Goal: Communication & Community: Answer question/provide support

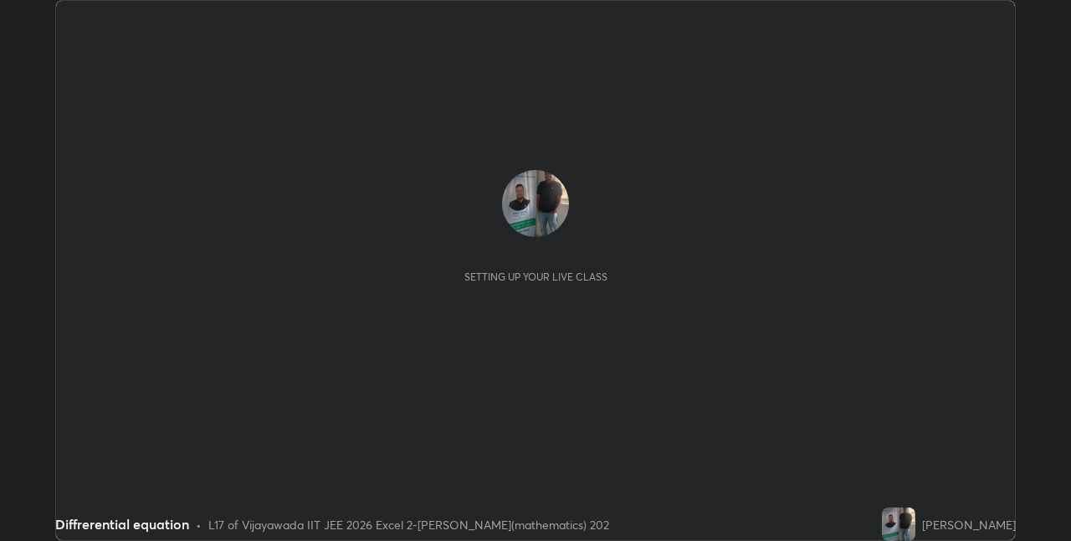
scroll to position [541, 1070]
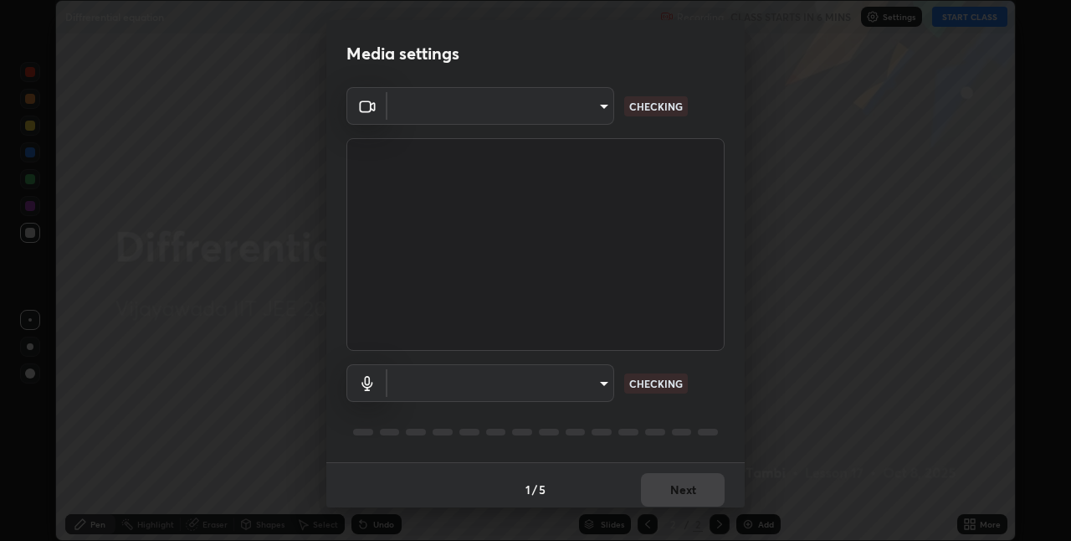
type input "d3c8abd1ee4a842ccd60d70afab7e576341cbc76817a70269f4fda5b476735d3"
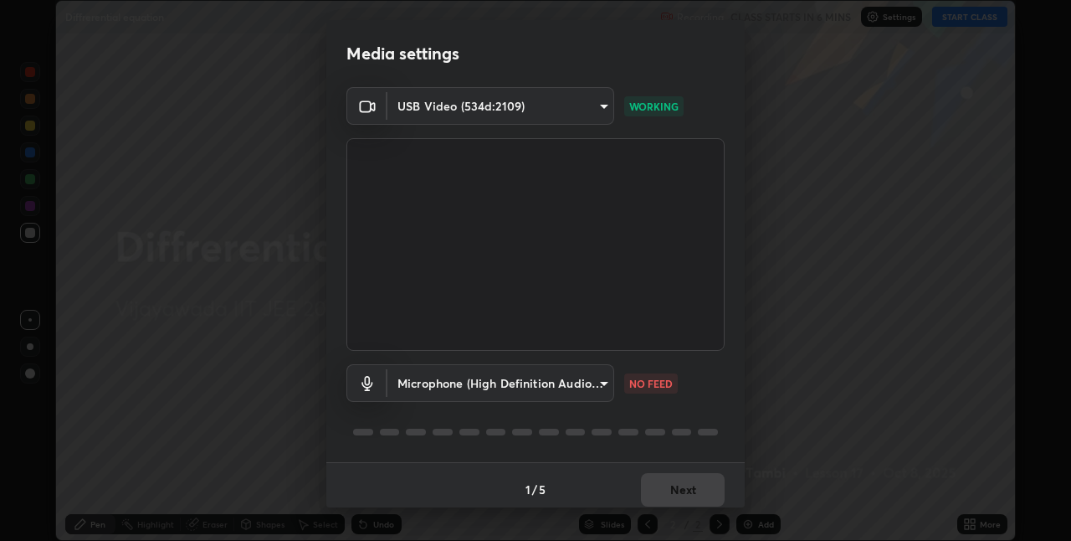
scroll to position [8, 0]
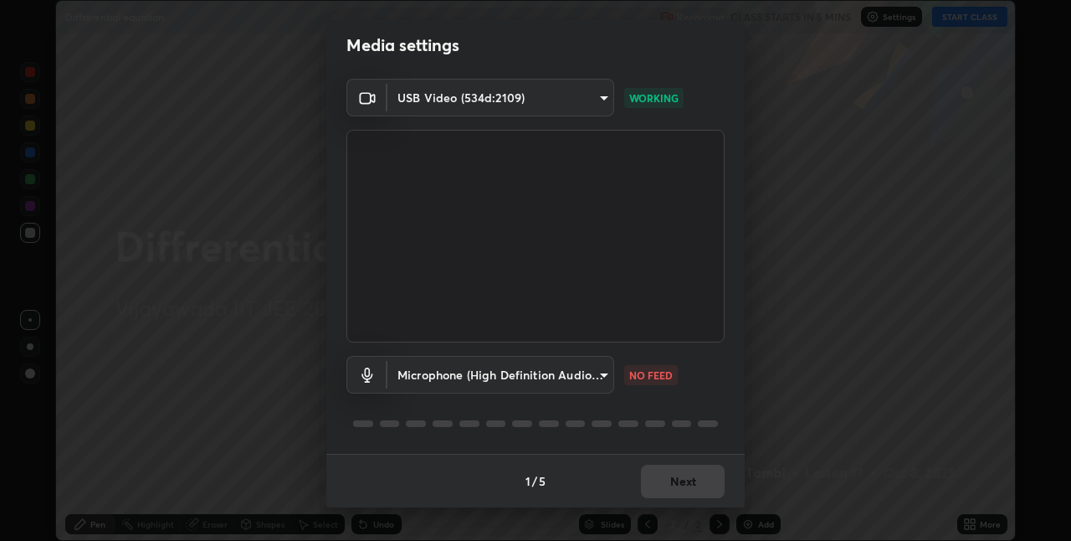
click at [598, 371] on body "Erase all Diffrerential equation Recording CLASS STARTS IN 5 MINS Settings STAR…" at bounding box center [535, 270] width 1071 height 541
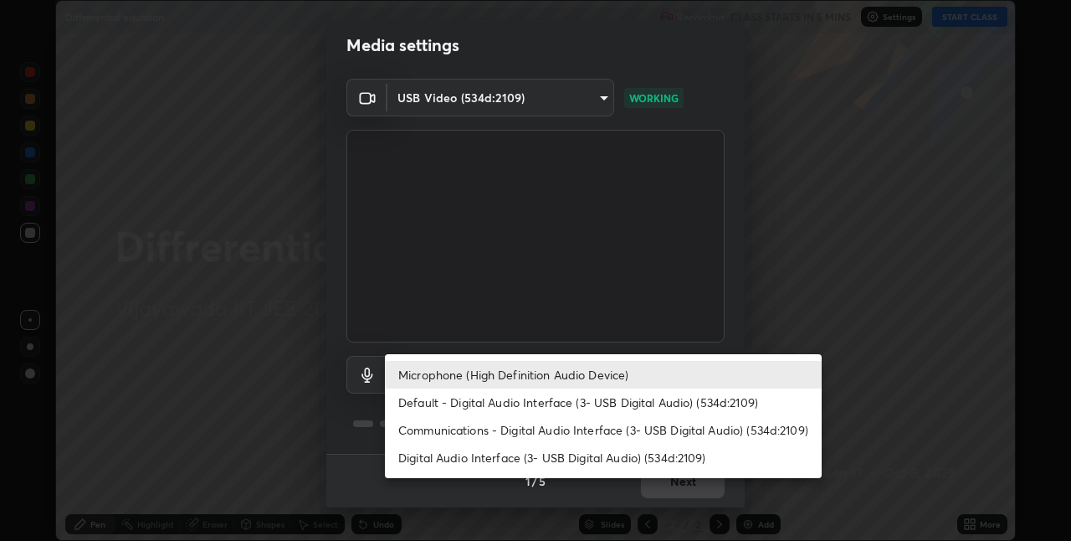
click at [561, 380] on li "Microphone (High Definition Audio Device)" at bounding box center [603, 375] width 437 height 28
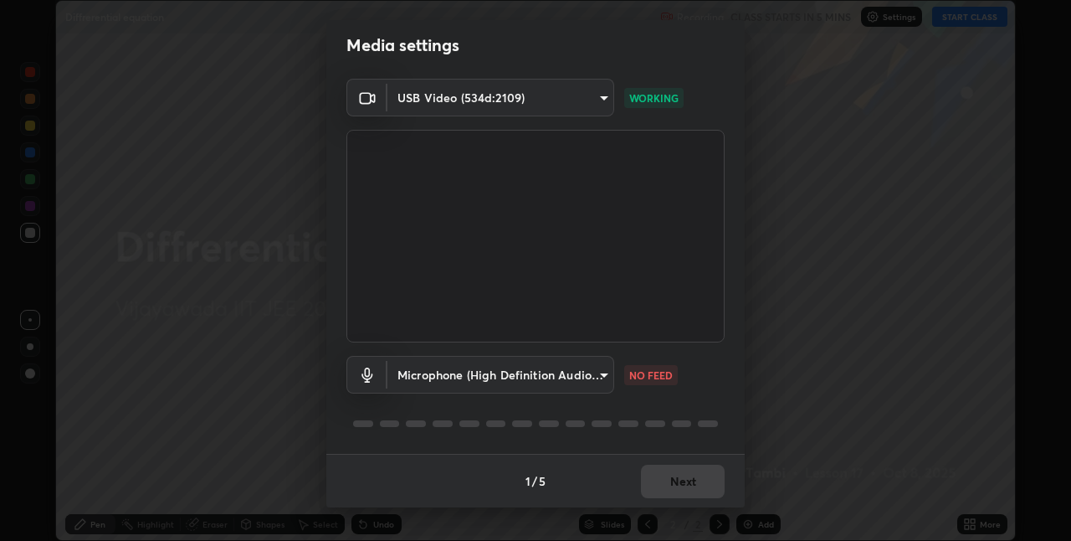
click at [665, 480] on div "1 / 5 Next" at bounding box center [535, 481] width 418 height 54
click at [670, 480] on div "1 / 5 Next" at bounding box center [535, 481] width 418 height 54
click at [668, 483] on div "1 / 5 Next" at bounding box center [535, 481] width 418 height 54
click at [672, 482] on div "1 / 5 Next" at bounding box center [535, 481] width 418 height 54
click at [671, 486] on div "1 / 5 Next" at bounding box center [535, 481] width 418 height 54
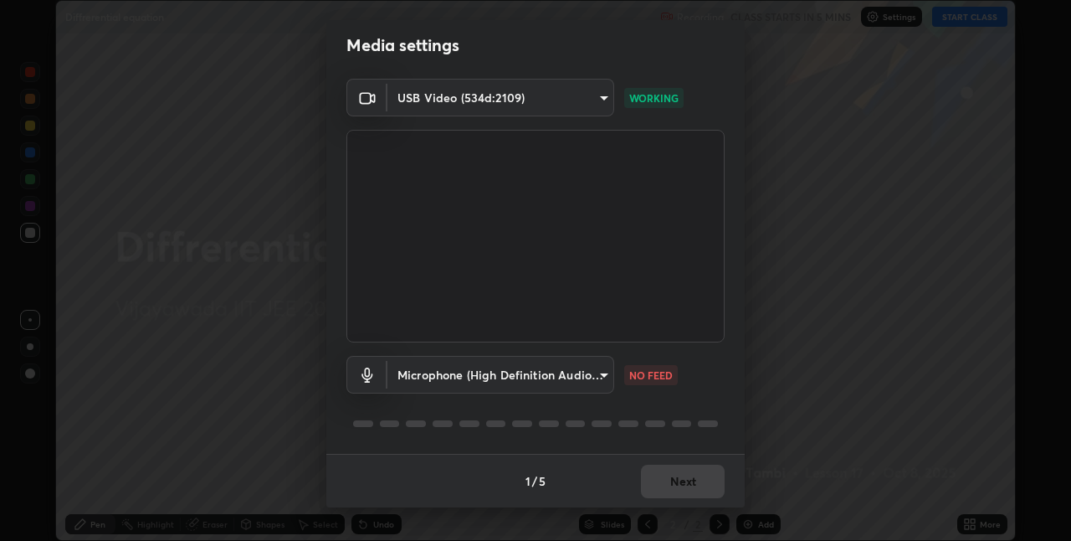
click at [668, 490] on div "1 / 5 Next" at bounding box center [535, 481] width 418 height 54
click at [670, 490] on div "1 / 5 Next" at bounding box center [535, 481] width 418 height 54
click at [671, 485] on div "1 / 5 Next" at bounding box center [535, 481] width 418 height 54
click at [672, 478] on div "1 / 5 Next" at bounding box center [535, 481] width 418 height 54
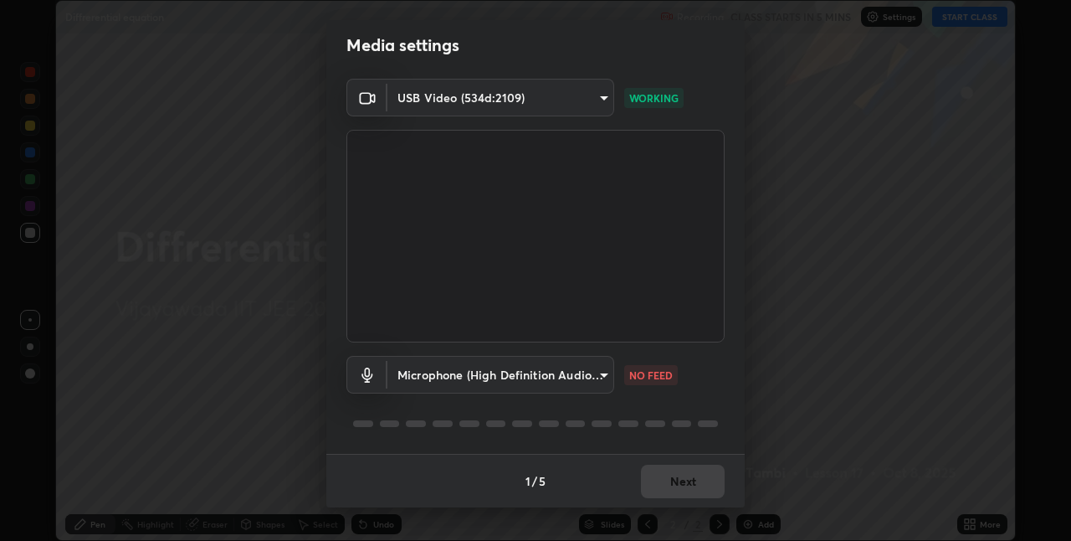
click at [680, 475] on div "1 / 5 Next" at bounding box center [535, 481] width 418 height 54
click at [677, 478] on div "1 / 5 Next" at bounding box center [535, 481] width 418 height 54
click at [678, 481] on div "1 / 5 Next" at bounding box center [535, 481] width 418 height 54
click at [683, 480] on div "1 / 5 Next" at bounding box center [535, 481] width 418 height 54
click at [689, 480] on div "1 / 5 Next" at bounding box center [535, 481] width 418 height 54
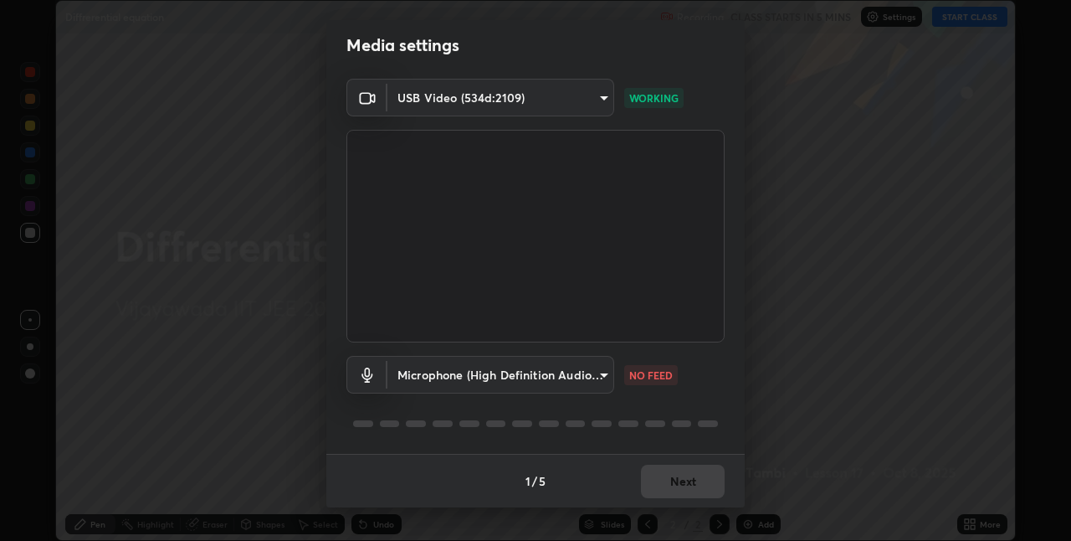
click at [686, 484] on div "1 / 5 Next" at bounding box center [535, 481] width 418 height 54
click at [683, 483] on div "1 / 5 Next" at bounding box center [535, 481] width 418 height 54
click at [591, 377] on body "Erase all Diffrerential equation Recording CLASS STARTS IN 5 MINS Settings STAR…" at bounding box center [535, 270] width 1071 height 541
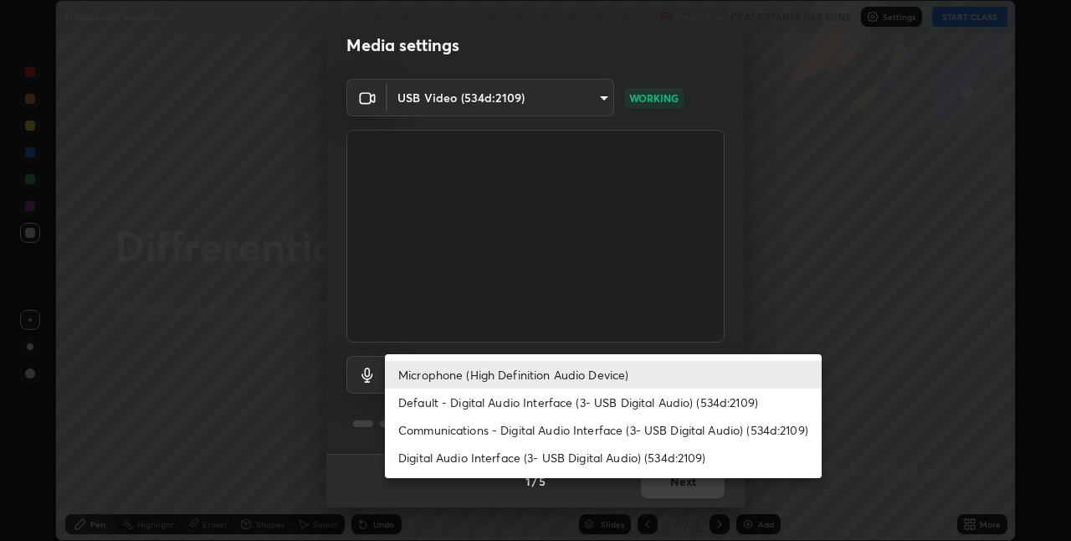
click at [545, 404] on li "Default - Digital Audio Interface (3- USB Digital Audio) (534d:2109)" at bounding box center [603, 402] width 437 height 28
type input "default"
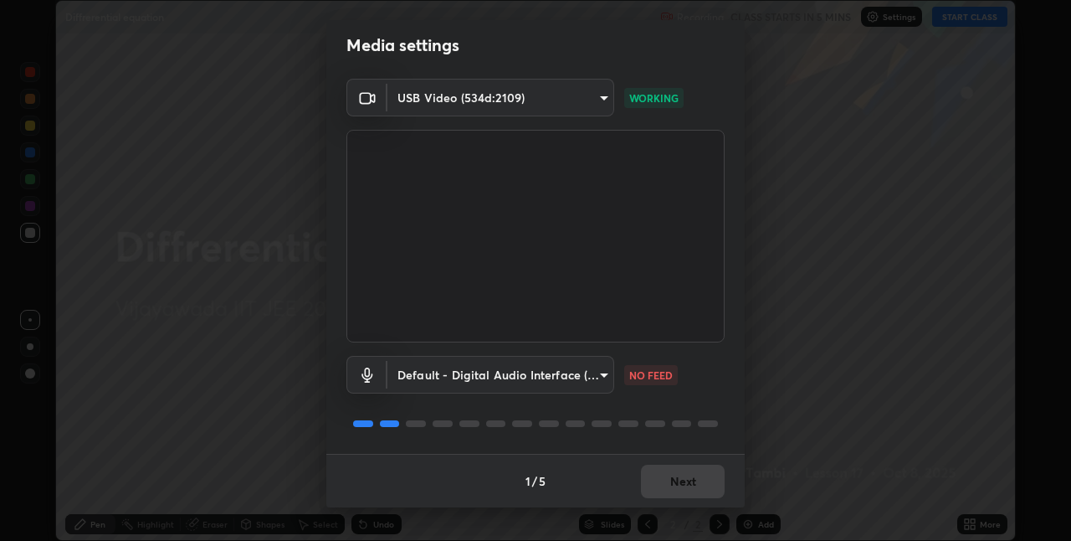
click at [672, 477] on div "1 / 5 Next" at bounding box center [535, 481] width 418 height 54
click at [674, 480] on div "1 / 5 Next" at bounding box center [535, 481] width 418 height 54
click at [670, 484] on div "1 / 5 Next" at bounding box center [535, 481] width 418 height 54
click at [668, 482] on div "1 / 5 Next" at bounding box center [535, 481] width 418 height 54
click at [667, 488] on div "1 / 5 Next" at bounding box center [535, 481] width 418 height 54
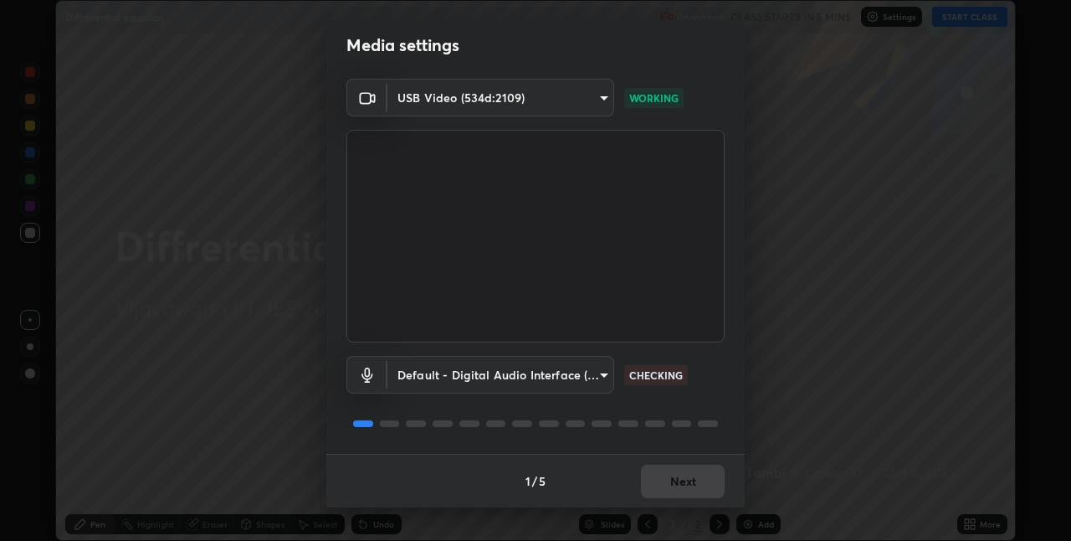
click at [671, 488] on div "1 / 5 Next" at bounding box center [535, 481] width 418 height 54
click at [675, 487] on div "1 / 5 Next" at bounding box center [535, 481] width 418 height 54
click at [684, 485] on div "1 / 5 Next" at bounding box center [535, 481] width 418 height 54
click at [684, 487] on div "1 / 5 Next" at bounding box center [535, 481] width 418 height 54
click at [685, 484] on div "1 / 5 Next" at bounding box center [535, 481] width 418 height 54
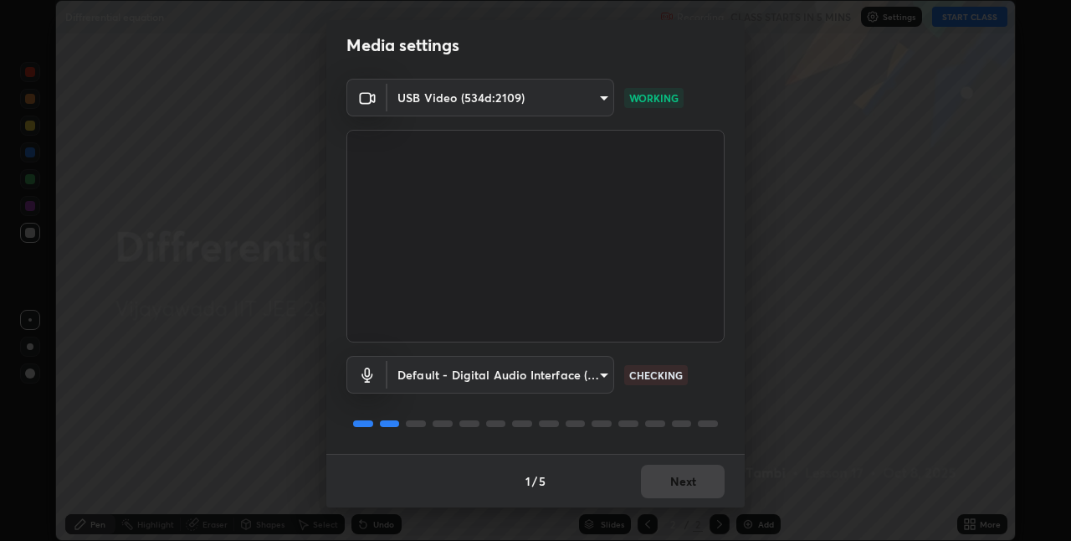
click at [687, 482] on div "1 / 5 Next" at bounding box center [535, 481] width 418 height 54
click at [691, 480] on div "1 / 5 Next" at bounding box center [535, 481] width 418 height 54
click at [689, 476] on div "1 / 5 Next" at bounding box center [535, 481] width 418 height 54
click at [687, 476] on div "1 / 5 Next" at bounding box center [535, 481] width 418 height 54
click at [688, 478] on div "1 / 5 Next" at bounding box center [535, 481] width 418 height 54
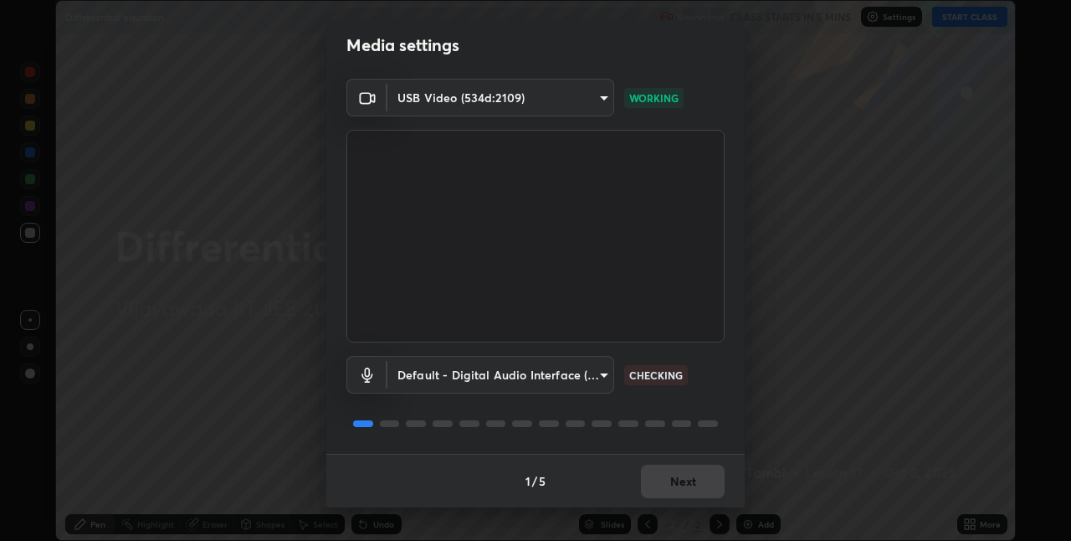
click at [687, 480] on div "1 / 5 Next" at bounding box center [535, 481] width 418 height 54
click at [690, 480] on div "1 / 5 Next" at bounding box center [535, 481] width 418 height 54
click at [690, 482] on div "1 / 5 Next" at bounding box center [535, 481] width 418 height 54
click at [696, 480] on div "1 / 5 Next" at bounding box center [535, 481] width 418 height 54
click at [703, 483] on div "1 / 5 Next" at bounding box center [535, 481] width 418 height 54
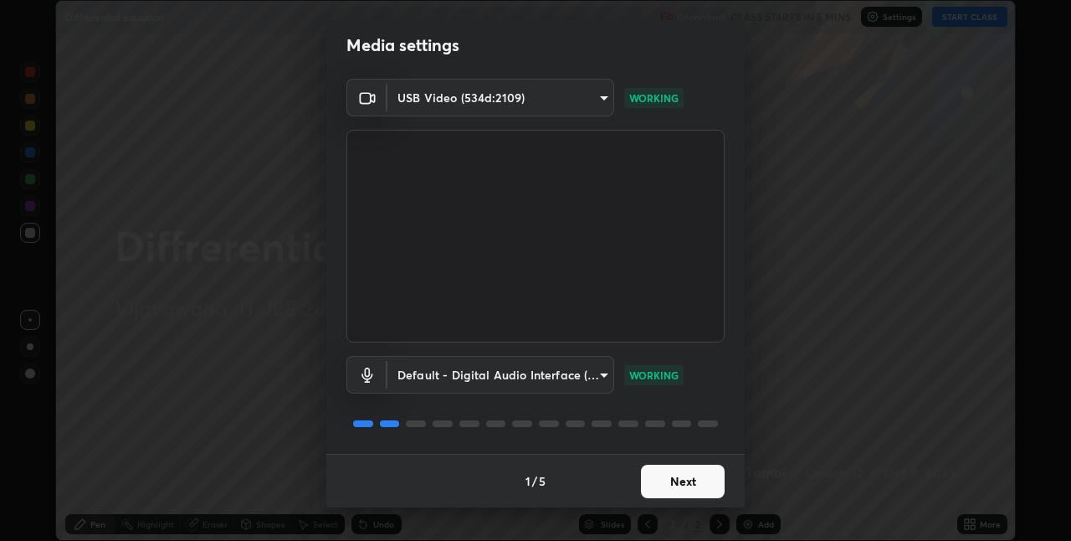
click at [706, 481] on button "Next" at bounding box center [683, 481] width 84 height 33
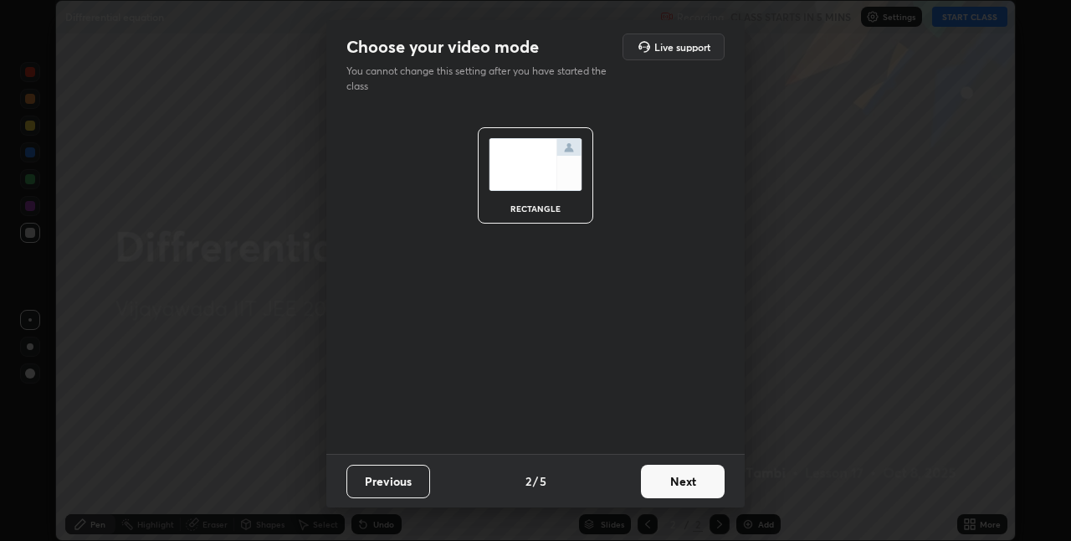
click at [706, 483] on button "Next" at bounding box center [683, 481] width 84 height 33
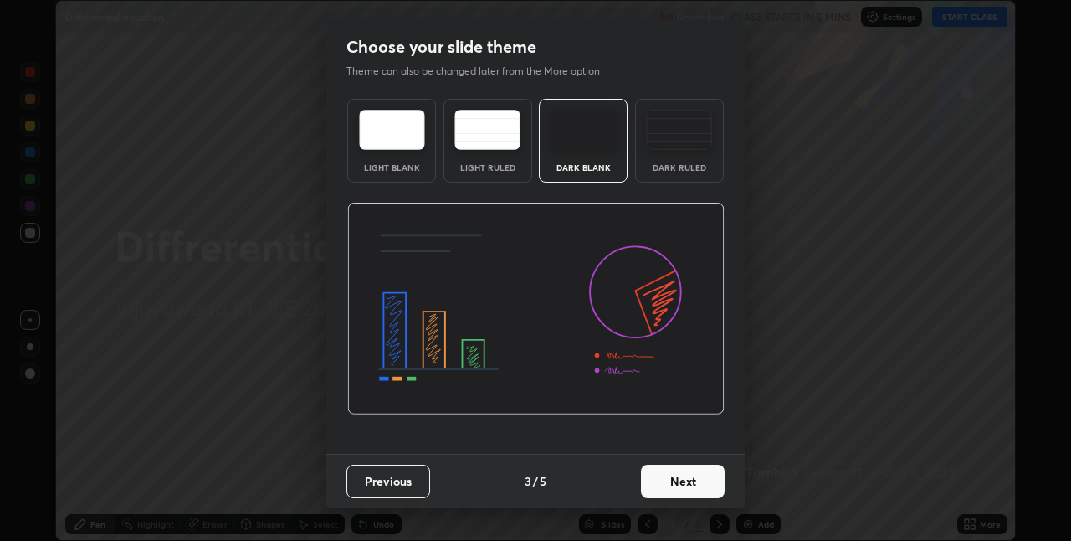
click at [702, 484] on button "Next" at bounding box center [683, 481] width 84 height 33
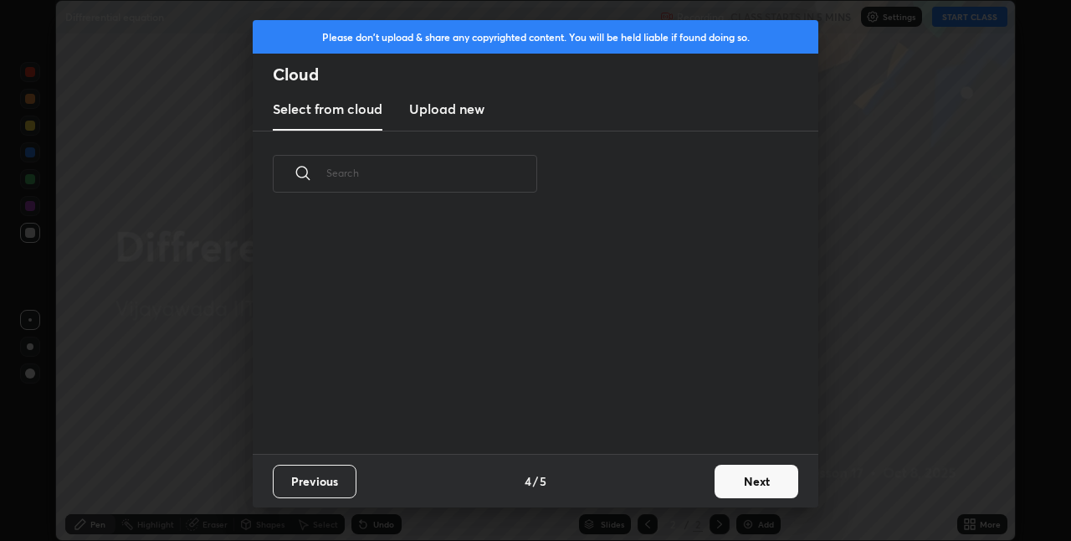
click at [752, 480] on button "Next" at bounding box center [757, 481] width 84 height 33
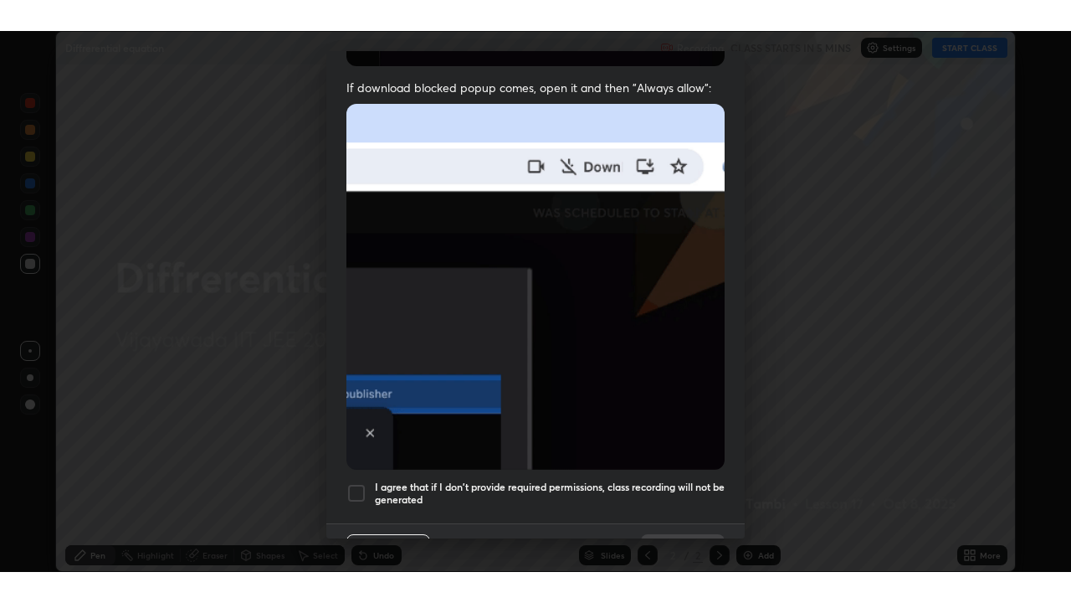
scroll to position [350, 0]
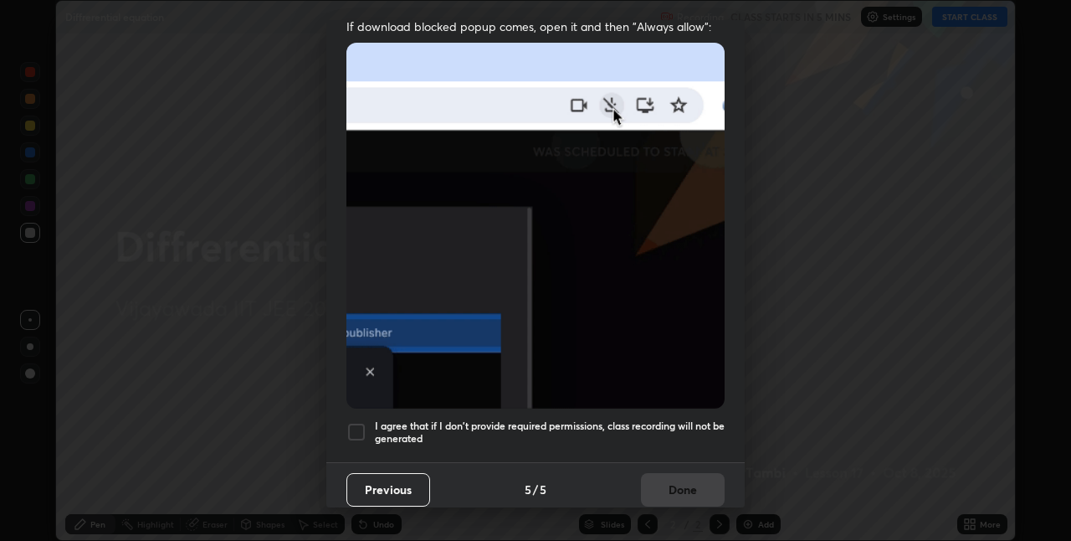
click at [362, 422] on div at bounding box center [356, 432] width 20 height 20
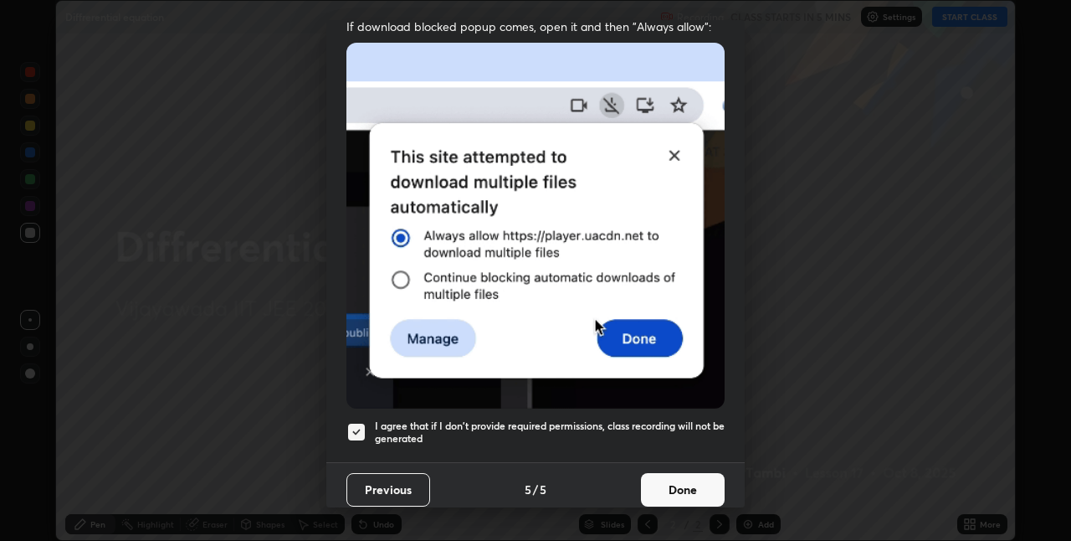
click at [669, 486] on button "Done" at bounding box center [683, 489] width 84 height 33
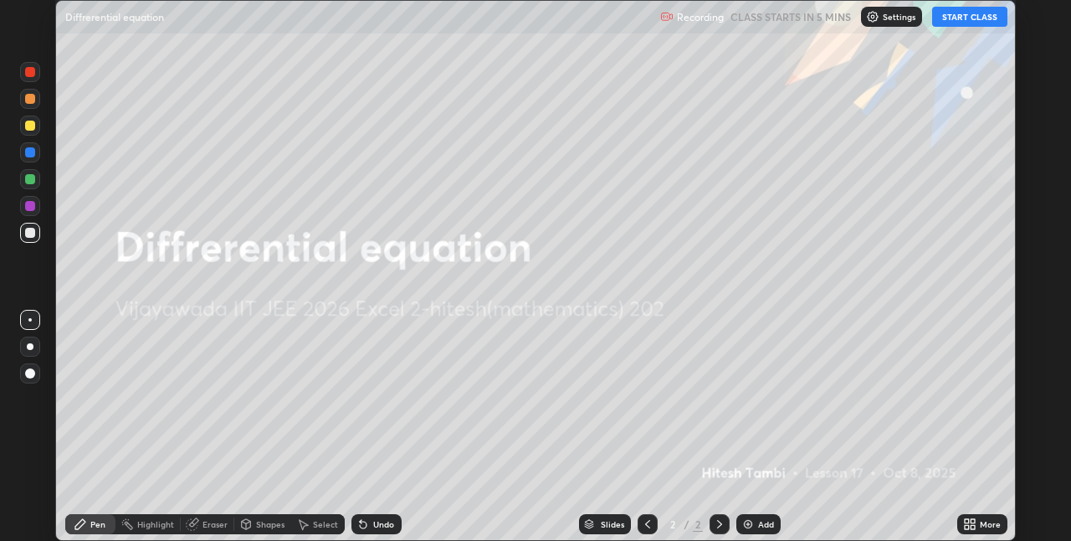
click at [962, 19] on button "START CLASS" at bounding box center [969, 17] width 75 height 20
click at [793, 521] on div "Slides 2 / 2 Add" at bounding box center [680, 523] width 556 height 33
click at [761, 522] on div "Add" at bounding box center [766, 524] width 16 height 8
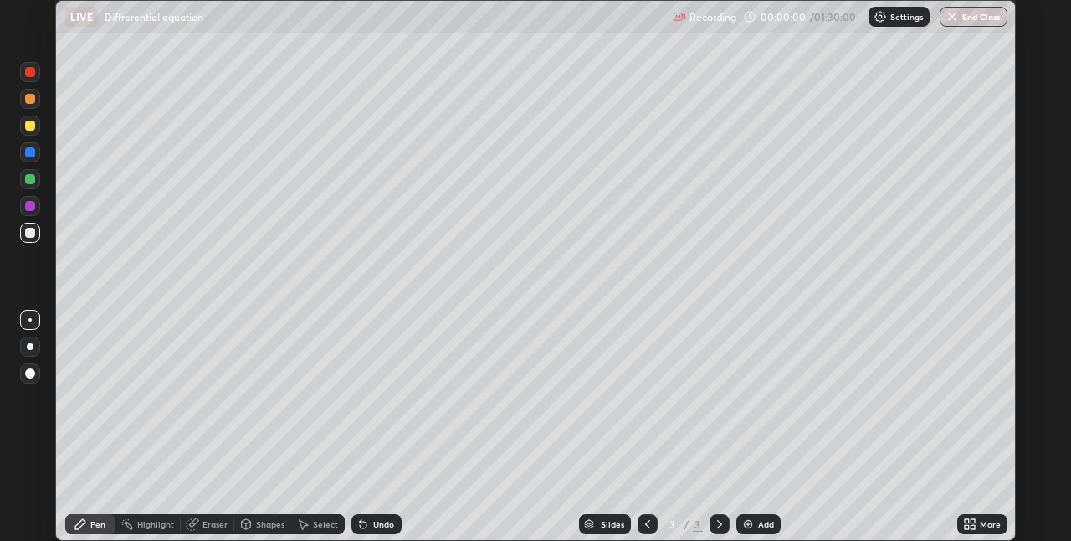
click at [968, 519] on icon at bounding box center [967, 521] width 4 height 4
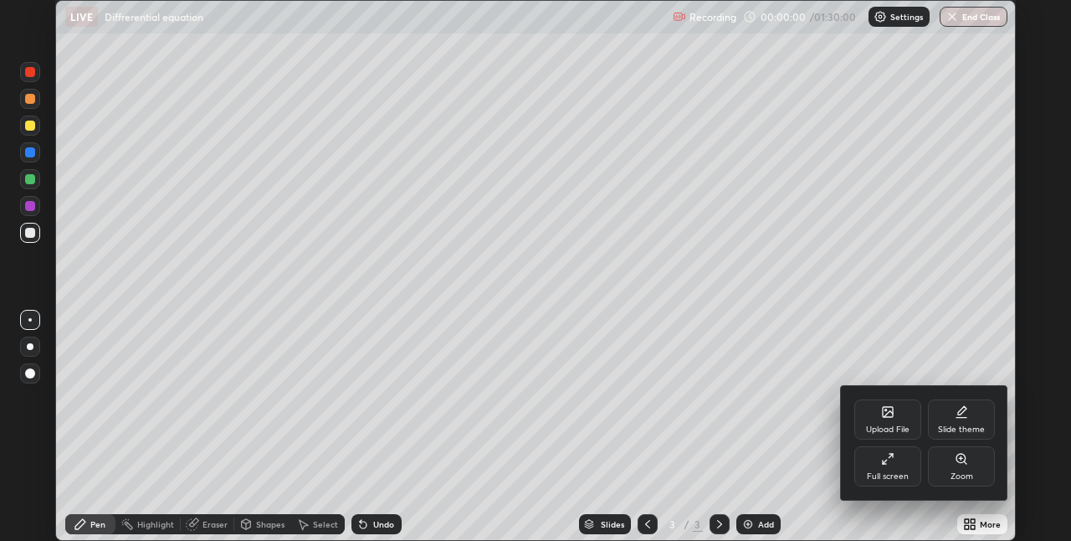
click at [896, 476] on div "Full screen" at bounding box center [888, 476] width 42 height 8
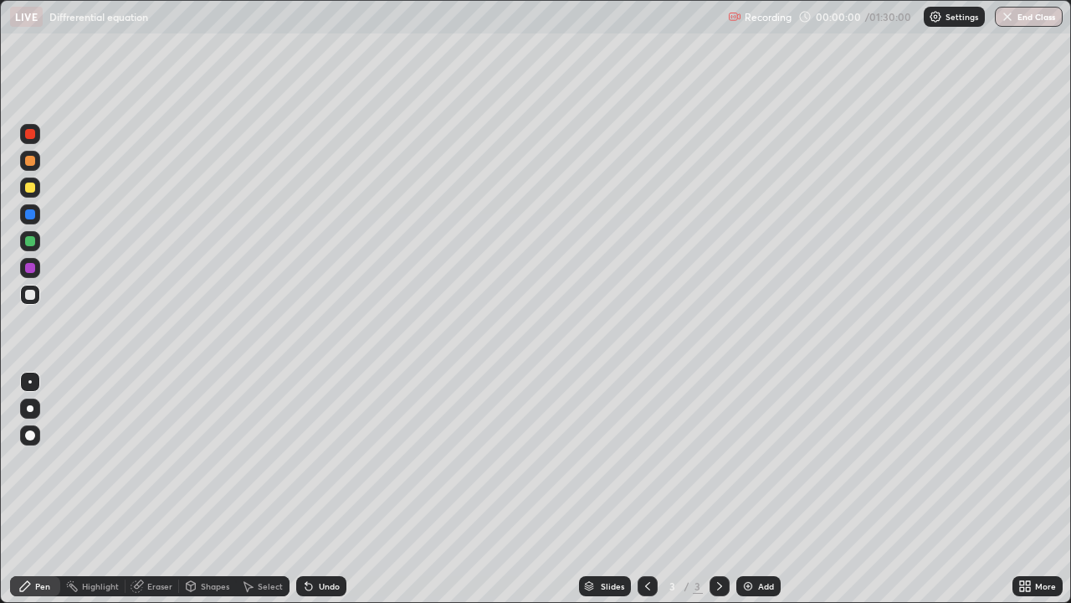
scroll to position [603, 1071]
click at [627, 540] on div "Slides" at bounding box center [605, 586] width 52 height 20
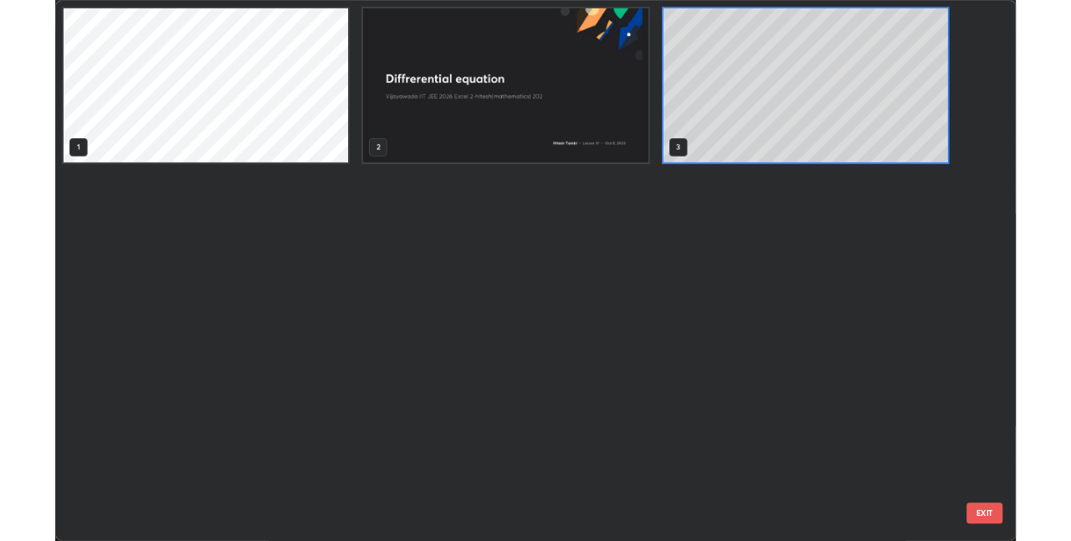
scroll to position [596, 1061]
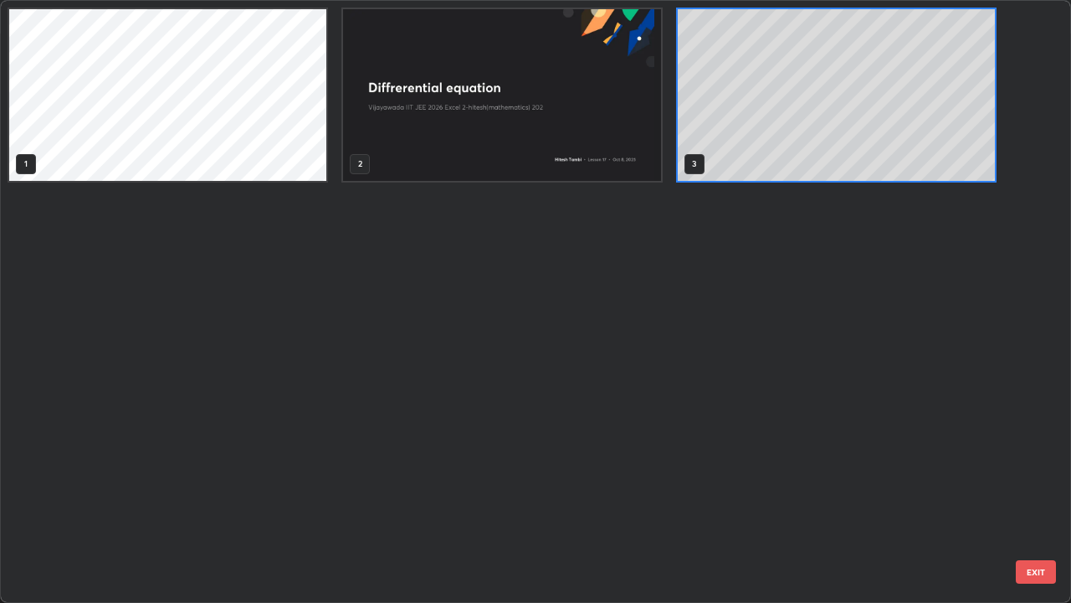
click at [1029, 540] on button "EXIT" at bounding box center [1036, 571] width 40 height 23
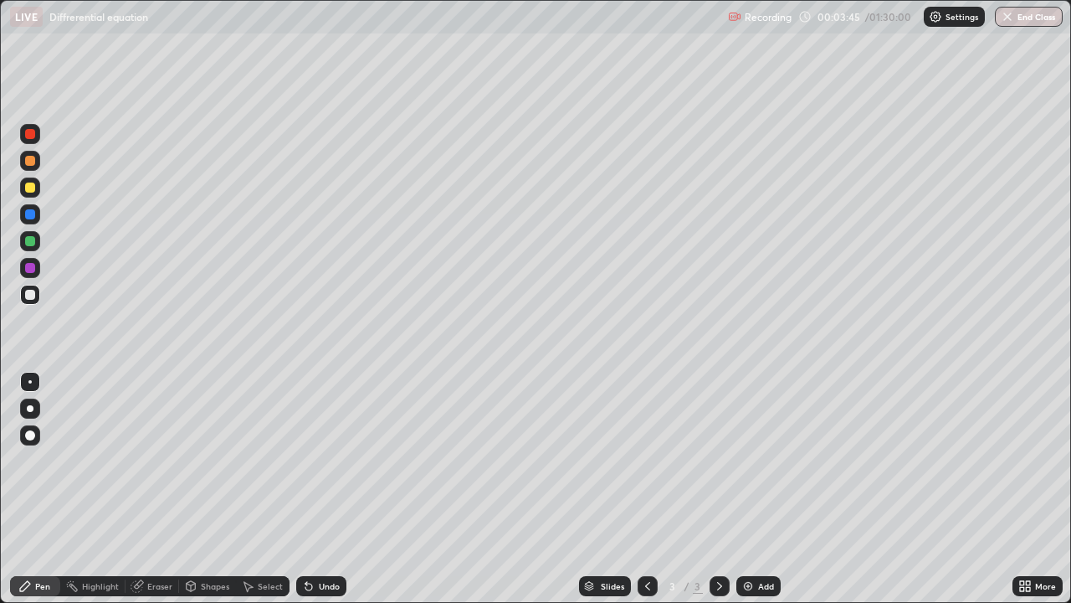
click at [1020, 540] on icon at bounding box center [1022, 589] width 4 height 4
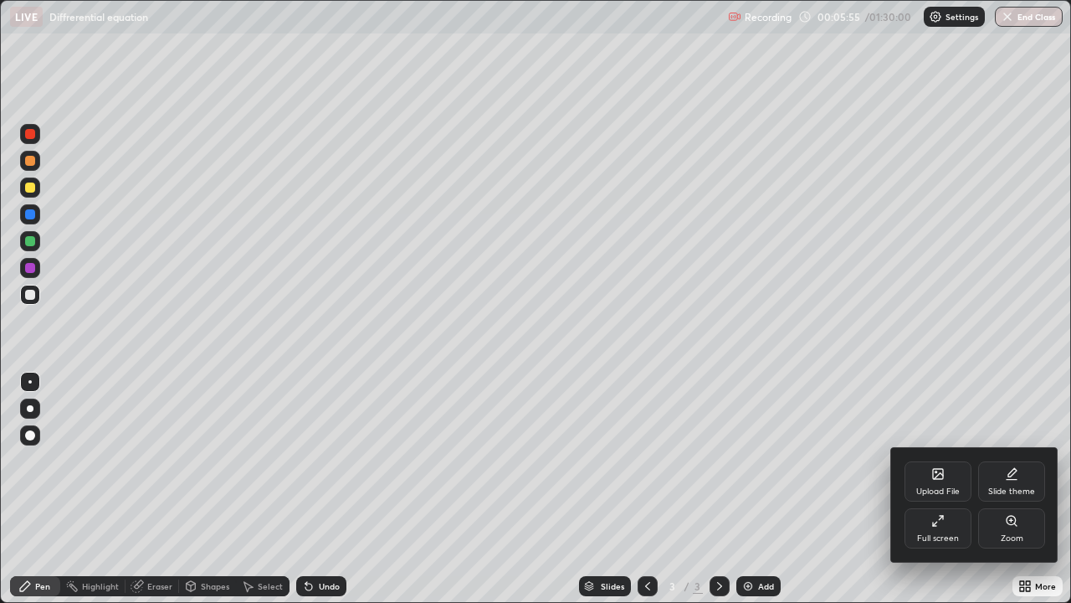
click at [1002, 519] on div "Zoom" at bounding box center [1011, 528] width 67 height 40
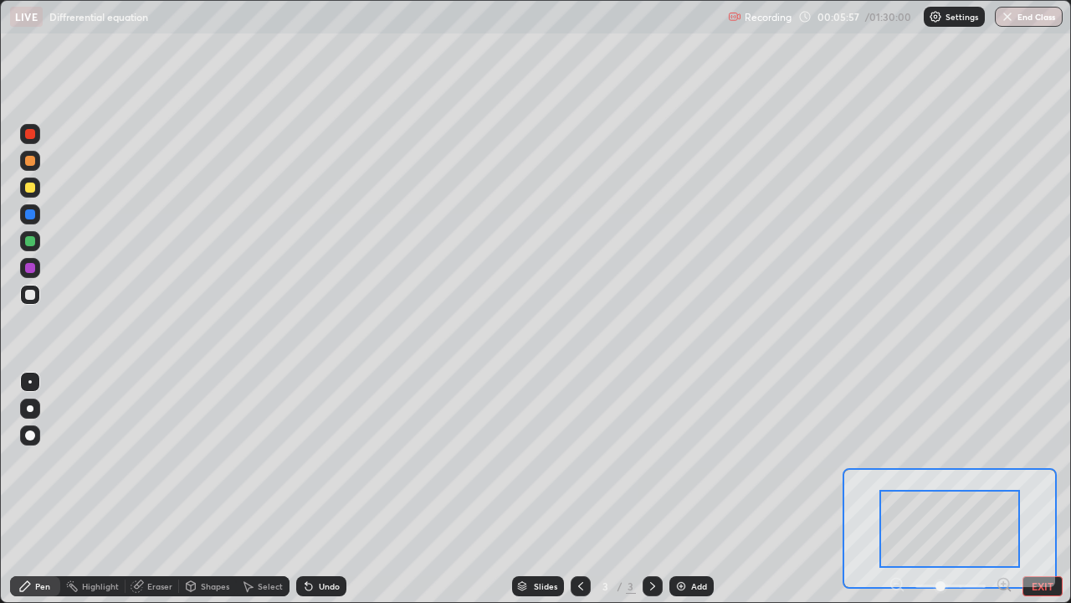
click at [1047, 540] on button "EXIT" at bounding box center [1043, 586] width 40 height 20
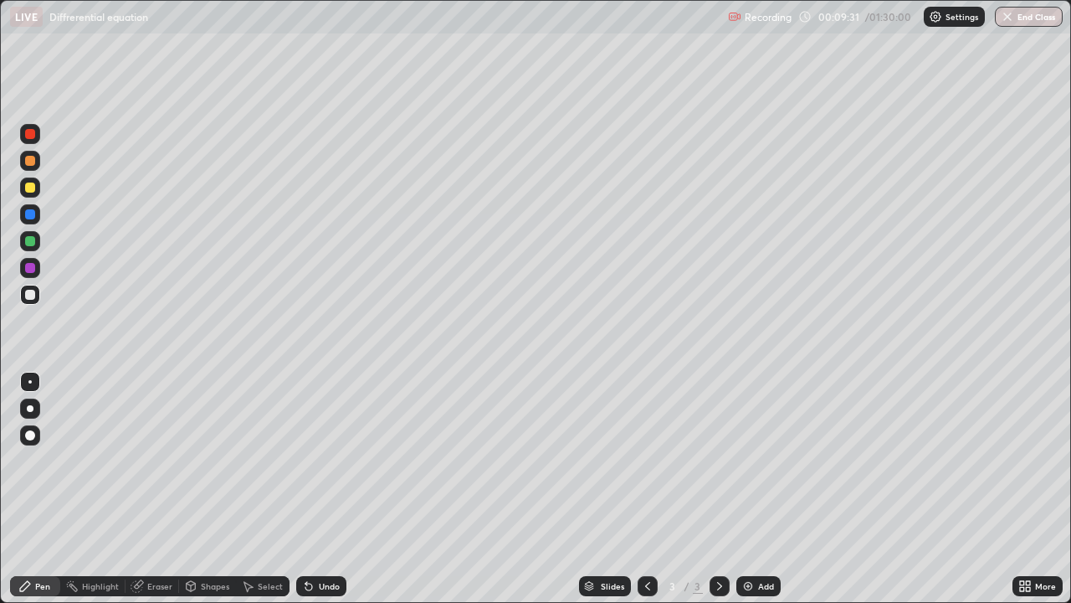
click at [30, 431] on div at bounding box center [30, 435] width 10 height 10
click at [33, 190] on div at bounding box center [30, 187] width 10 height 10
click at [52, 540] on div "Pen" at bounding box center [35, 586] width 50 height 20
click at [40, 540] on div "Pen" at bounding box center [42, 586] width 15 height 8
click at [37, 375] on div at bounding box center [30, 382] width 20 height 20
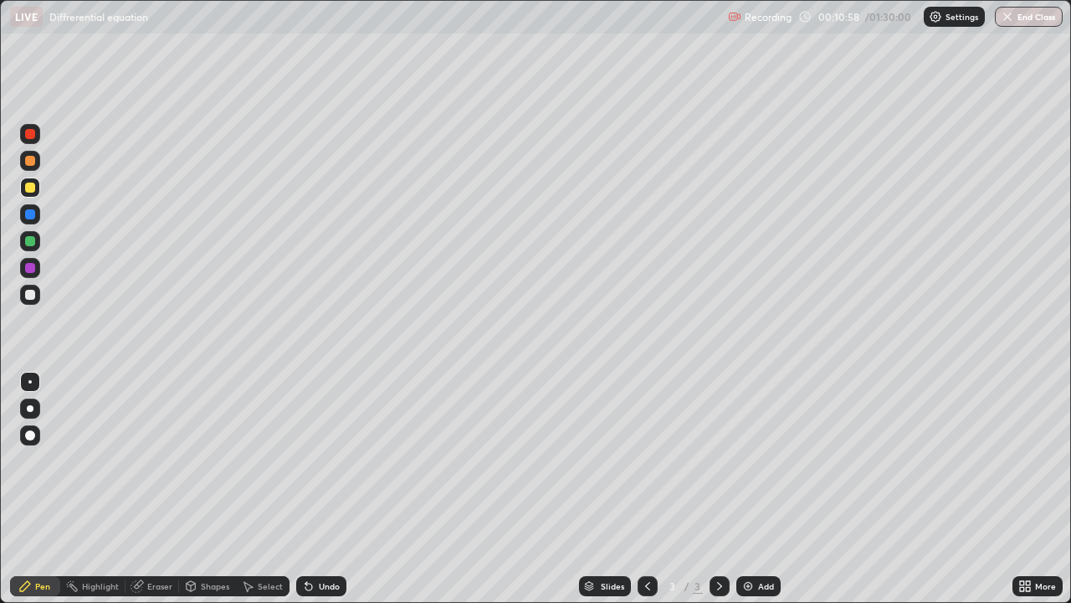
click at [157, 540] on div "Eraser" at bounding box center [159, 586] width 25 height 8
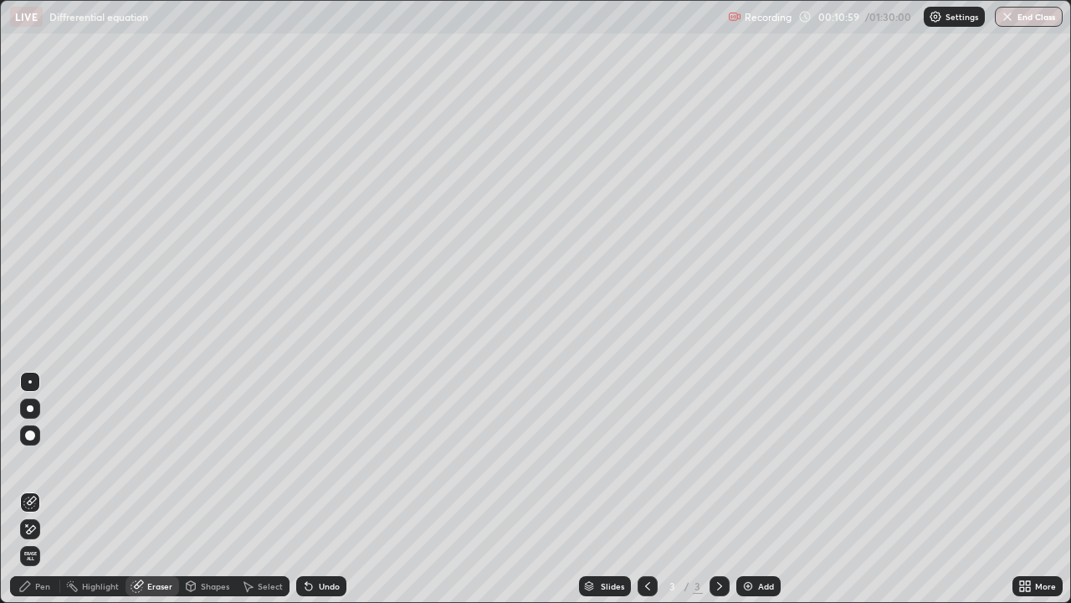
click at [314, 540] on div "Undo" at bounding box center [321, 586] width 50 height 20
click at [44, 540] on div "Pen" at bounding box center [35, 586] width 50 height 20
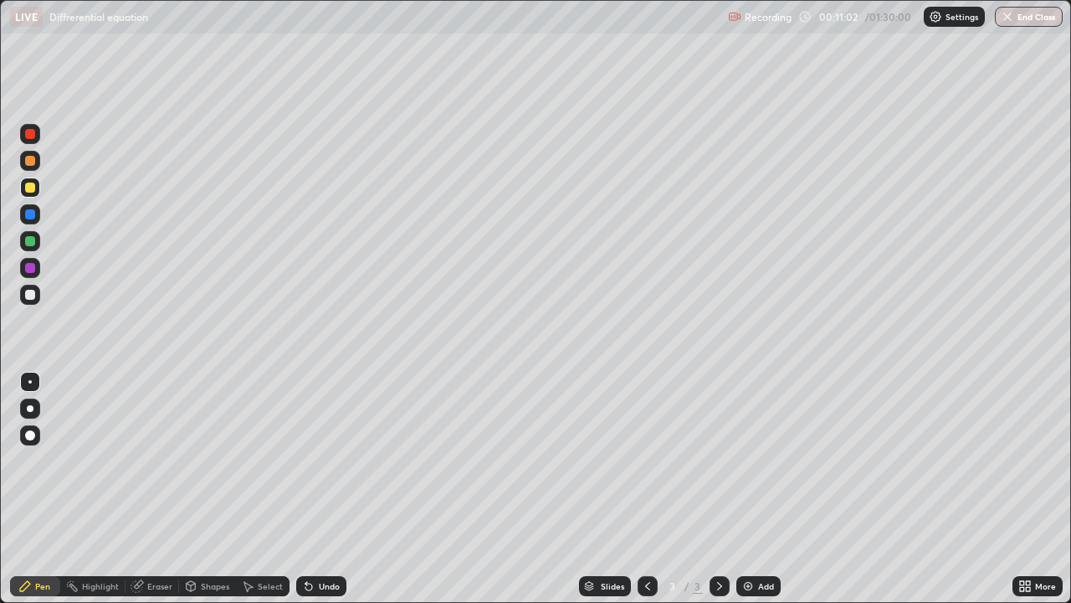
click at [313, 540] on div "Undo" at bounding box center [321, 586] width 50 height 20
click at [316, 540] on div "Undo" at bounding box center [321, 586] width 50 height 20
click at [320, 540] on div "Undo" at bounding box center [321, 586] width 50 height 20
click at [316, 540] on div "Undo" at bounding box center [321, 586] width 50 height 20
click at [33, 294] on div at bounding box center [30, 295] width 10 height 10
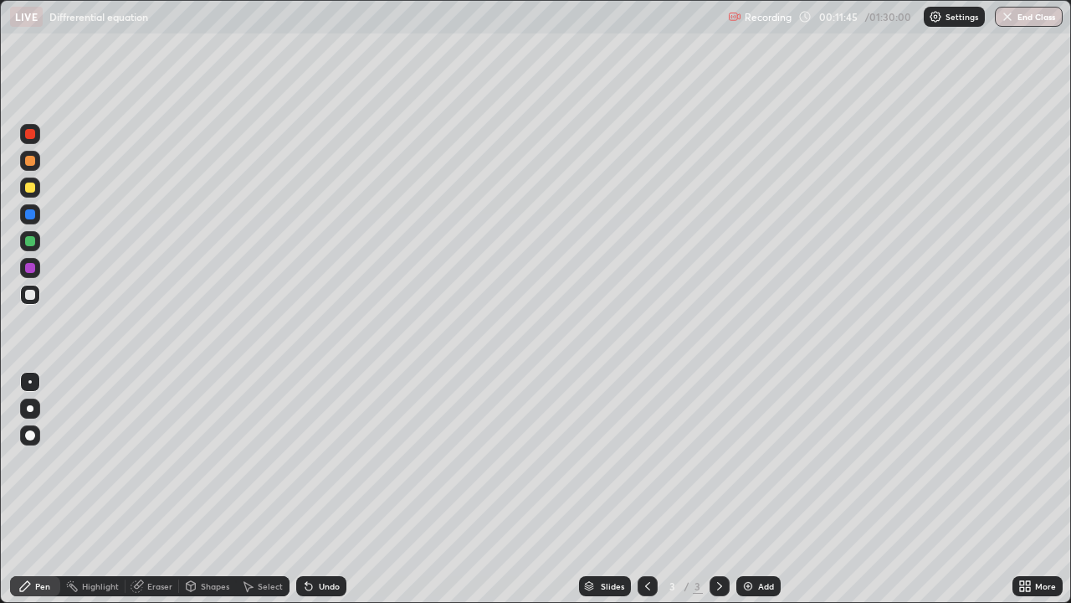
click at [319, 540] on div "Undo" at bounding box center [329, 586] width 21 height 8
click at [317, 540] on div "Undo" at bounding box center [318, 585] width 57 height 33
click at [320, 540] on div "Undo" at bounding box center [321, 586] width 50 height 20
click at [319, 540] on div "Undo" at bounding box center [329, 586] width 21 height 8
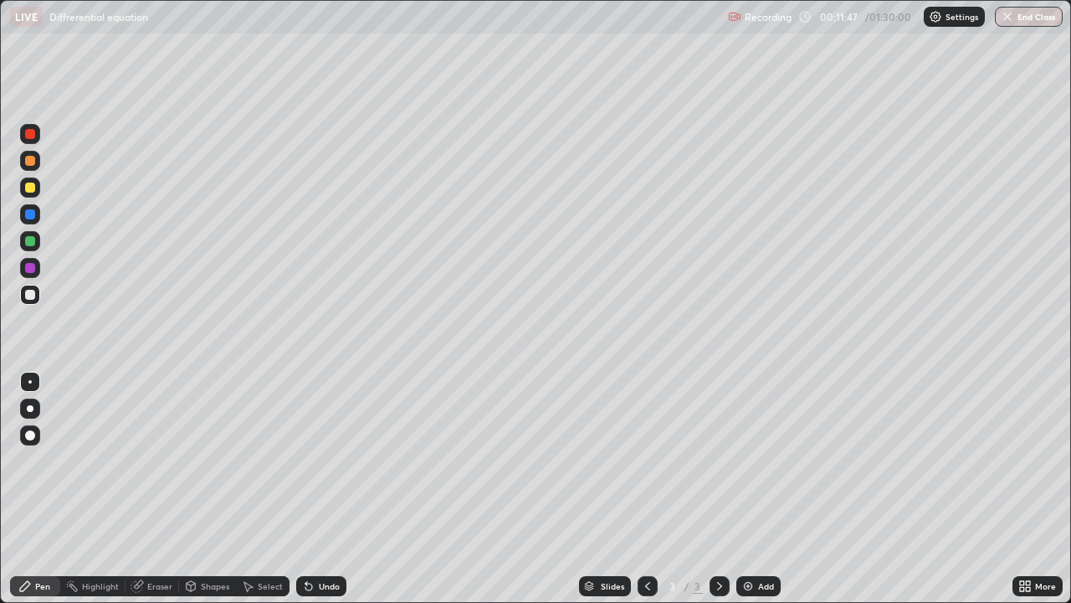
click at [319, 540] on div "Undo" at bounding box center [329, 586] width 21 height 8
click at [305, 540] on div "Undo" at bounding box center [318, 585] width 57 height 33
click at [197, 540] on div "Shapes" at bounding box center [207, 586] width 57 height 20
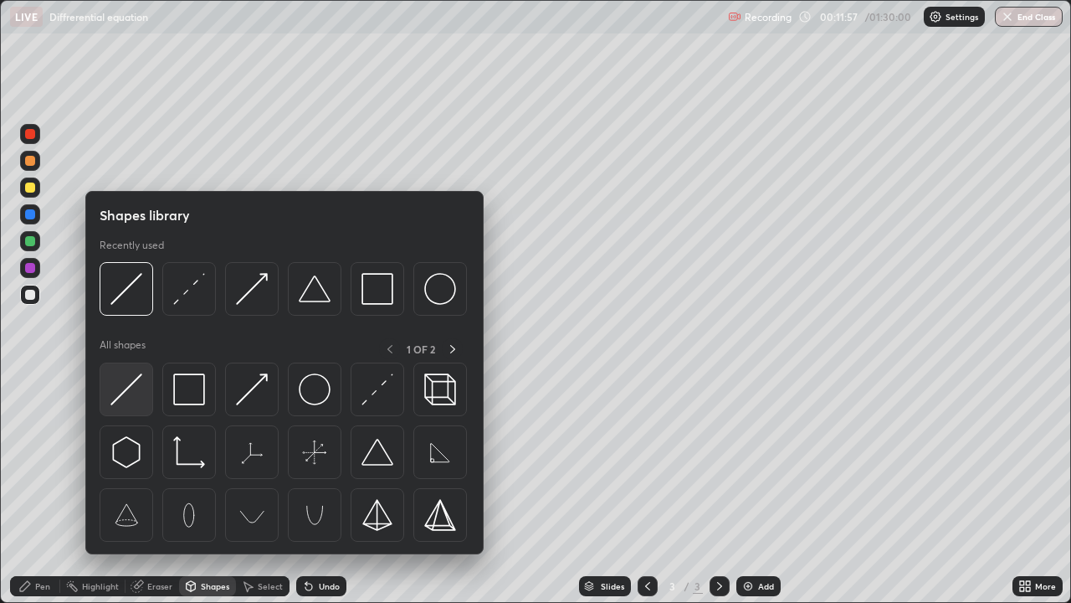
click at [136, 392] on img at bounding box center [126, 389] width 32 height 32
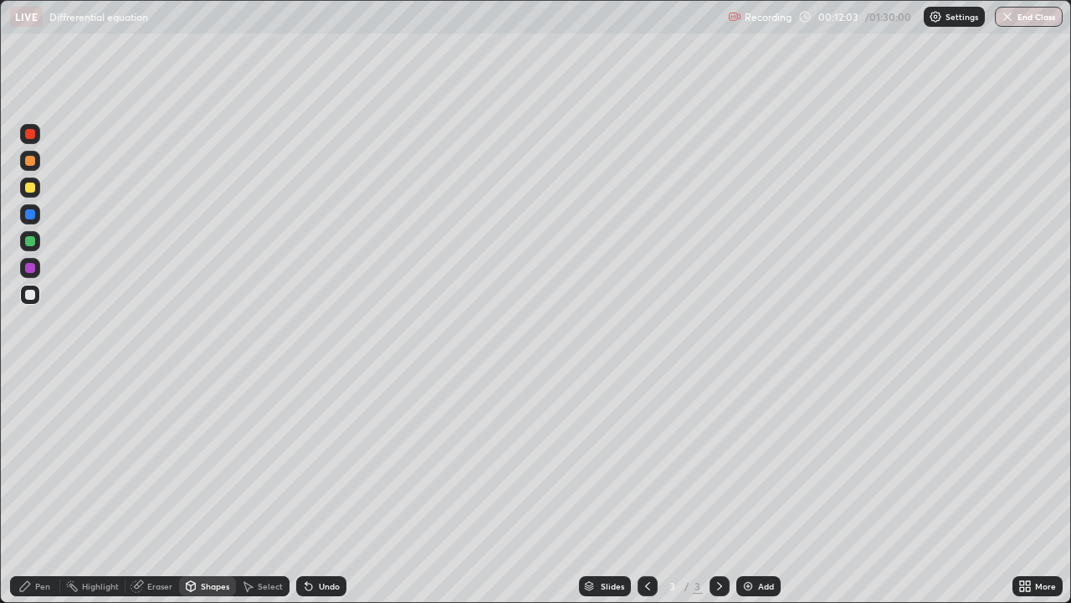
click at [39, 540] on div "Pen" at bounding box center [42, 586] width 15 height 8
click at [311, 540] on icon at bounding box center [308, 585] width 13 height 13
click at [28, 186] on div at bounding box center [30, 187] width 10 height 10
click at [321, 540] on div "Undo" at bounding box center [329, 586] width 21 height 8
click at [319, 540] on div "Undo" at bounding box center [329, 586] width 21 height 8
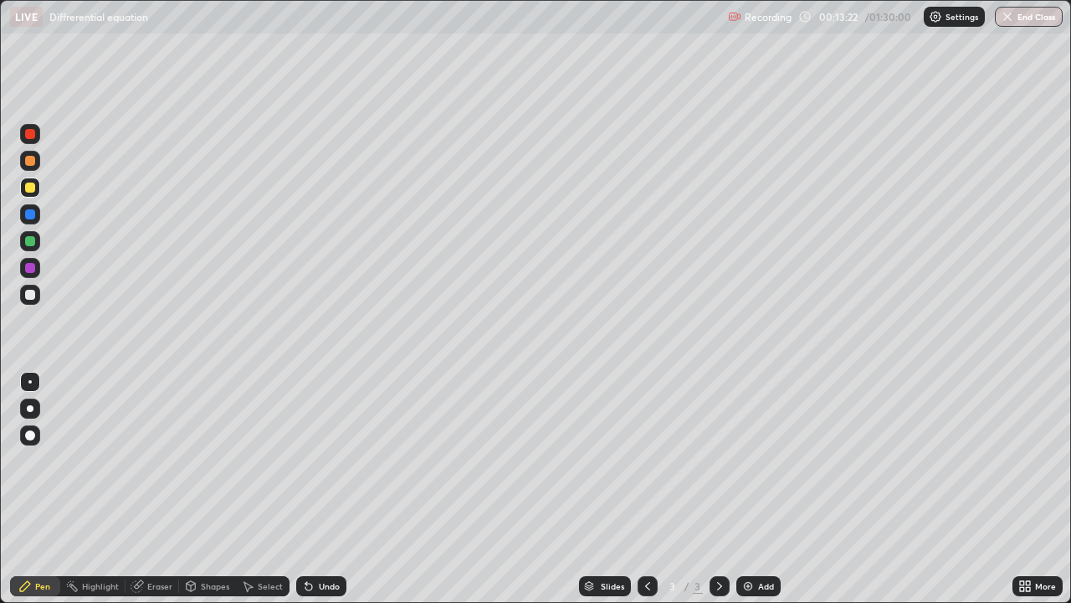
click at [319, 540] on div "Undo" at bounding box center [329, 586] width 21 height 8
click at [316, 540] on div "Undo" at bounding box center [321, 586] width 50 height 20
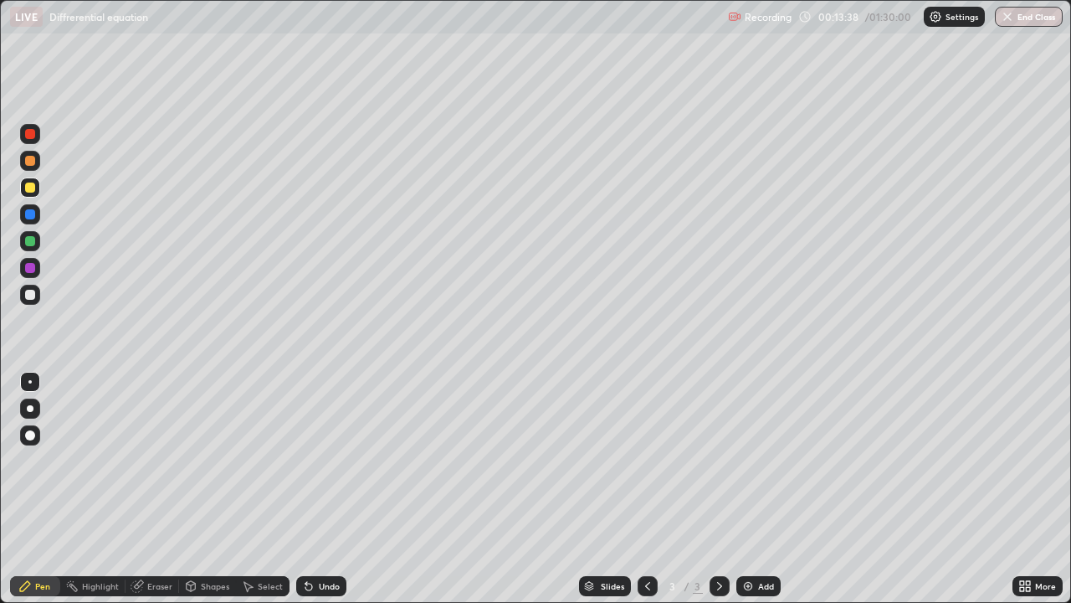
click at [147, 540] on div "Eraser" at bounding box center [159, 586] width 25 height 8
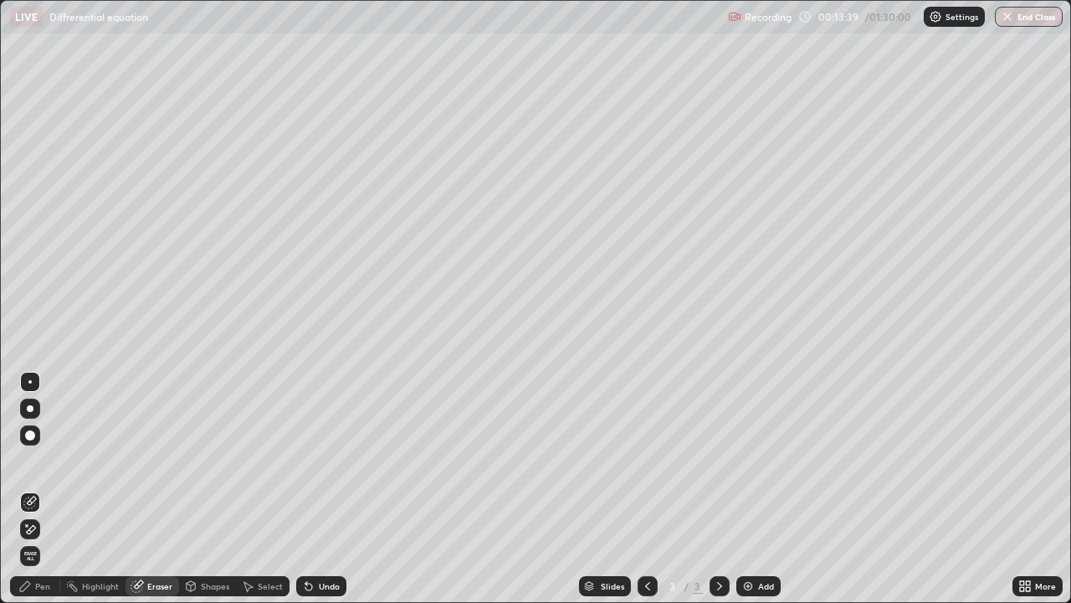
click at [315, 540] on div "Undo" at bounding box center [321, 586] width 50 height 20
click at [316, 540] on div "Undo" at bounding box center [321, 586] width 50 height 20
click at [326, 540] on div "Undo" at bounding box center [321, 586] width 50 height 20
click at [321, 540] on div "Undo" at bounding box center [329, 586] width 21 height 8
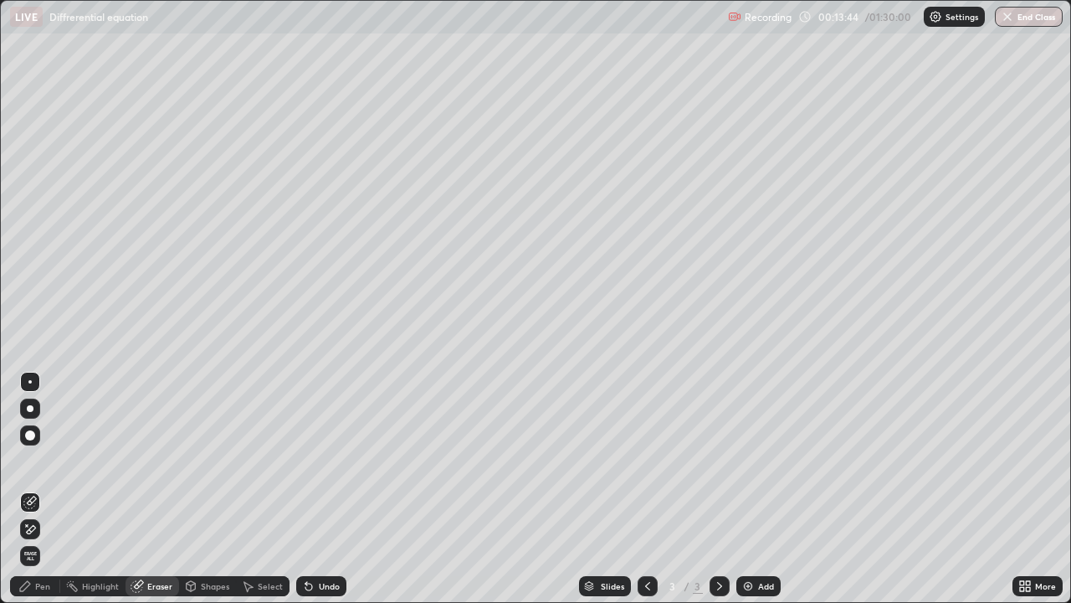
click at [321, 540] on div "Undo" at bounding box center [329, 586] width 21 height 8
click at [33, 540] on div "Pen" at bounding box center [35, 586] width 50 height 20
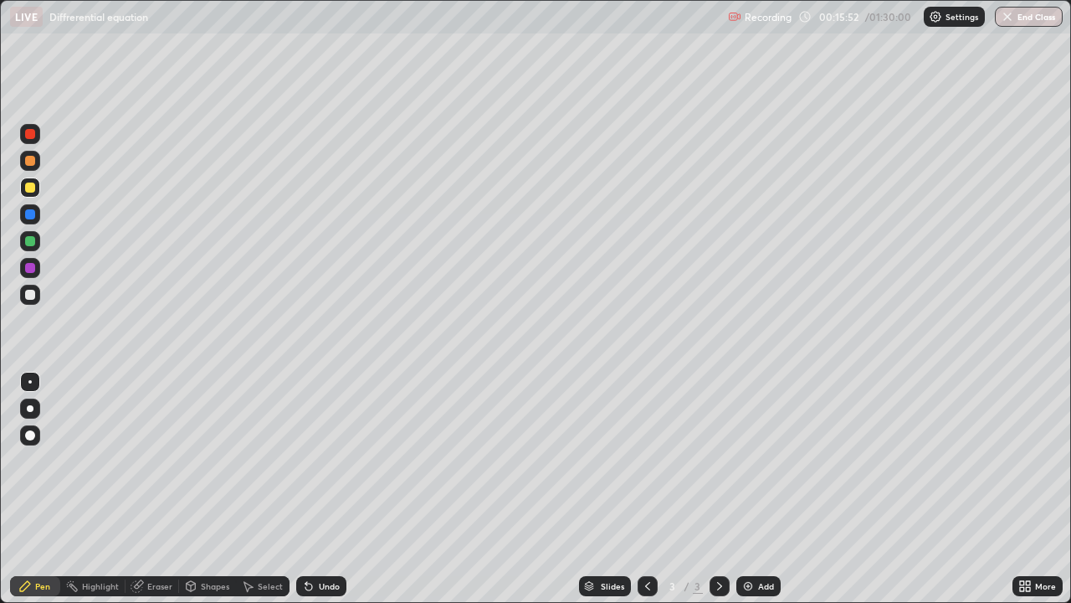
click at [33, 298] on div at bounding box center [30, 295] width 10 height 10
click at [162, 540] on div "Eraser" at bounding box center [159, 586] width 25 height 8
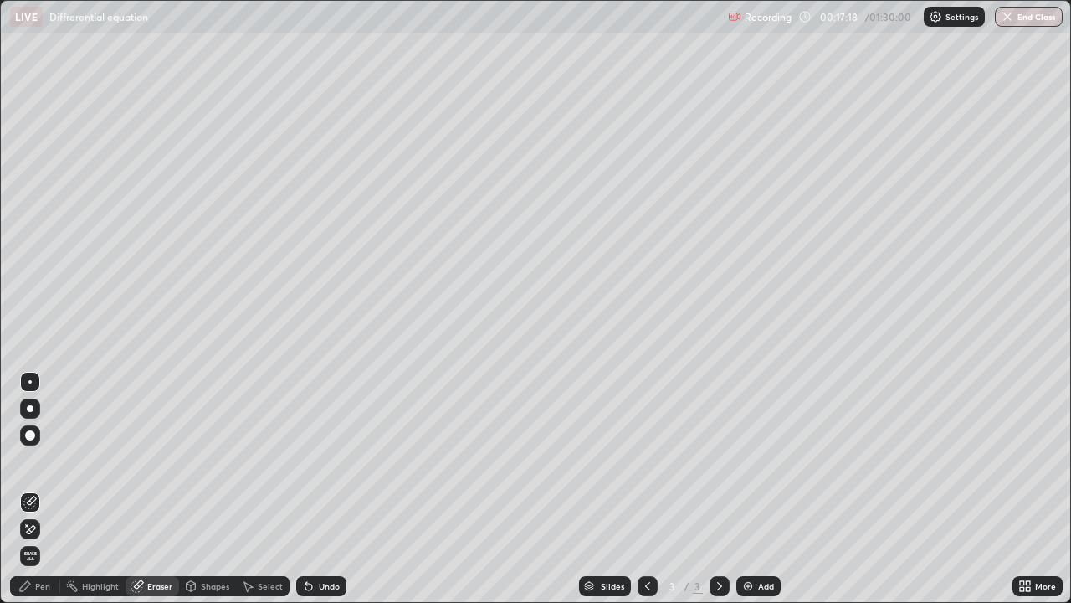
click at [37, 530] on div at bounding box center [30, 529] width 20 height 20
click at [48, 540] on div "Pen" at bounding box center [42, 586] width 15 height 8
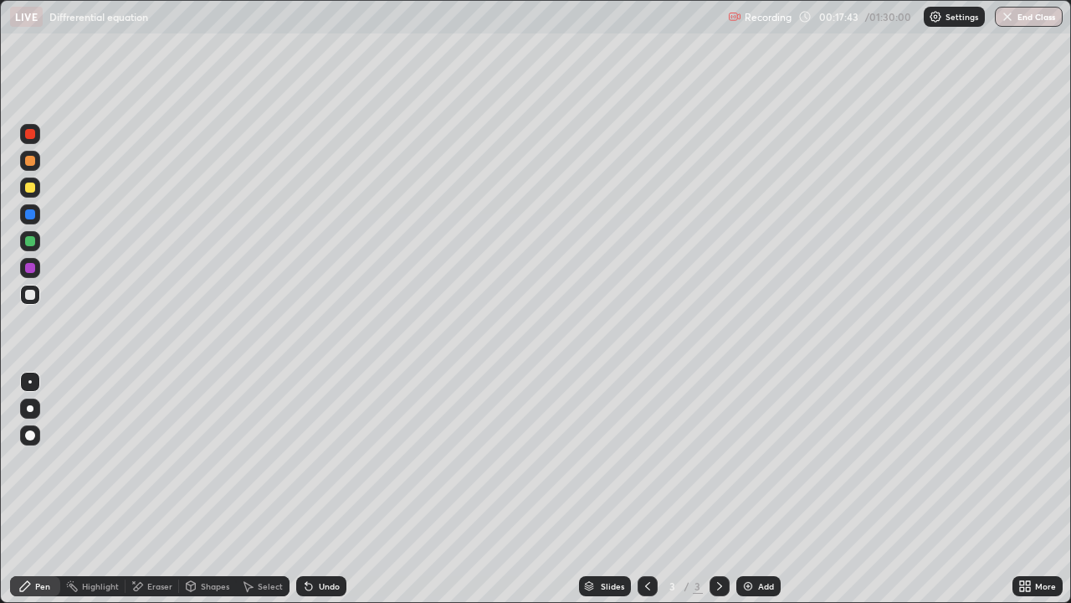
click at [162, 540] on div "Eraser" at bounding box center [159, 586] width 25 height 8
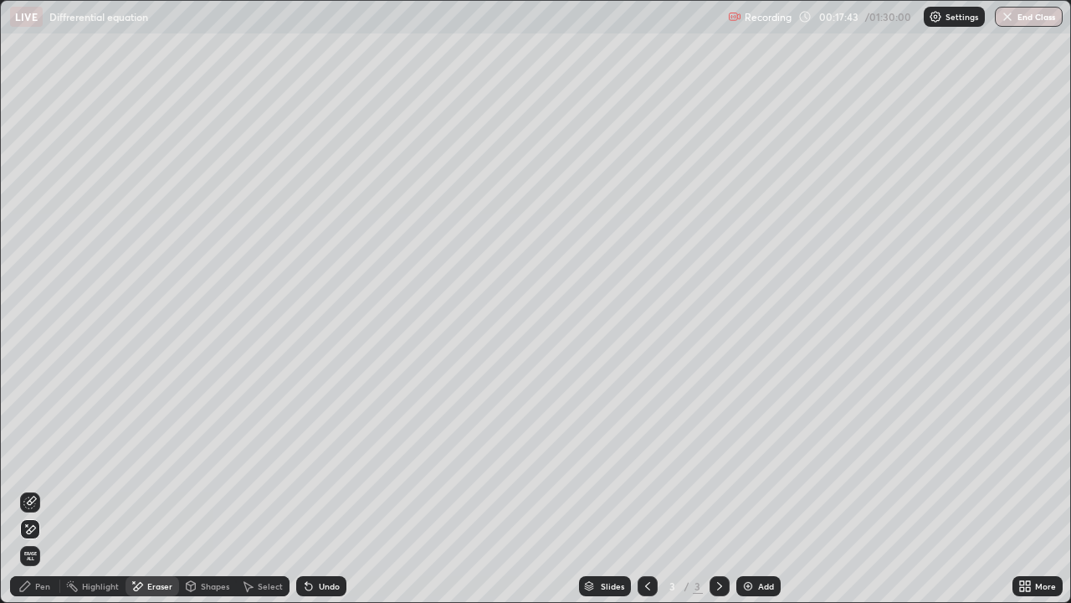
click at [215, 540] on div "Shapes" at bounding box center [207, 586] width 57 height 20
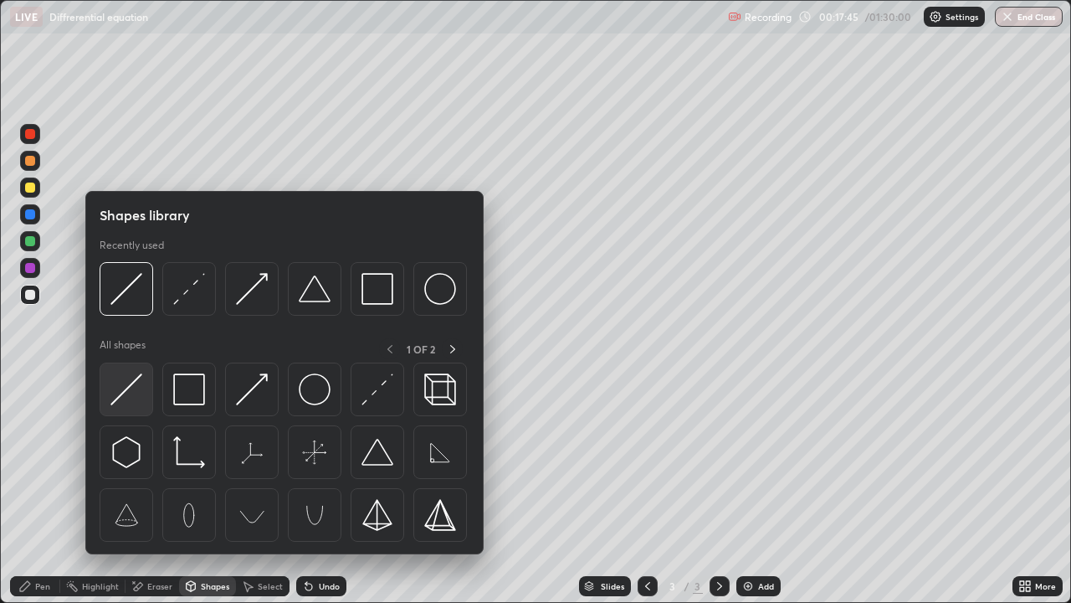
click at [136, 382] on img at bounding box center [126, 389] width 32 height 32
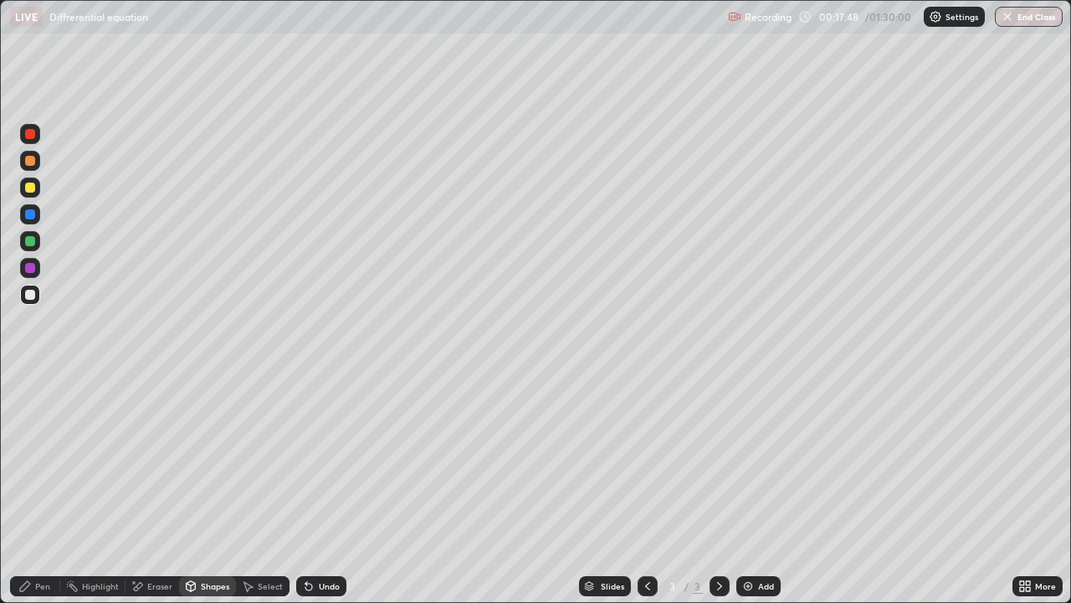
click at [319, 540] on div "Undo" at bounding box center [329, 586] width 21 height 8
click at [28, 301] on div at bounding box center [30, 295] width 20 height 20
click at [24, 540] on icon at bounding box center [25, 586] width 10 height 10
click at [28, 188] on div at bounding box center [30, 187] width 10 height 10
click at [44, 292] on div "Erase all" at bounding box center [30, 301] width 40 height 536
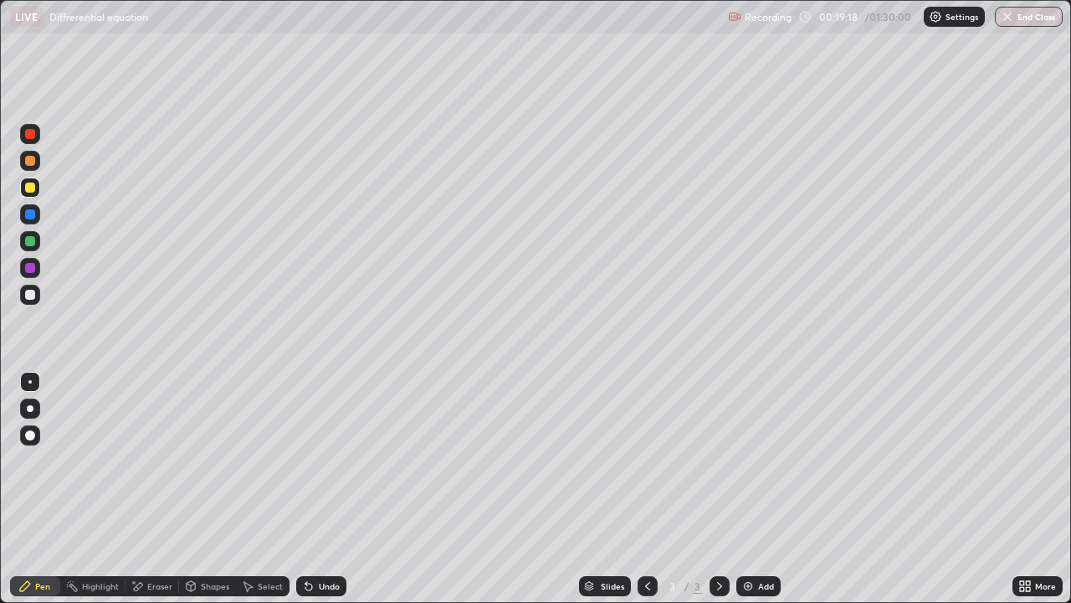
click at [36, 294] on div at bounding box center [30, 295] width 20 height 20
click at [38, 187] on div at bounding box center [30, 187] width 20 height 20
click at [153, 540] on div "Eraser" at bounding box center [153, 585] width 54 height 33
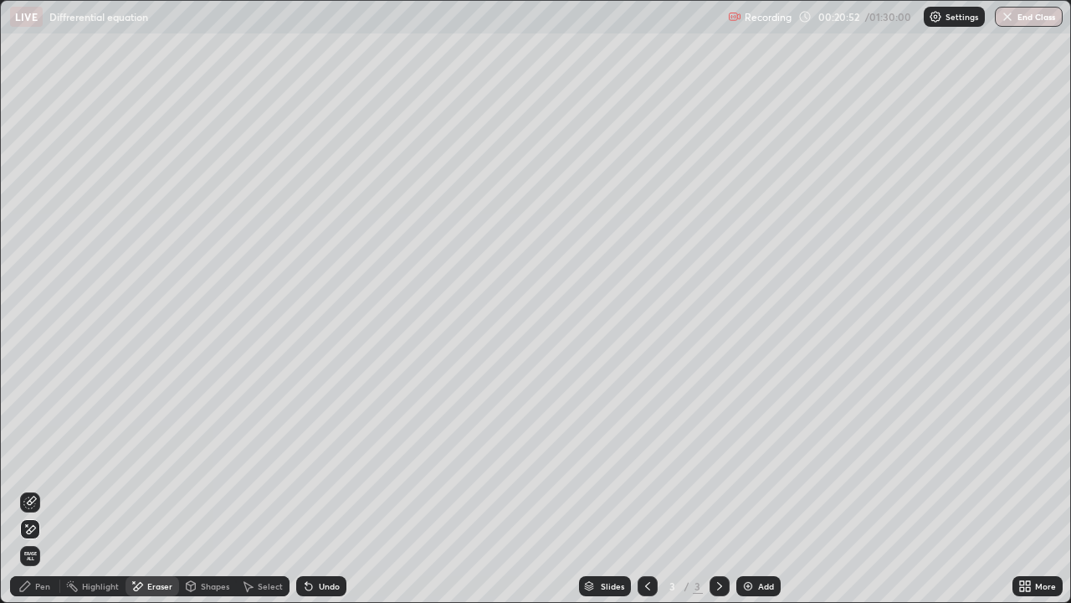
click at [42, 540] on div "Pen" at bounding box center [42, 586] width 15 height 8
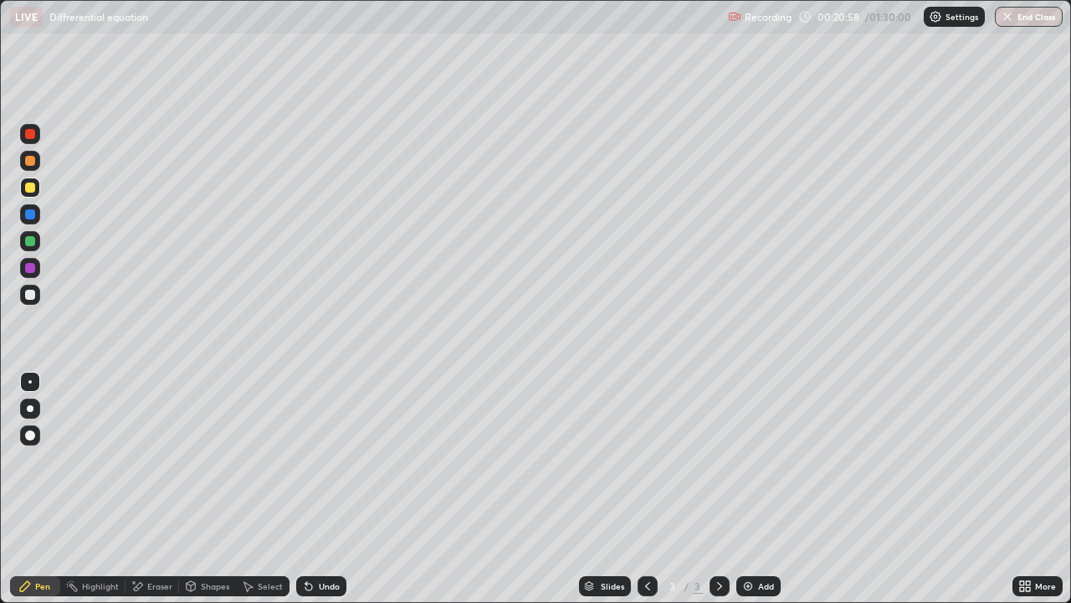
click at [308, 540] on icon at bounding box center [308, 585] width 13 height 13
click at [308, 540] on div "Undo" at bounding box center [321, 586] width 50 height 20
click at [303, 540] on div "Undo" at bounding box center [318, 585] width 57 height 33
click at [29, 298] on div at bounding box center [30, 295] width 10 height 10
click at [324, 540] on div "Undo" at bounding box center [321, 586] width 50 height 20
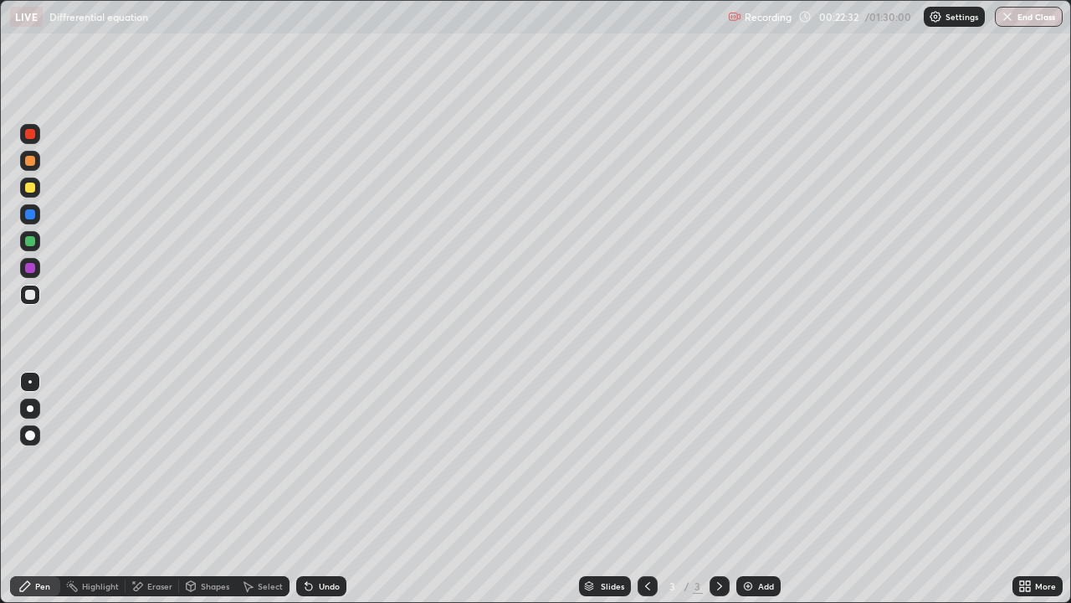
click at [321, 540] on div "Undo" at bounding box center [318, 585] width 57 height 33
click at [352, 540] on div "Slides 3 / 3 Add" at bounding box center [679, 585] width 666 height 33
click at [159, 540] on div "Eraser" at bounding box center [159, 586] width 25 height 8
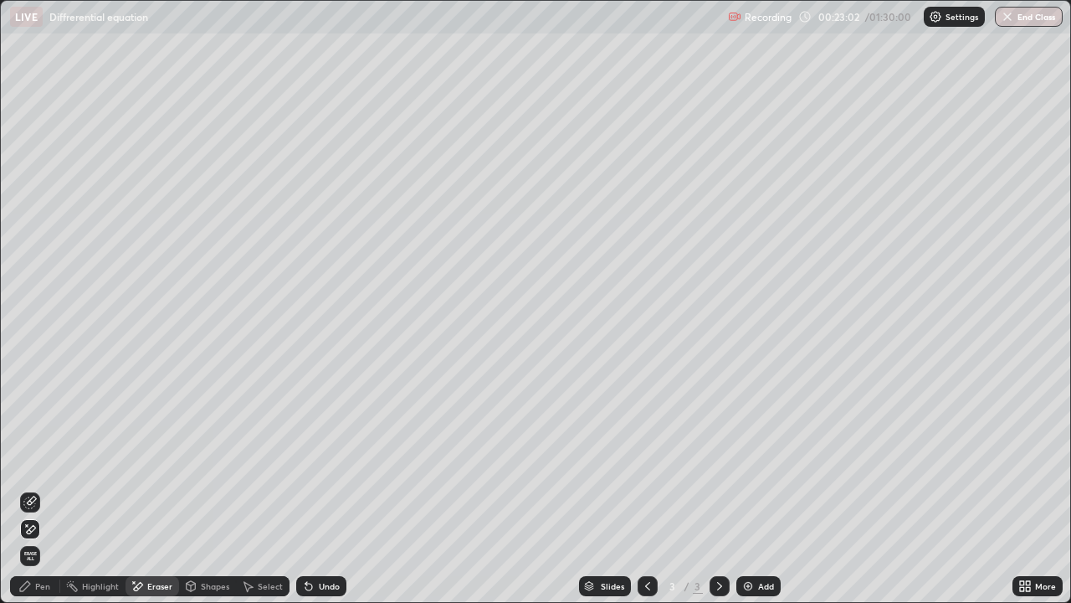
click at [42, 540] on div "Pen" at bounding box center [42, 586] width 15 height 8
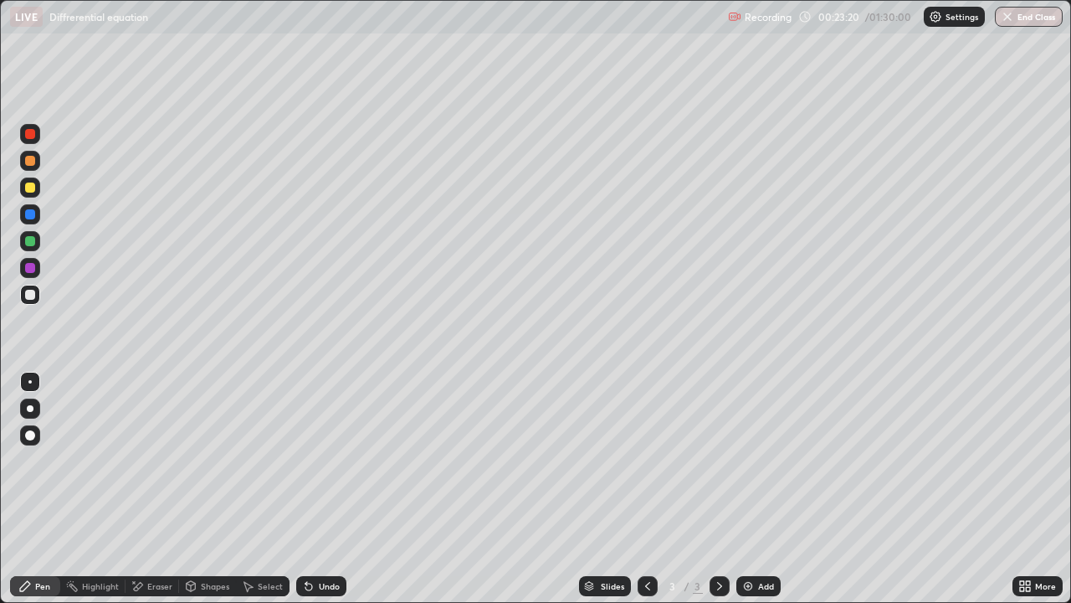
click at [33, 196] on div at bounding box center [30, 187] width 20 height 20
click at [159, 540] on div "Eraser" at bounding box center [159, 586] width 25 height 8
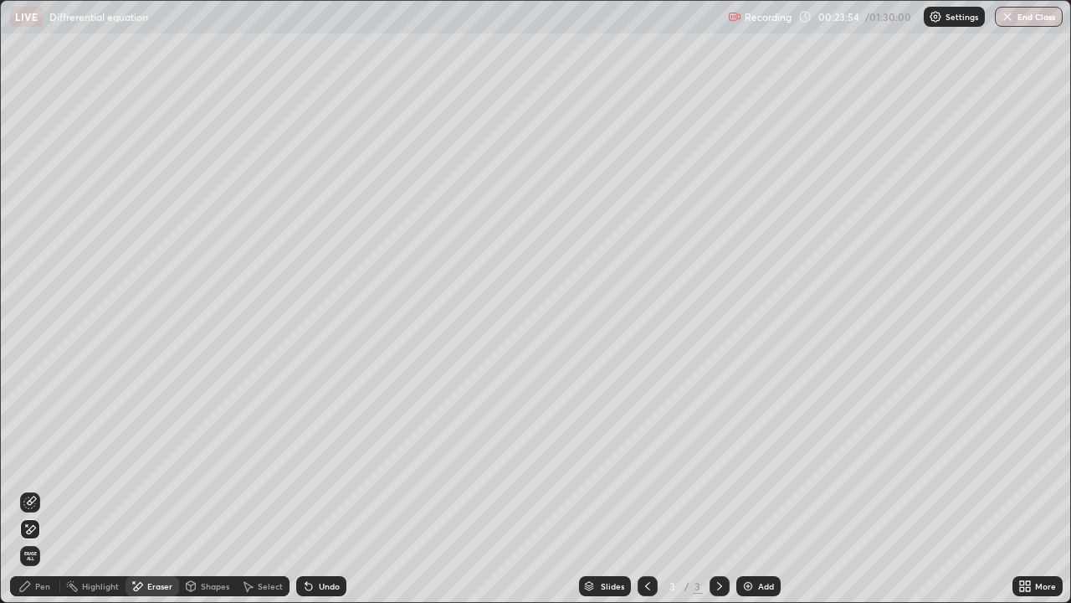
click at [48, 540] on div "Pen" at bounding box center [42, 586] width 15 height 8
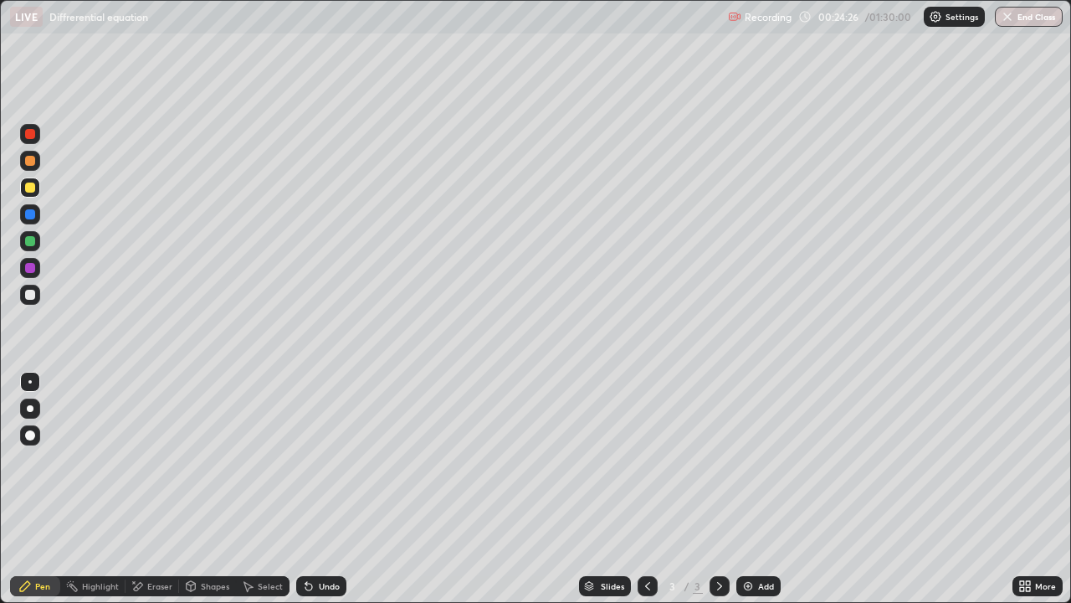
click at [331, 540] on div "Undo" at bounding box center [329, 586] width 21 height 8
click at [148, 540] on div "Eraser" at bounding box center [159, 586] width 25 height 8
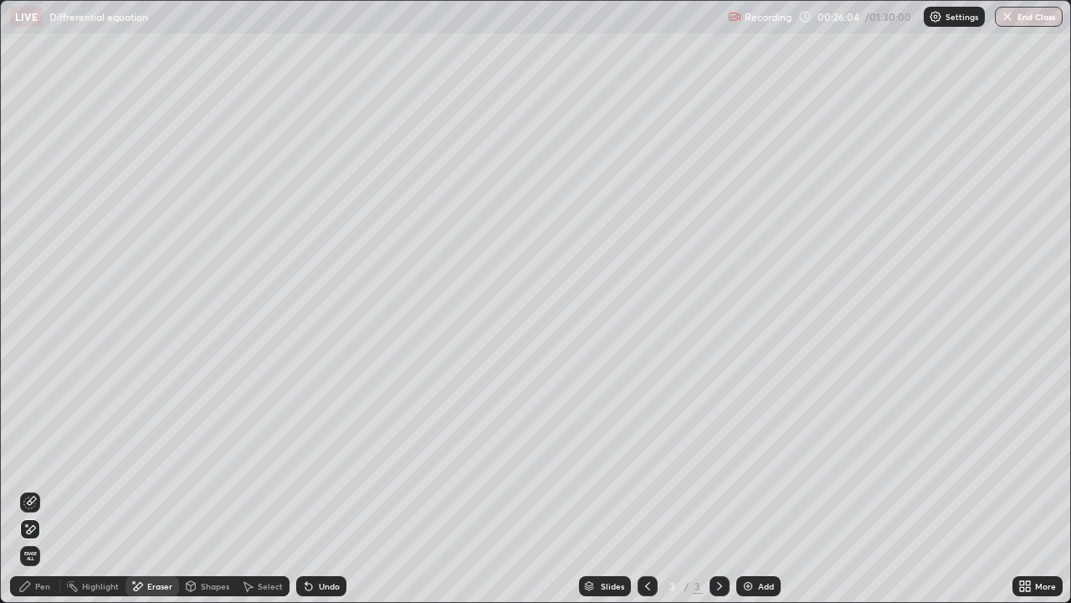
click at [34, 540] on div "Pen" at bounding box center [35, 586] width 50 height 20
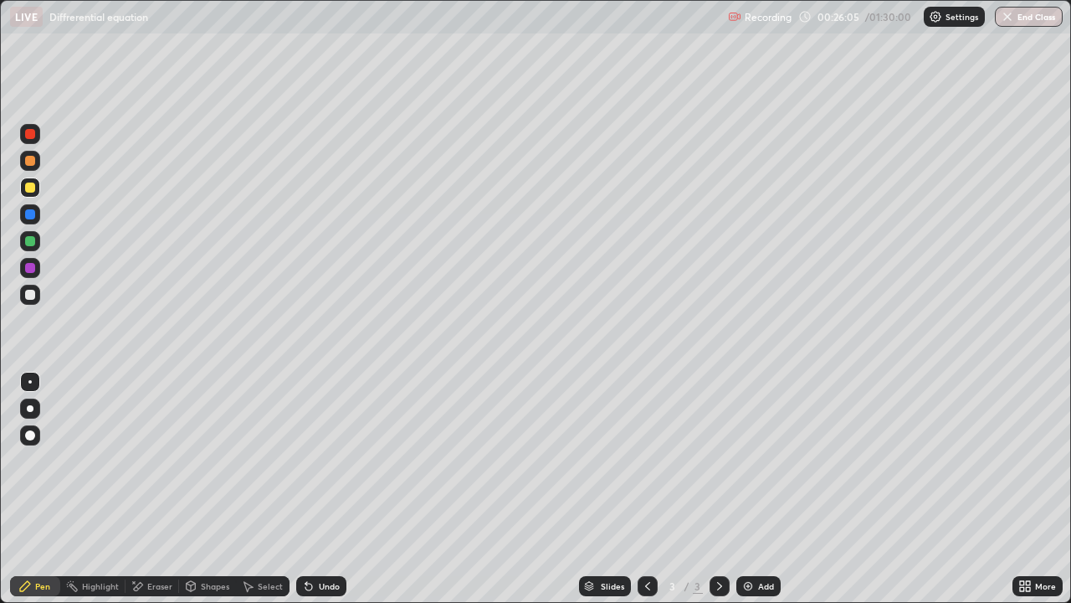
click at [38, 301] on div at bounding box center [30, 295] width 20 height 20
click at [33, 193] on div at bounding box center [30, 187] width 20 height 20
click at [32, 301] on div at bounding box center [30, 295] width 20 height 20
click at [30, 242] on div at bounding box center [30, 241] width 10 height 10
click at [320, 540] on div "Undo" at bounding box center [329, 586] width 21 height 8
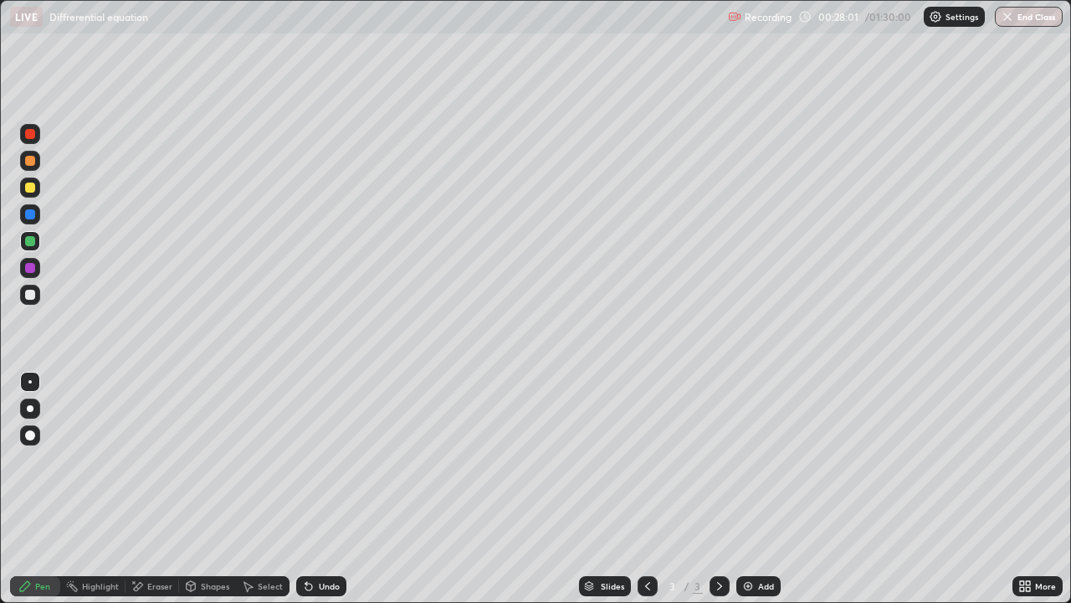
click at [315, 540] on div "Undo" at bounding box center [321, 586] width 50 height 20
click at [316, 540] on div "Undo" at bounding box center [318, 585] width 57 height 33
click at [312, 540] on icon at bounding box center [308, 585] width 13 height 13
click at [311, 540] on icon at bounding box center [308, 585] width 13 height 13
click at [319, 540] on div "Undo" at bounding box center [321, 586] width 50 height 20
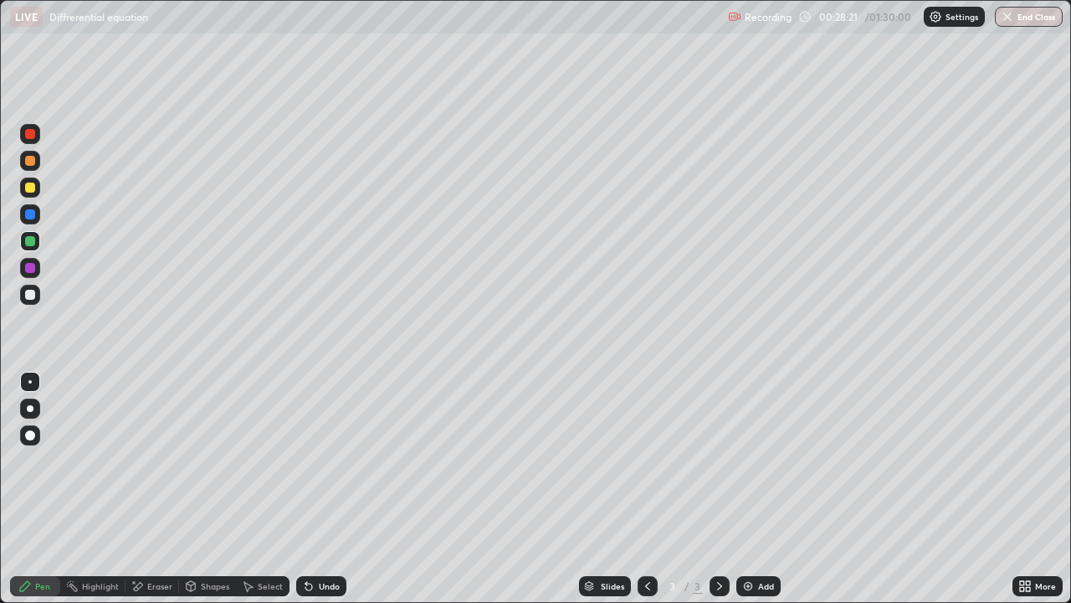
click at [332, 540] on div "Undo" at bounding box center [329, 586] width 21 height 8
click at [325, 540] on div "Undo" at bounding box center [329, 586] width 21 height 8
click at [145, 540] on div "Eraser" at bounding box center [153, 586] width 54 height 20
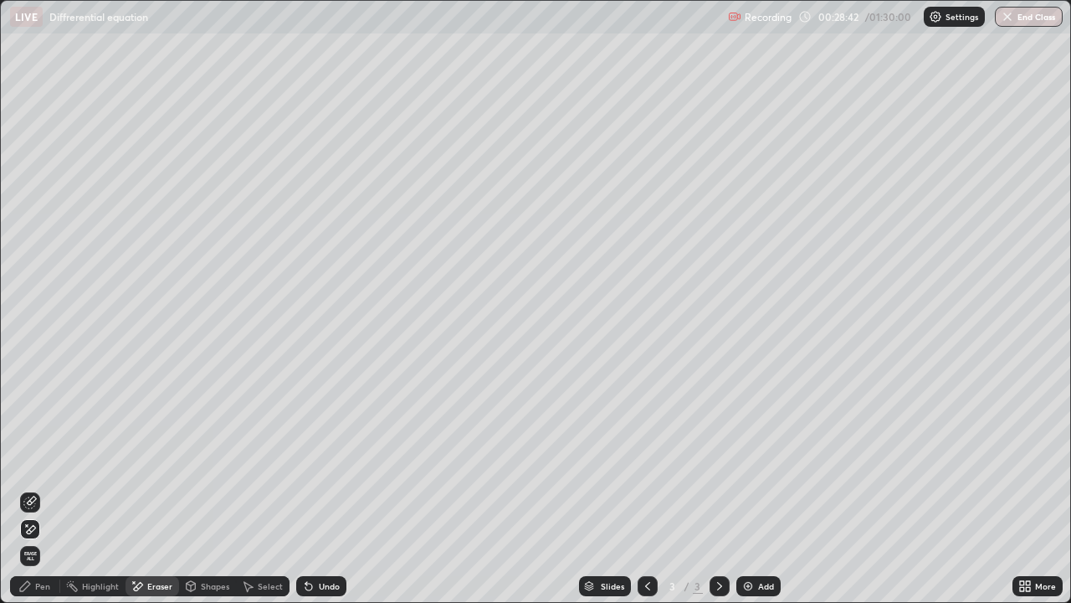
click at [42, 540] on div "Pen" at bounding box center [42, 586] width 15 height 8
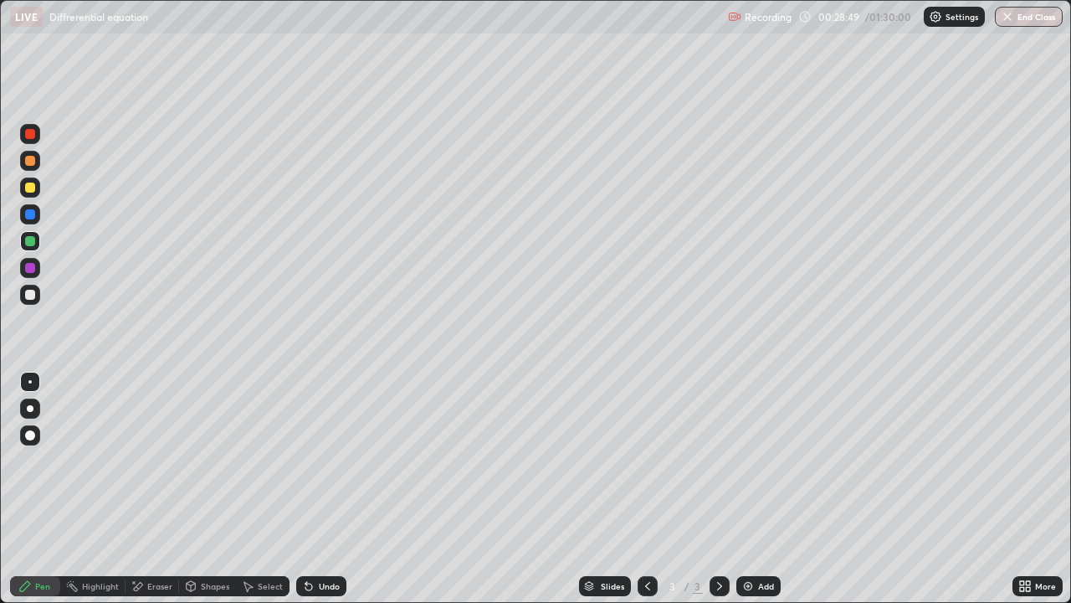
click at [36, 307] on div at bounding box center [30, 294] width 20 height 27
click at [170, 540] on div "Eraser" at bounding box center [159, 586] width 25 height 8
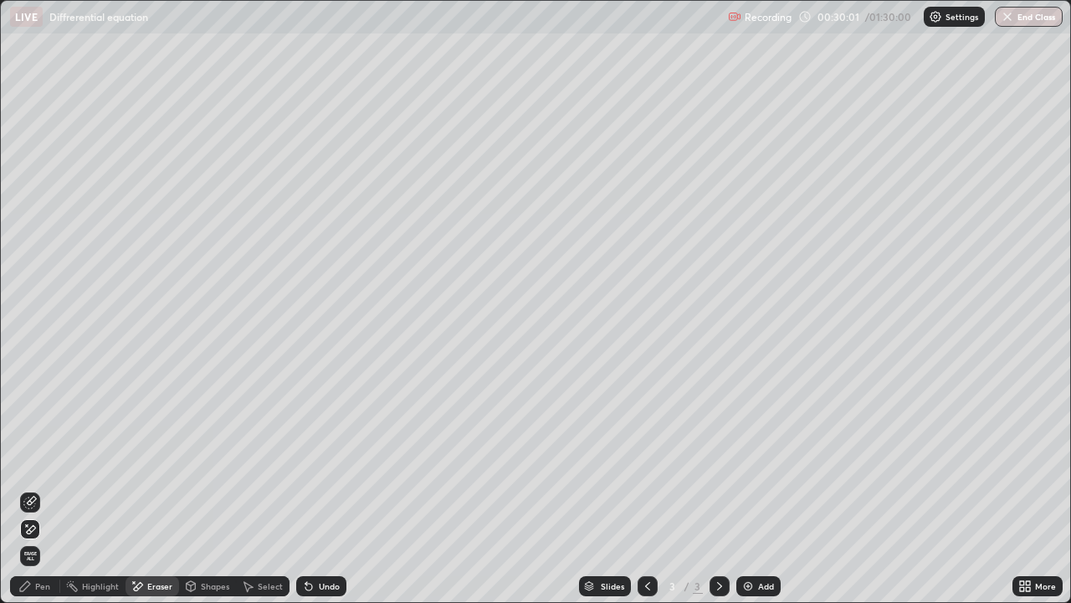
click at [47, 540] on div "Pen" at bounding box center [42, 586] width 15 height 8
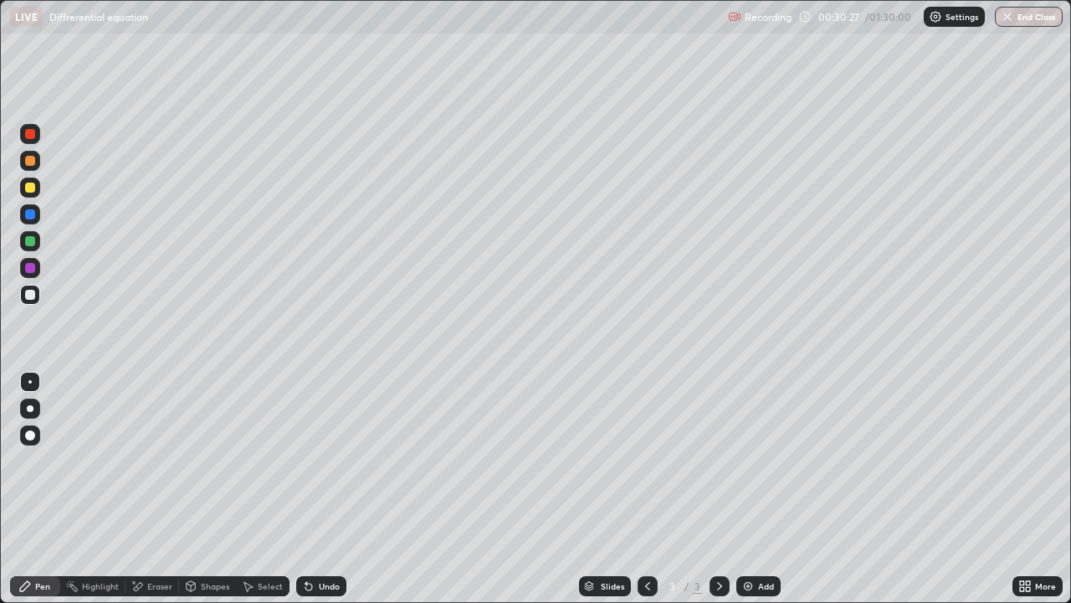
click at [752, 540] on img at bounding box center [748, 585] width 13 height 13
click at [648, 540] on div at bounding box center [648, 586] width 20 height 20
click at [334, 540] on div "Undo" at bounding box center [321, 586] width 50 height 20
click at [319, 540] on div "Undo" at bounding box center [329, 586] width 21 height 8
click at [716, 540] on icon at bounding box center [719, 585] width 13 height 13
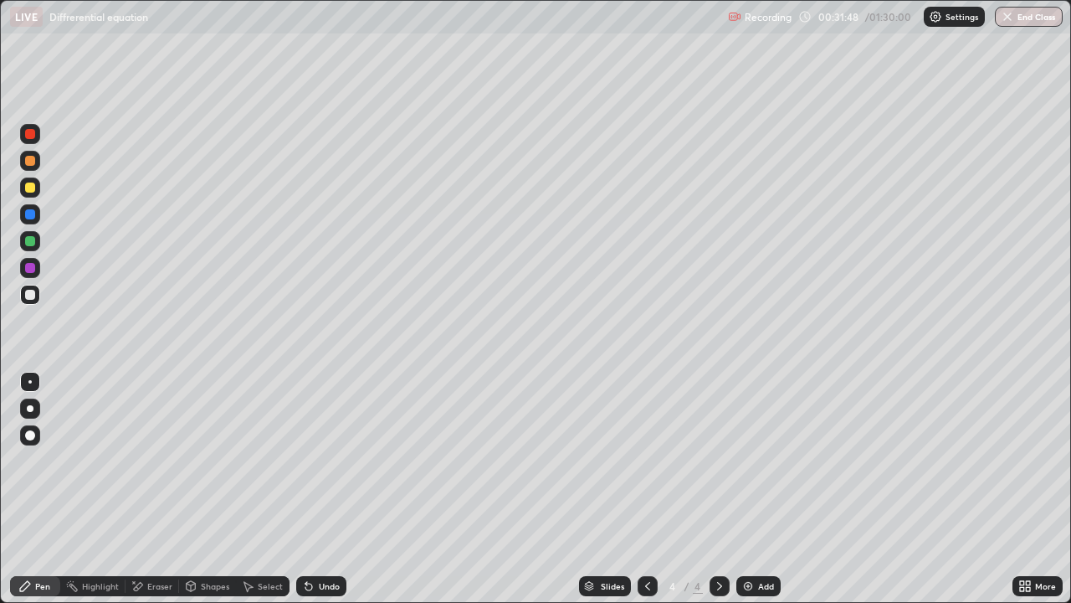
click at [646, 540] on icon at bounding box center [647, 585] width 13 height 13
click at [168, 540] on div "Eraser" at bounding box center [153, 586] width 54 height 20
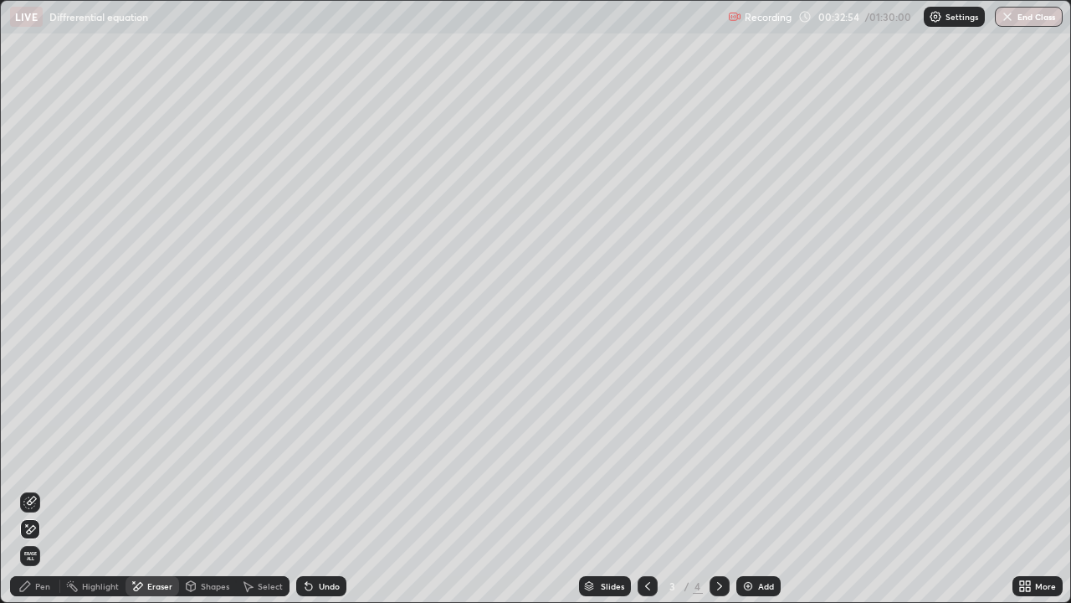
click at [323, 540] on div "Undo" at bounding box center [329, 586] width 21 height 8
click at [314, 540] on div "Undo" at bounding box center [321, 586] width 50 height 20
click at [311, 540] on div "Undo" at bounding box center [318, 585] width 57 height 33
click at [308, 540] on div "Undo" at bounding box center [318, 585] width 57 height 33
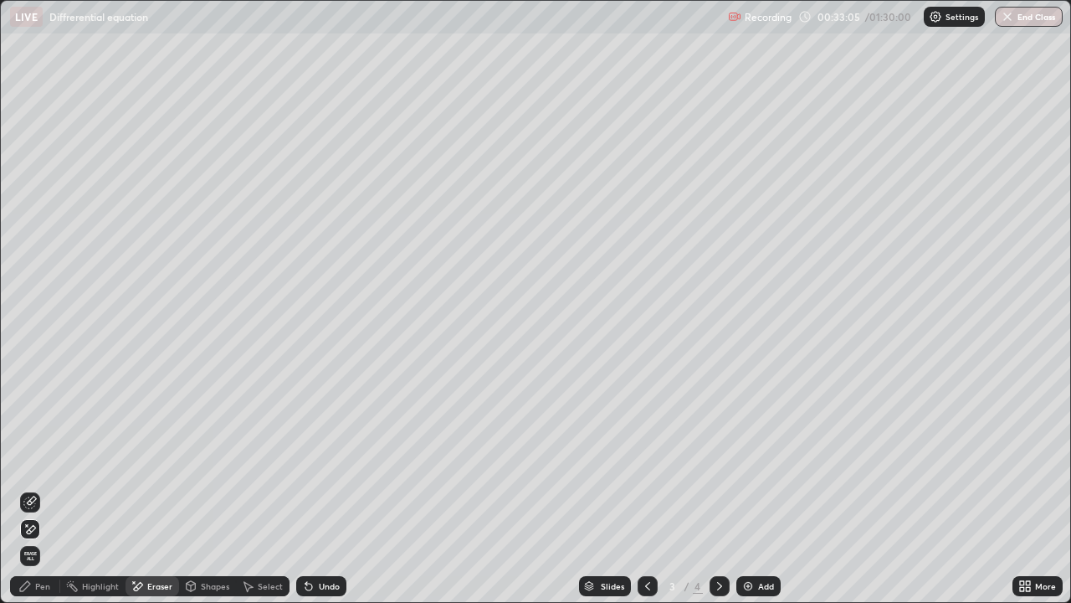
click at [31, 540] on icon at bounding box center [24, 585] width 13 height 13
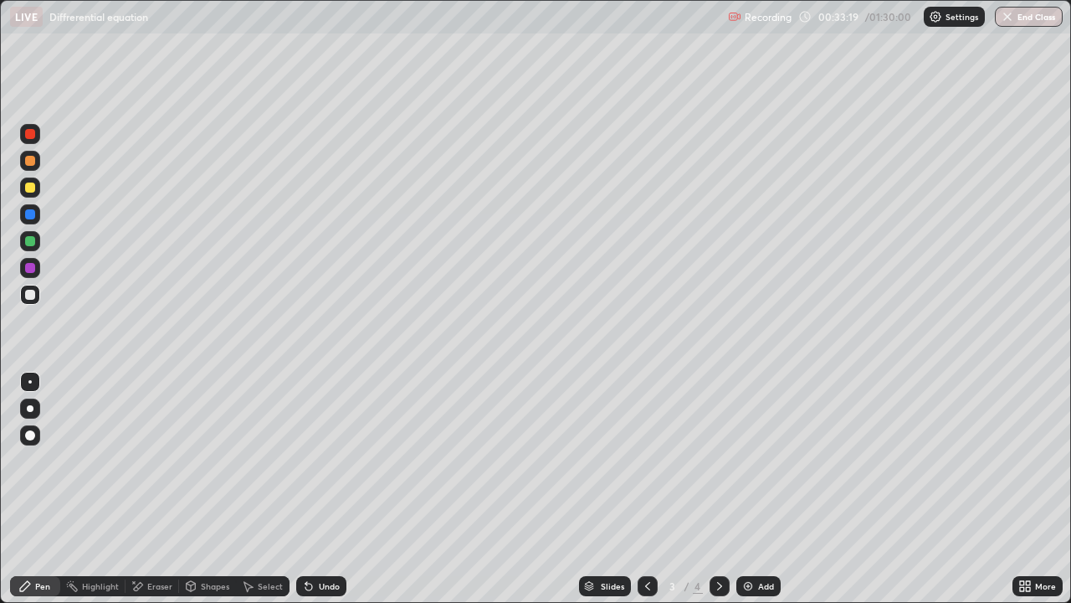
click at [34, 190] on div at bounding box center [30, 187] width 20 height 20
click at [312, 540] on div "Undo" at bounding box center [321, 586] width 50 height 20
click at [169, 540] on div "Eraser" at bounding box center [153, 586] width 54 height 20
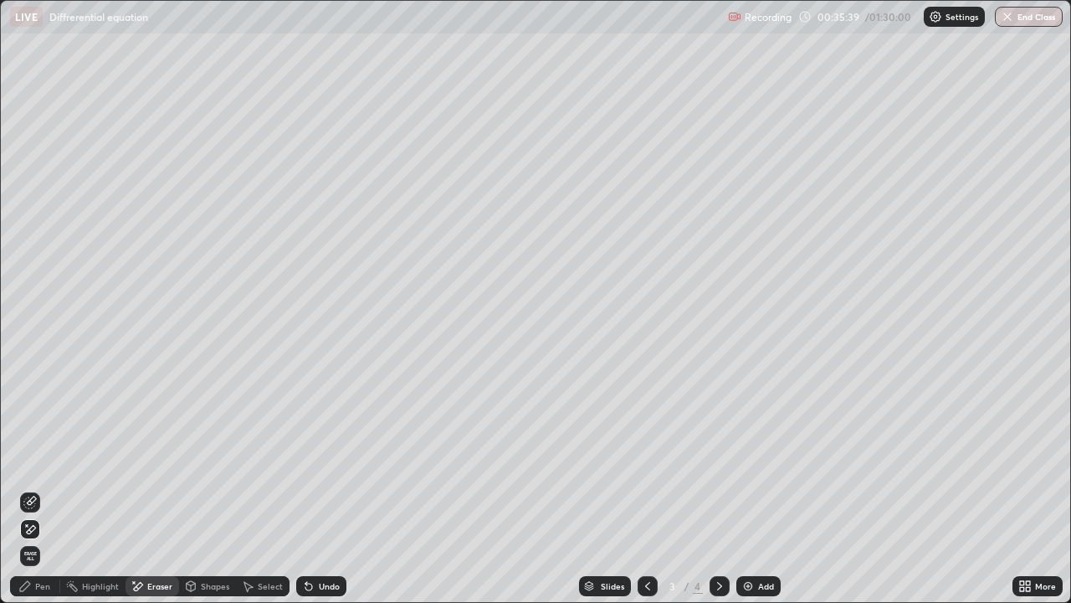
click at [42, 540] on div "Pen" at bounding box center [35, 586] width 50 height 20
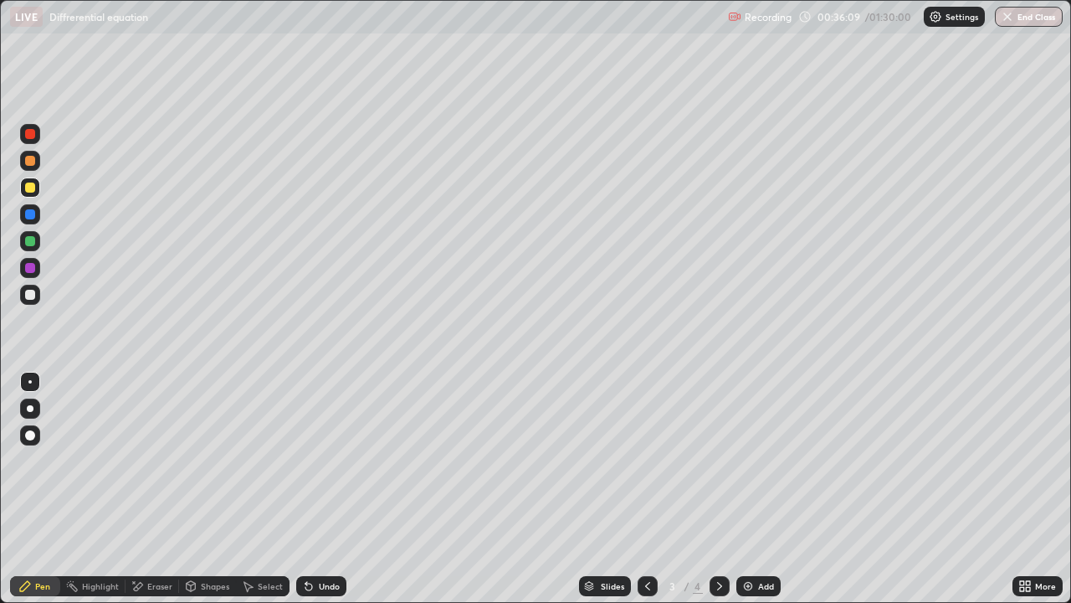
click at [37, 295] on div at bounding box center [30, 295] width 20 height 20
click at [333, 540] on div "Undo" at bounding box center [329, 586] width 21 height 8
click at [324, 540] on div "Undo" at bounding box center [329, 586] width 21 height 8
click at [341, 540] on div "Undo" at bounding box center [321, 586] width 50 height 20
click at [39, 194] on div at bounding box center [30, 187] width 20 height 27
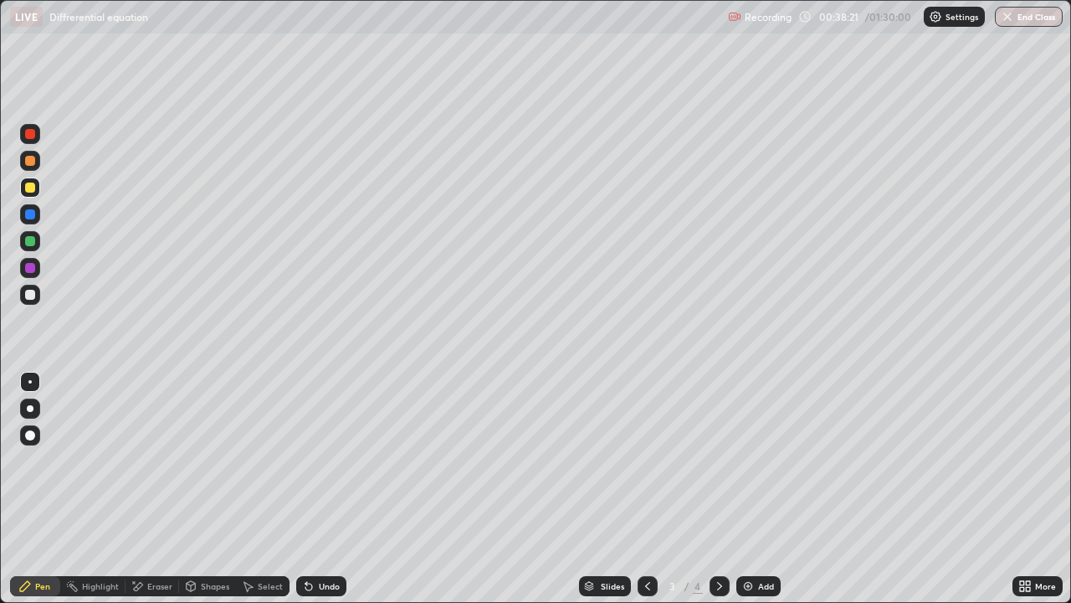
click at [319, 540] on div "Undo" at bounding box center [329, 586] width 21 height 8
click at [306, 540] on icon at bounding box center [308, 586] width 7 height 7
click at [39, 298] on div at bounding box center [30, 295] width 20 height 20
click at [37, 193] on div at bounding box center [30, 187] width 20 height 20
click at [162, 540] on div "Eraser" at bounding box center [159, 586] width 25 height 8
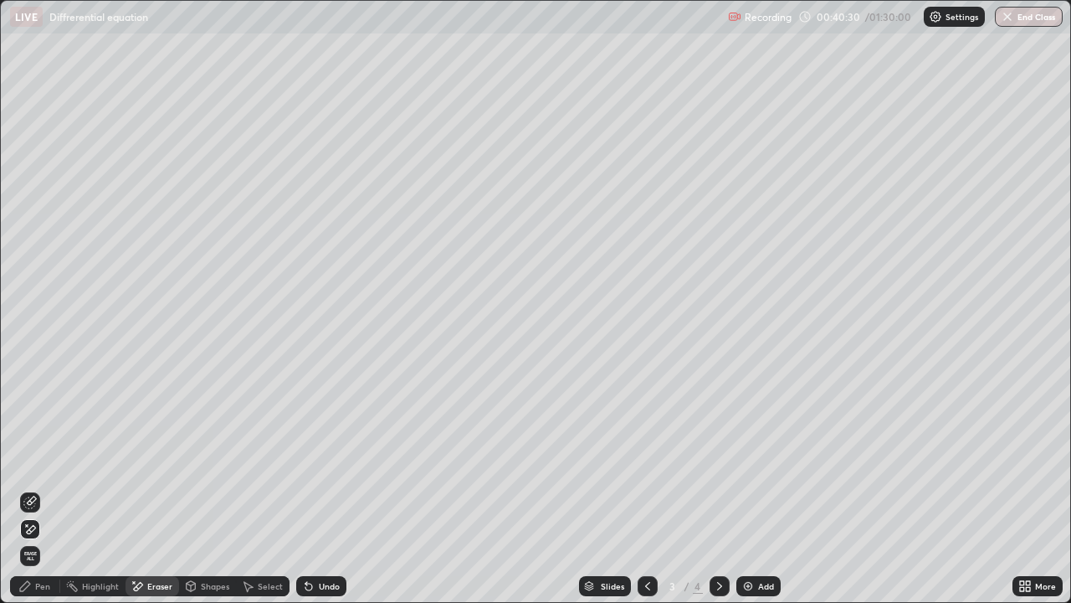
click at [59, 540] on div "Pen" at bounding box center [35, 586] width 50 height 20
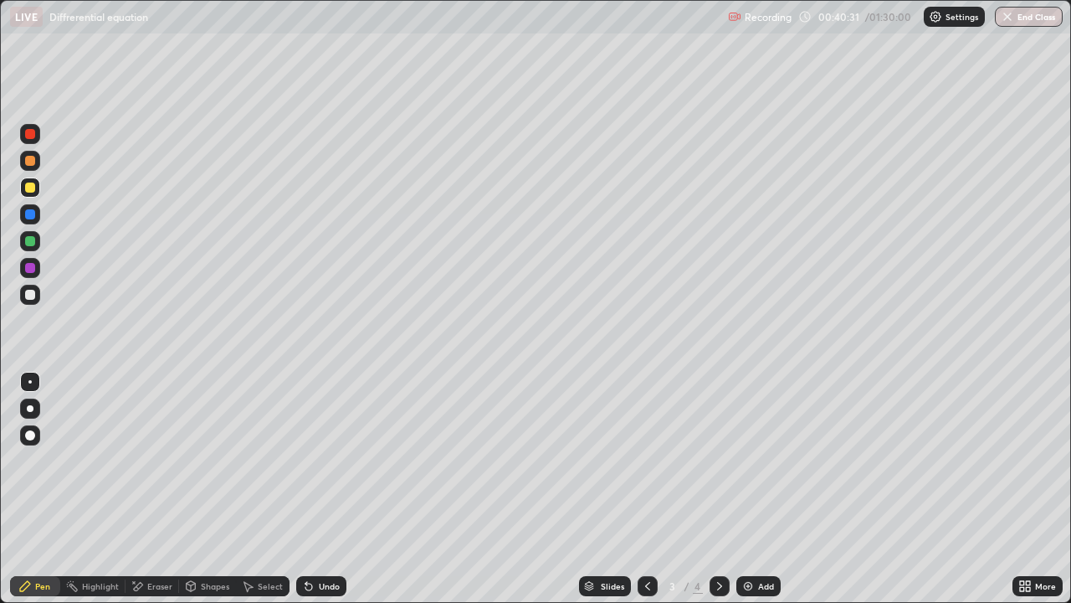
click at [33, 296] on div at bounding box center [30, 295] width 10 height 10
click at [327, 540] on div "Undo" at bounding box center [321, 586] width 50 height 20
click at [336, 540] on div "Undo" at bounding box center [329, 586] width 21 height 8
click at [156, 540] on div "Eraser" at bounding box center [153, 586] width 54 height 20
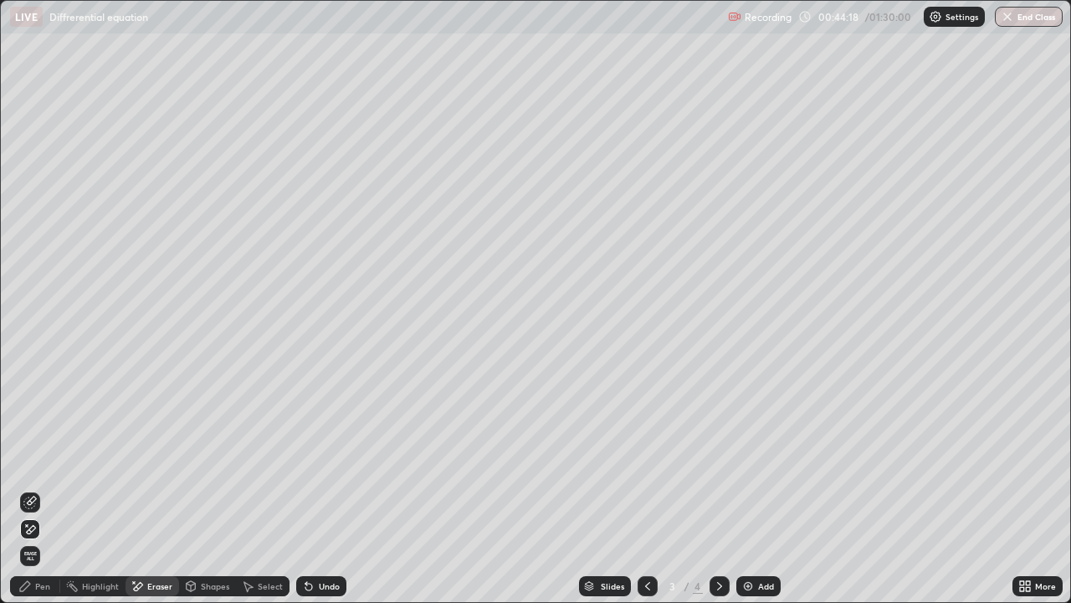
click at [46, 540] on div "Pen" at bounding box center [42, 586] width 15 height 8
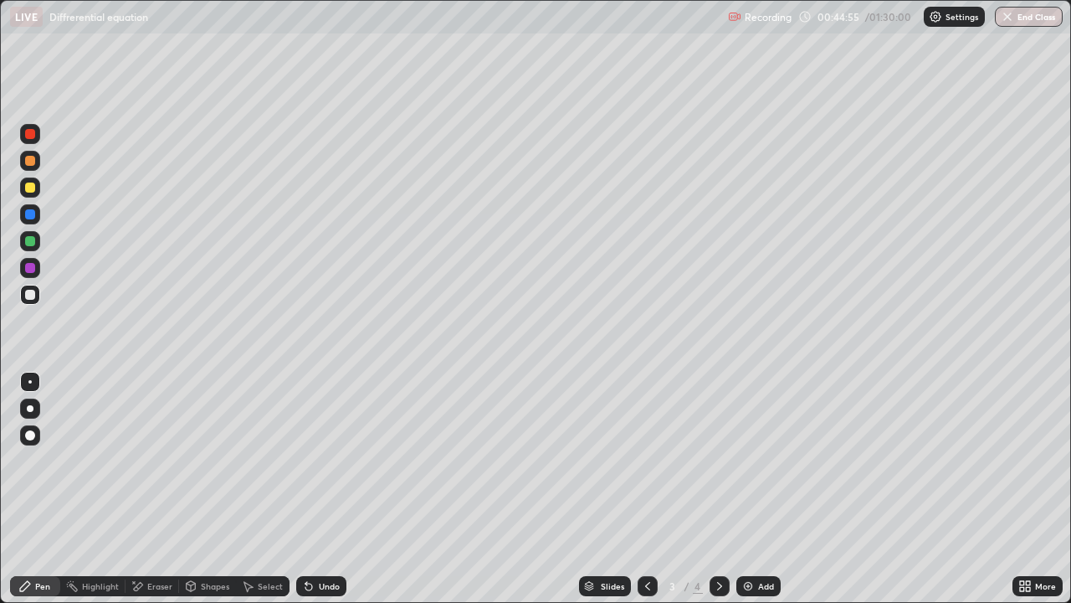
click at [146, 540] on div "Eraser" at bounding box center [153, 586] width 54 height 20
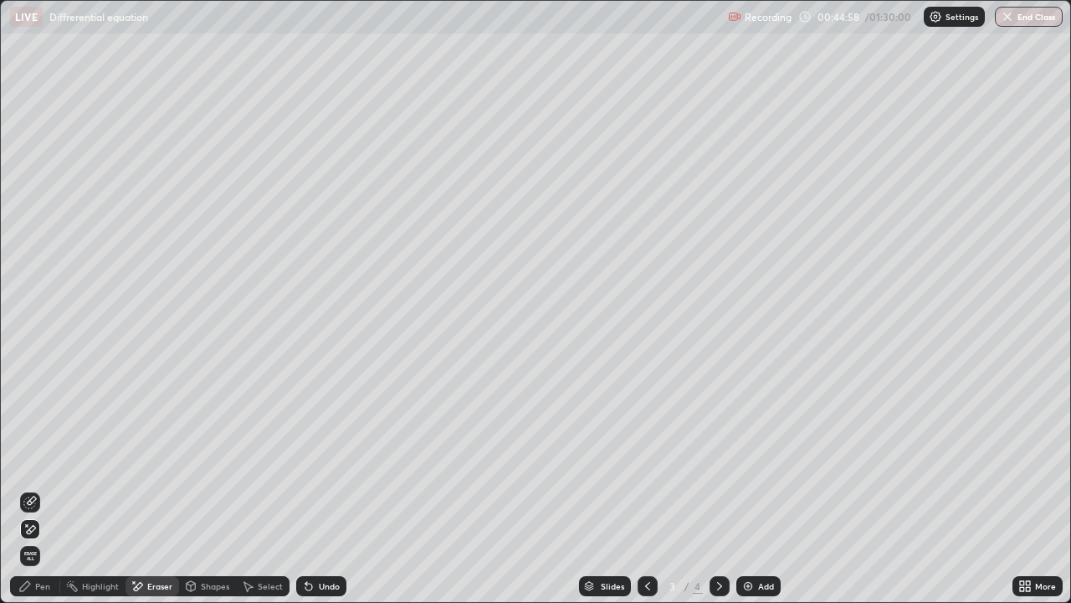
click at [40, 540] on div "Pen" at bounding box center [42, 586] width 15 height 8
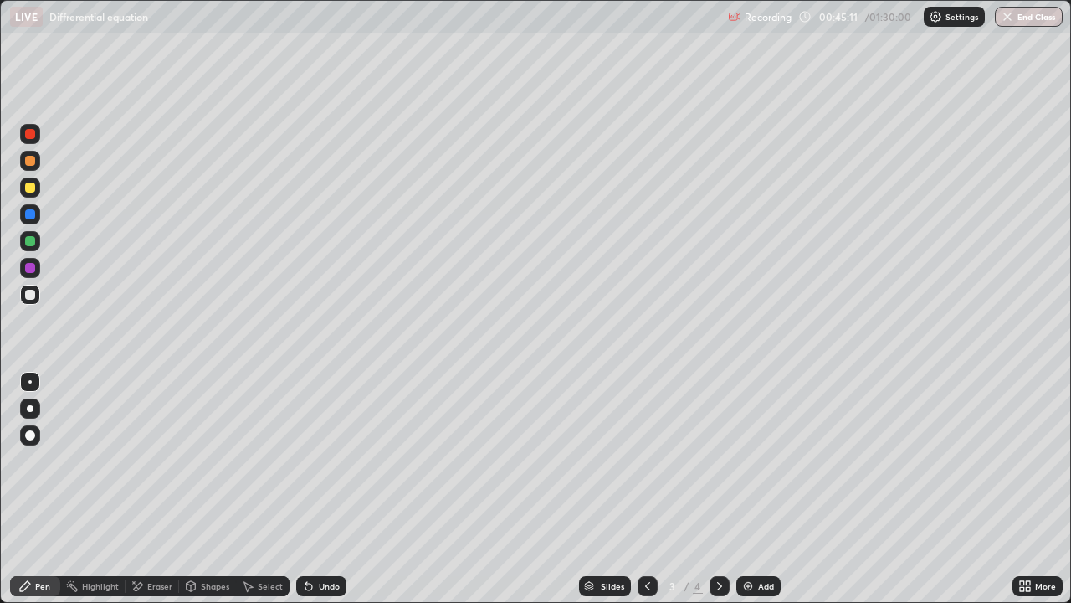
click at [152, 540] on div "Eraser" at bounding box center [159, 586] width 25 height 8
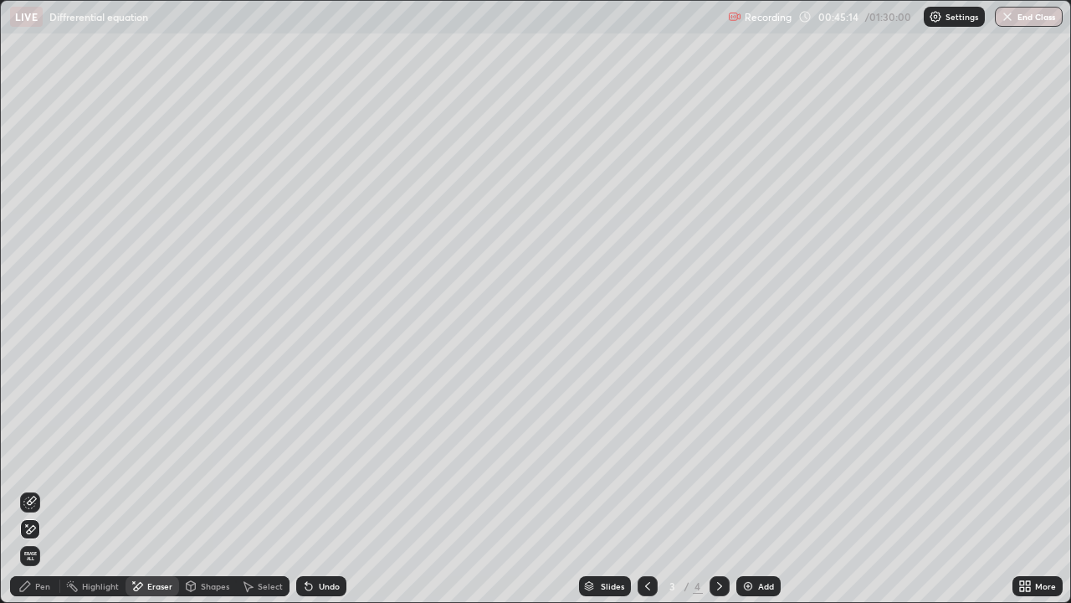
click at [36, 540] on div "Pen" at bounding box center [42, 586] width 15 height 8
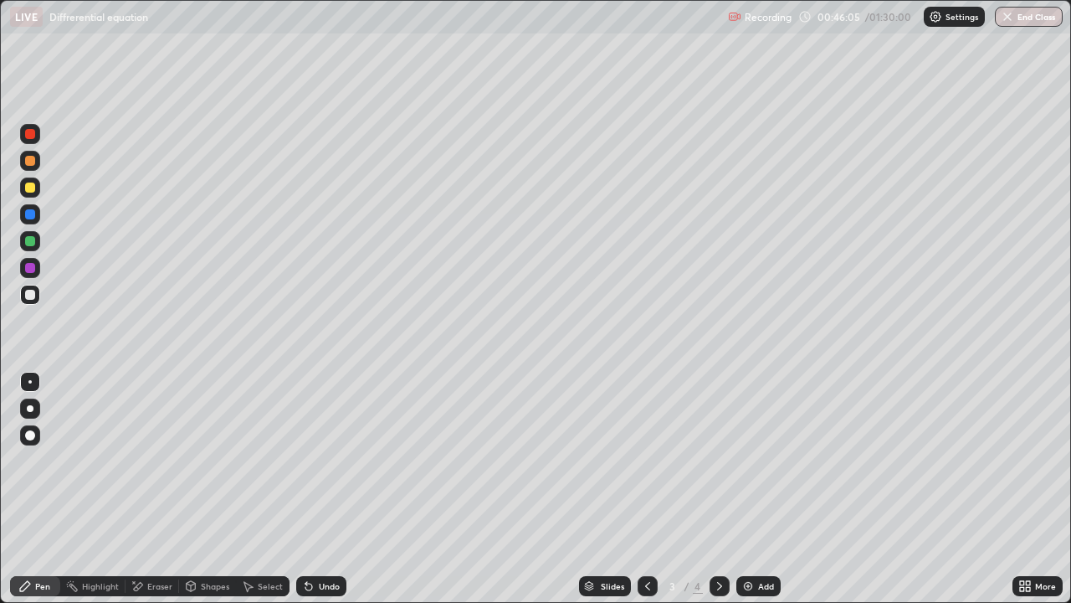
click at [314, 540] on div "Undo" at bounding box center [321, 586] width 50 height 20
click at [313, 540] on icon at bounding box center [308, 585] width 13 height 13
click at [319, 540] on div "Undo" at bounding box center [329, 586] width 21 height 8
click at [325, 540] on div "Undo" at bounding box center [329, 586] width 21 height 8
click at [327, 540] on div "Undo" at bounding box center [329, 586] width 21 height 8
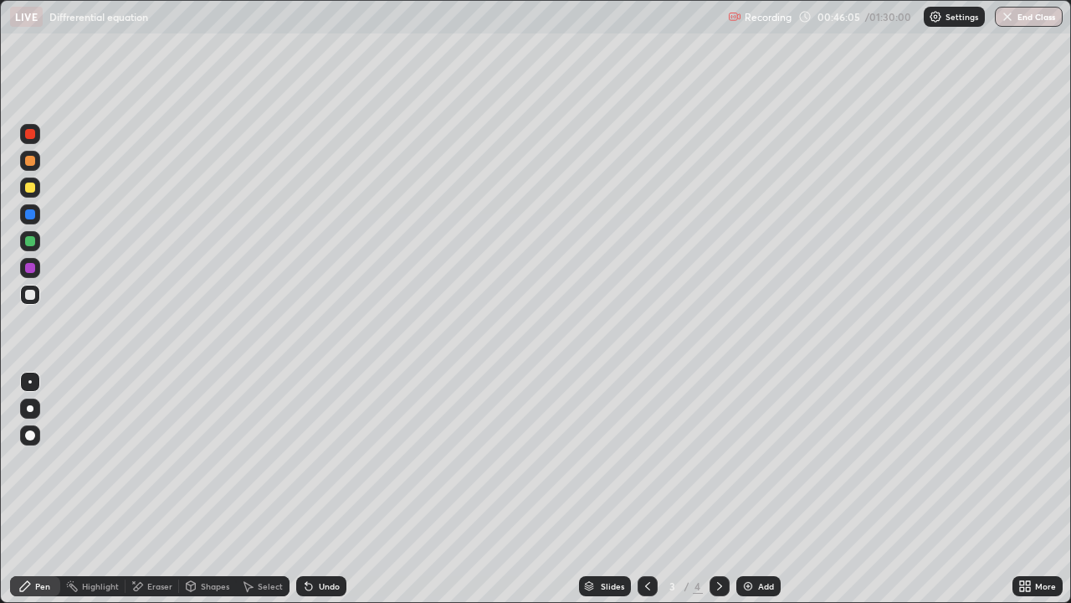
click at [328, 540] on div "Undo" at bounding box center [321, 586] width 50 height 20
click at [309, 540] on icon at bounding box center [308, 585] width 13 height 13
click at [317, 540] on div "Undo" at bounding box center [321, 586] width 50 height 20
click at [328, 540] on div "Undo" at bounding box center [329, 586] width 21 height 8
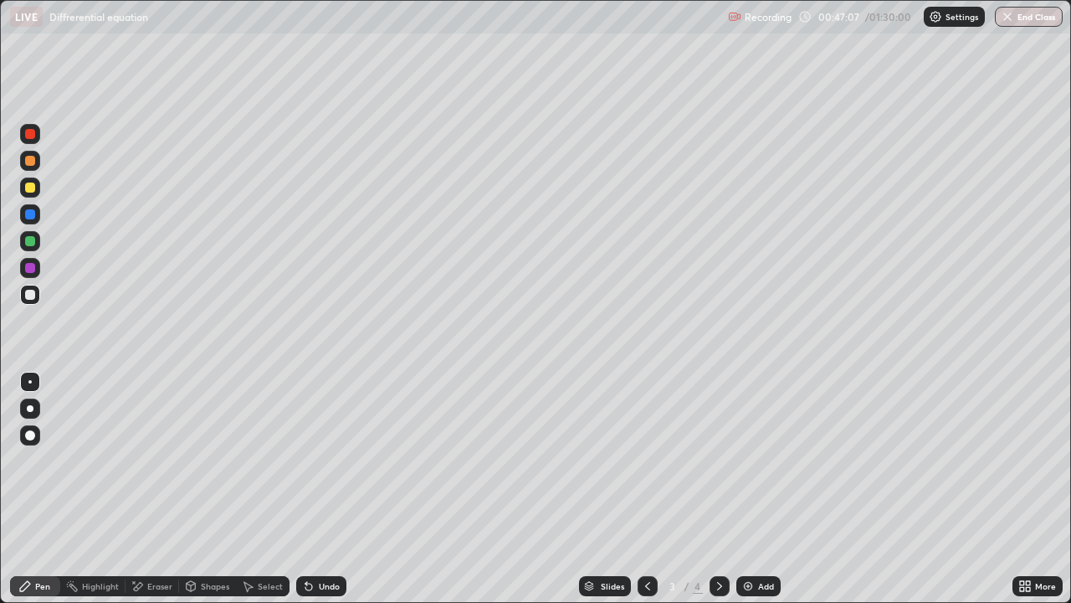
click at [336, 540] on div "Undo" at bounding box center [321, 586] width 50 height 20
click at [337, 540] on div "Undo" at bounding box center [321, 586] width 50 height 20
click at [152, 540] on div "Eraser" at bounding box center [153, 586] width 54 height 20
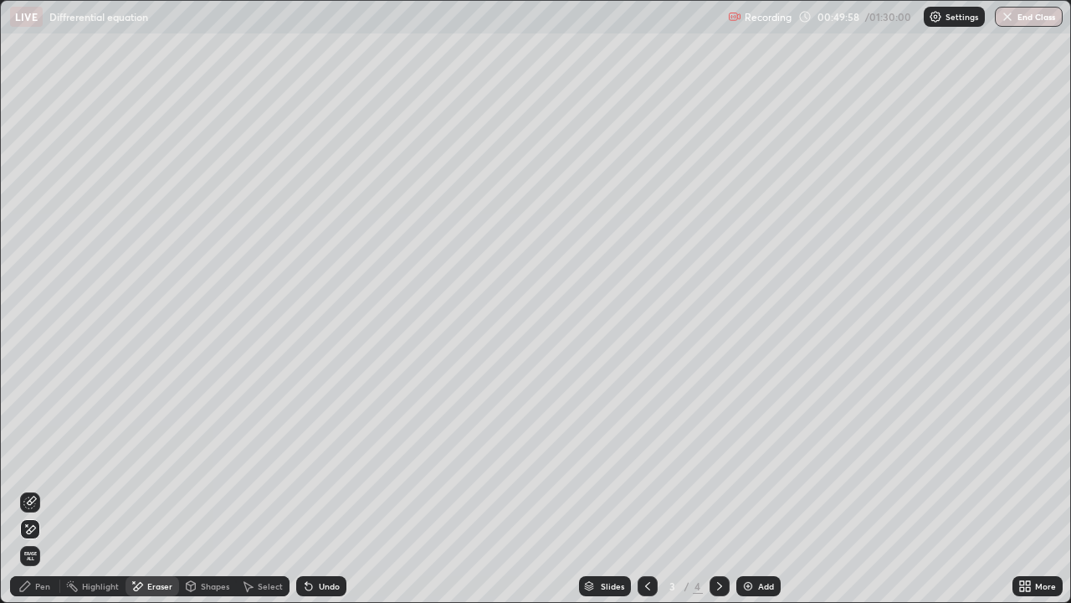
click at [330, 540] on div "Undo" at bounding box center [329, 586] width 21 height 8
click at [330, 540] on div "Undo" at bounding box center [321, 586] width 50 height 20
click at [327, 540] on div "Undo" at bounding box center [321, 586] width 50 height 20
click at [325, 540] on div "Undo" at bounding box center [321, 586] width 50 height 20
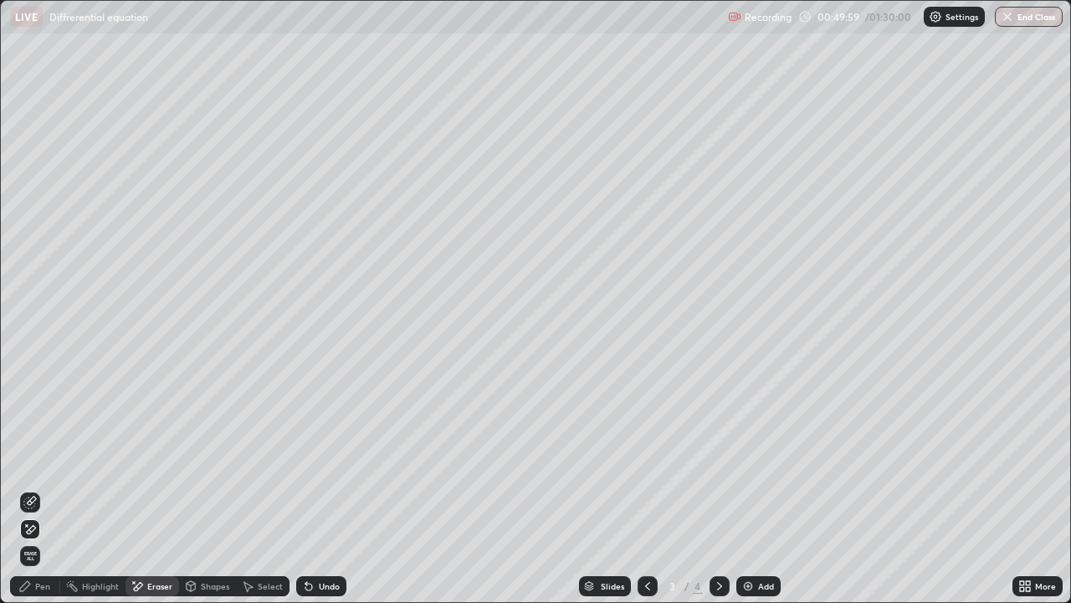
click at [327, 540] on div "Undo" at bounding box center [318, 585] width 57 height 33
click at [329, 540] on div "Undo" at bounding box center [321, 586] width 50 height 20
click at [329, 540] on div "Undo" at bounding box center [318, 585] width 57 height 33
click at [332, 540] on div "Undo" at bounding box center [318, 585] width 57 height 33
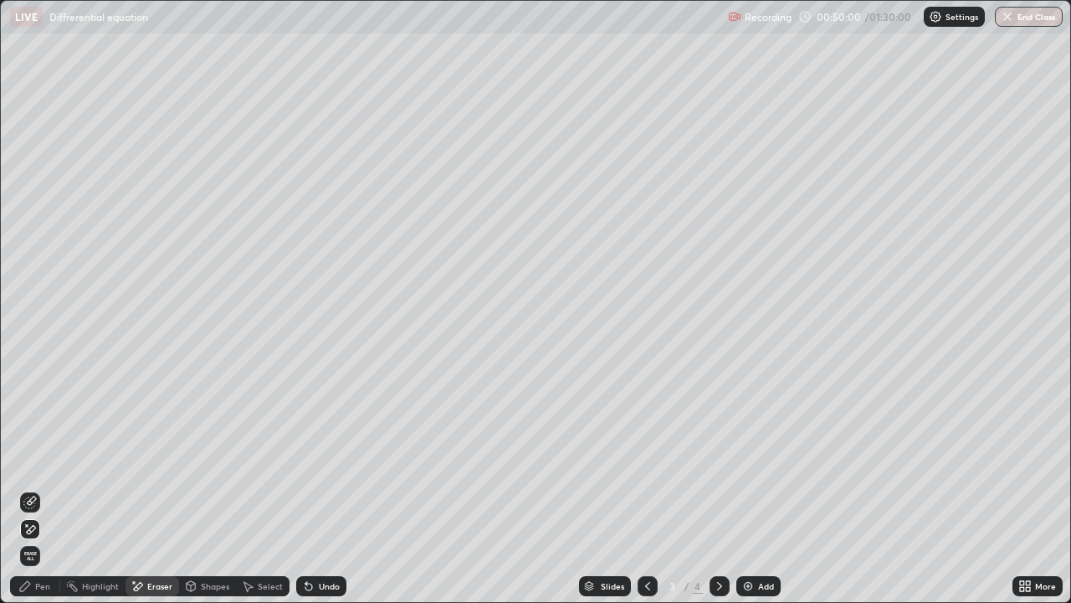
click at [331, 540] on div "Undo" at bounding box center [318, 585] width 57 height 33
click at [334, 540] on div "Undo" at bounding box center [321, 586] width 50 height 20
click at [331, 540] on div "Undo" at bounding box center [318, 585] width 57 height 33
click at [39, 540] on div "Pen" at bounding box center [35, 586] width 50 height 20
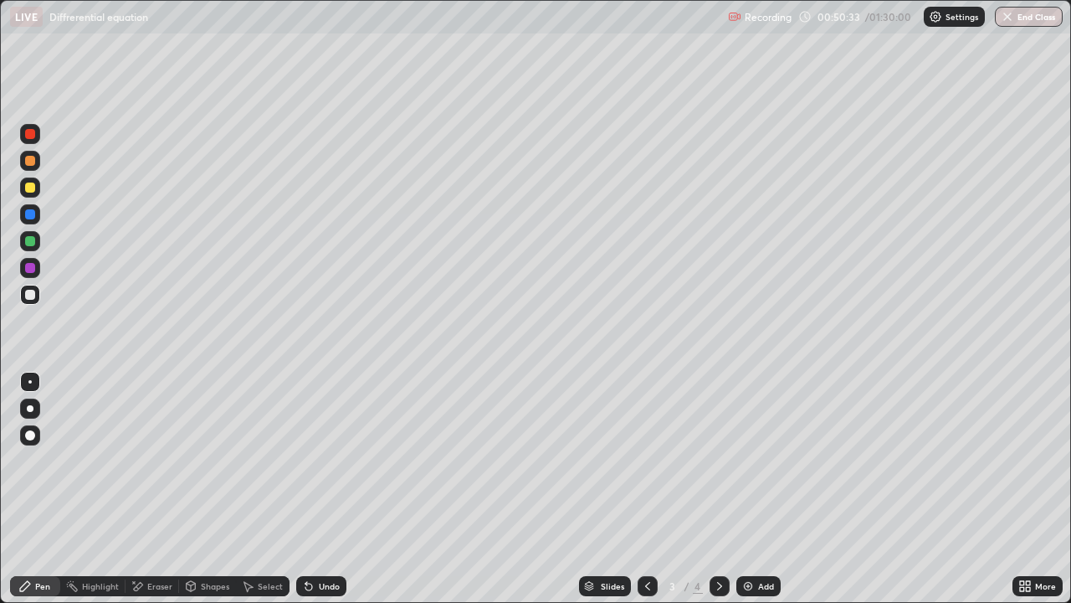
click at [162, 540] on div "Eraser" at bounding box center [159, 586] width 25 height 8
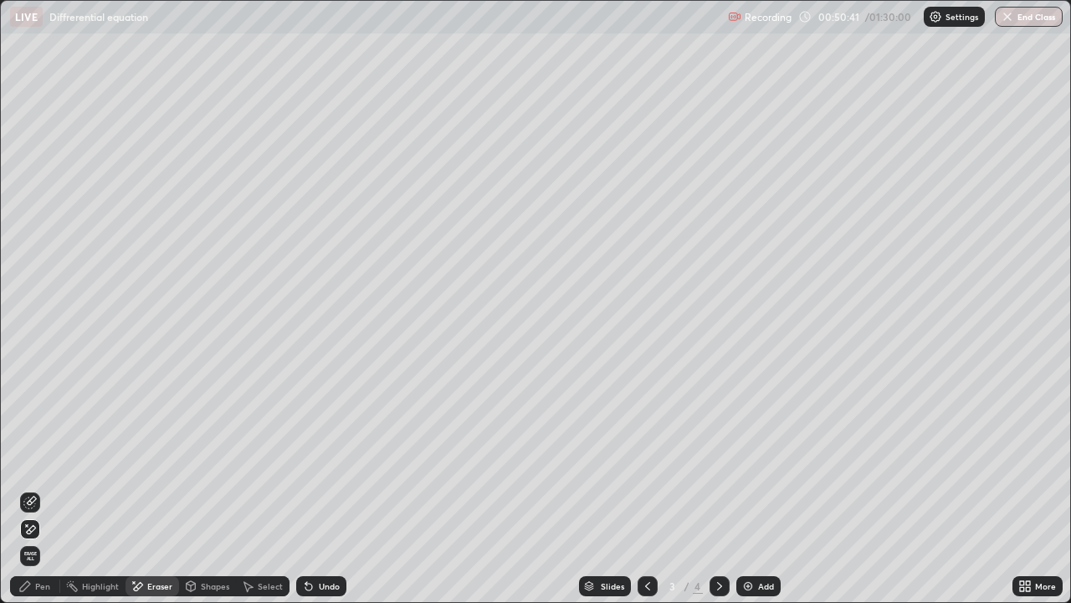
click at [40, 540] on div "Pen" at bounding box center [35, 586] width 50 height 20
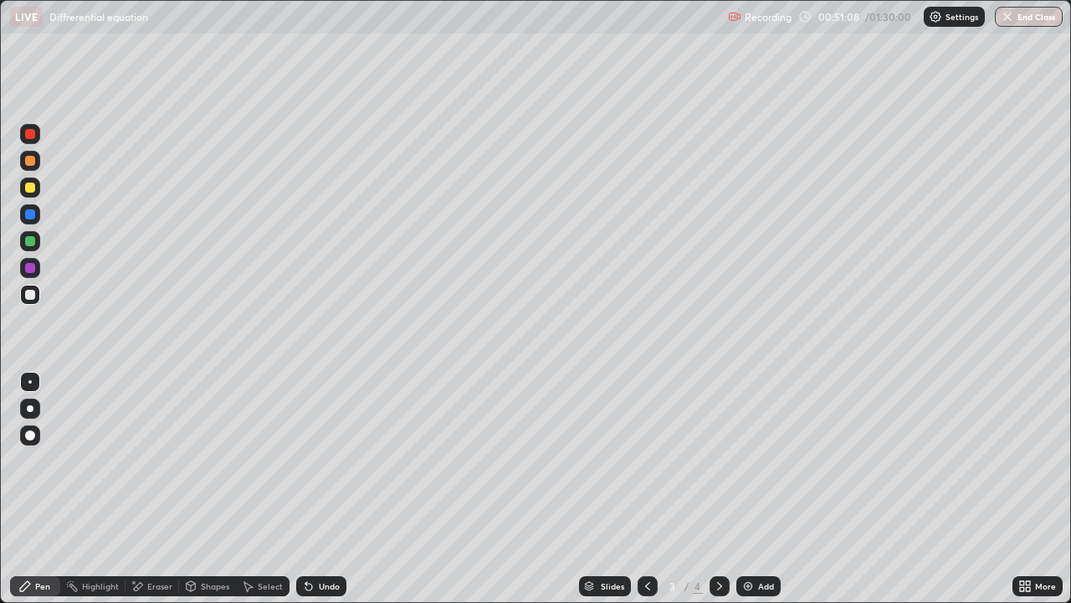
click at [157, 540] on div "Eraser" at bounding box center [159, 586] width 25 height 8
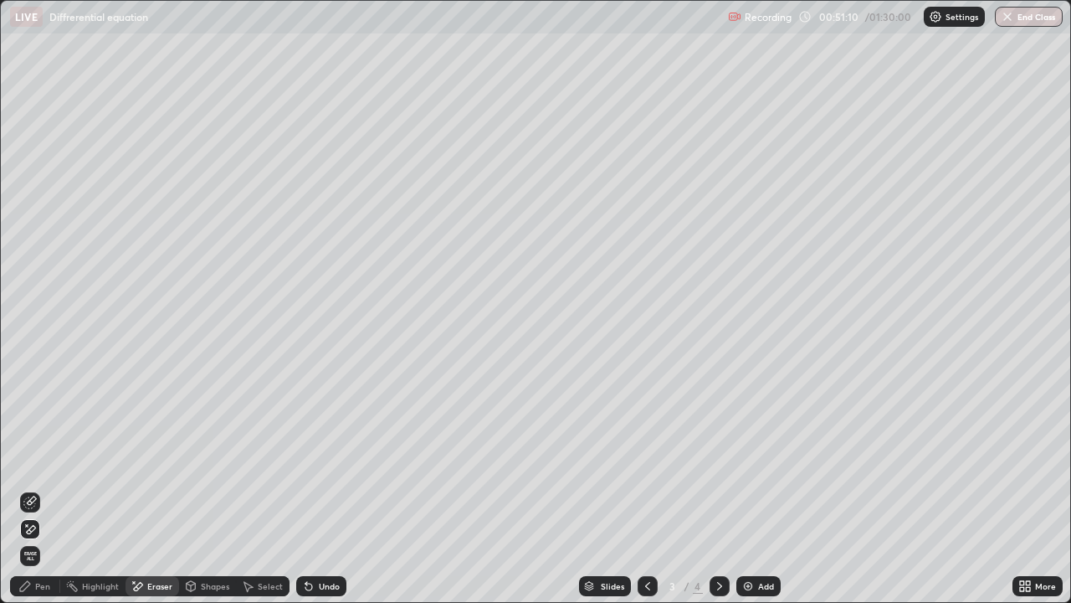
click at [33, 540] on div "Pen" at bounding box center [35, 586] width 50 height 20
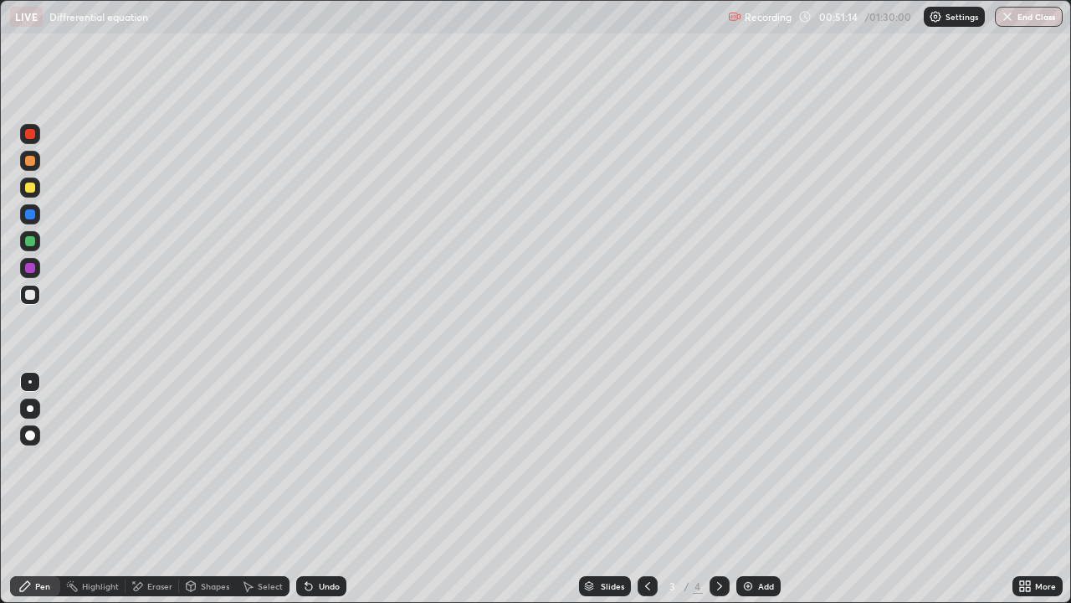
click at [172, 540] on div "Eraser" at bounding box center [153, 586] width 54 height 20
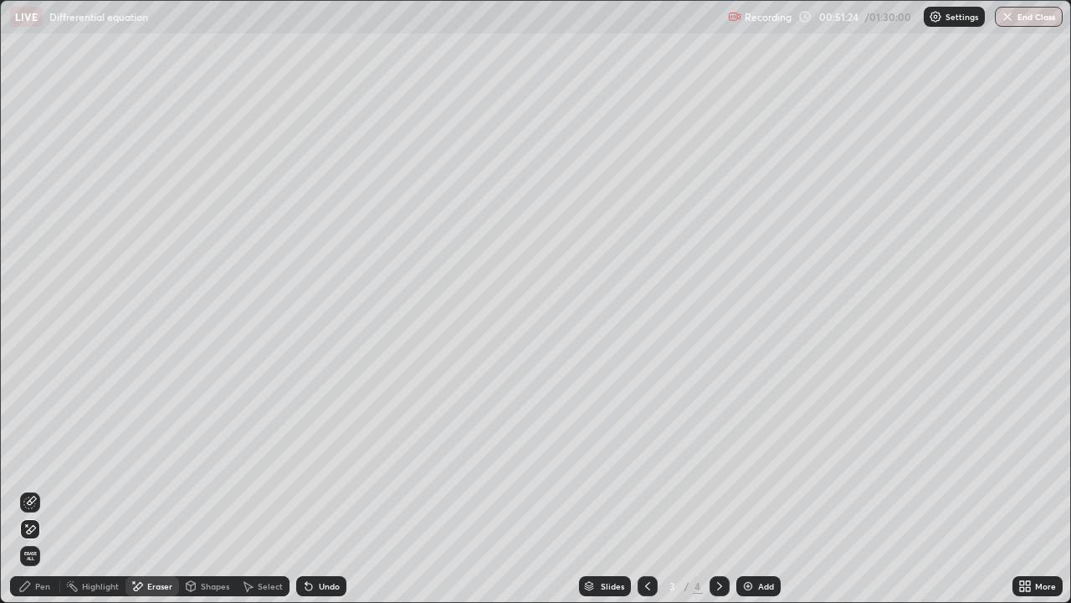
click at [67, 540] on circle at bounding box center [67, 584] width 2 height 2
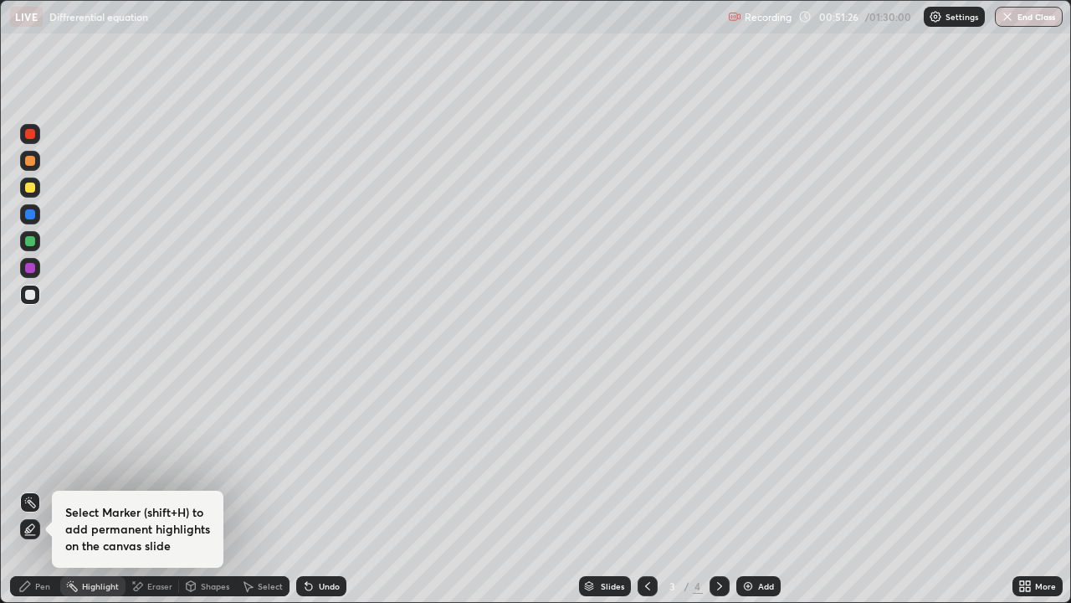
click at [39, 540] on div "Pen" at bounding box center [42, 586] width 15 height 8
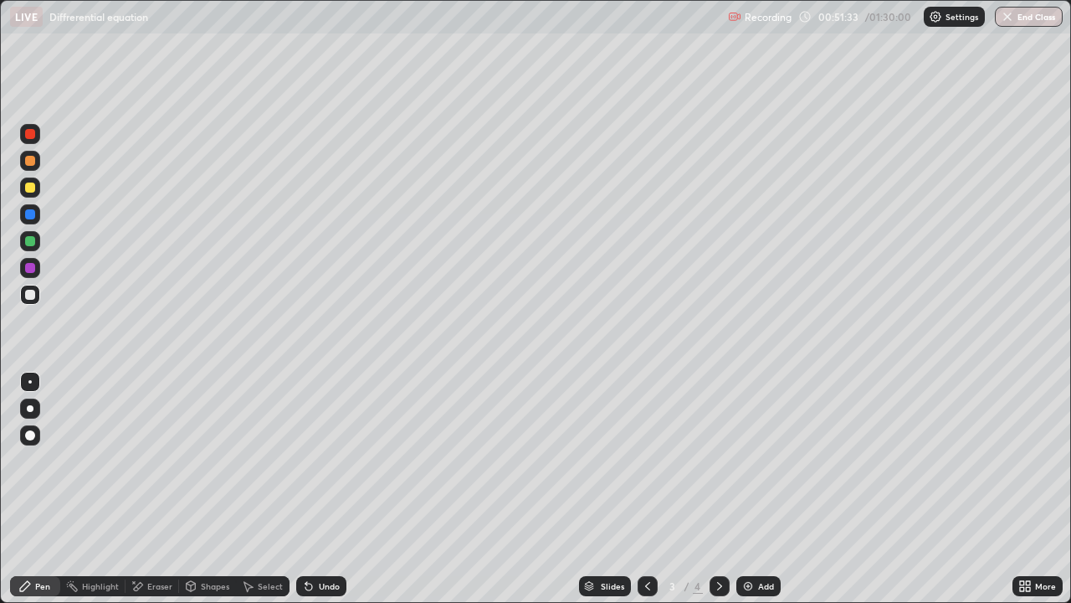
click at [315, 540] on div "Undo" at bounding box center [321, 586] width 50 height 20
click at [338, 540] on div "Undo" at bounding box center [321, 586] width 50 height 20
click at [323, 540] on div "Undo" at bounding box center [329, 586] width 21 height 8
click at [331, 540] on div "Undo" at bounding box center [329, 586] width 21 height 8
click at [160, 540] on div "Eraser" at bounding box center [159, 586] width 25 height 8
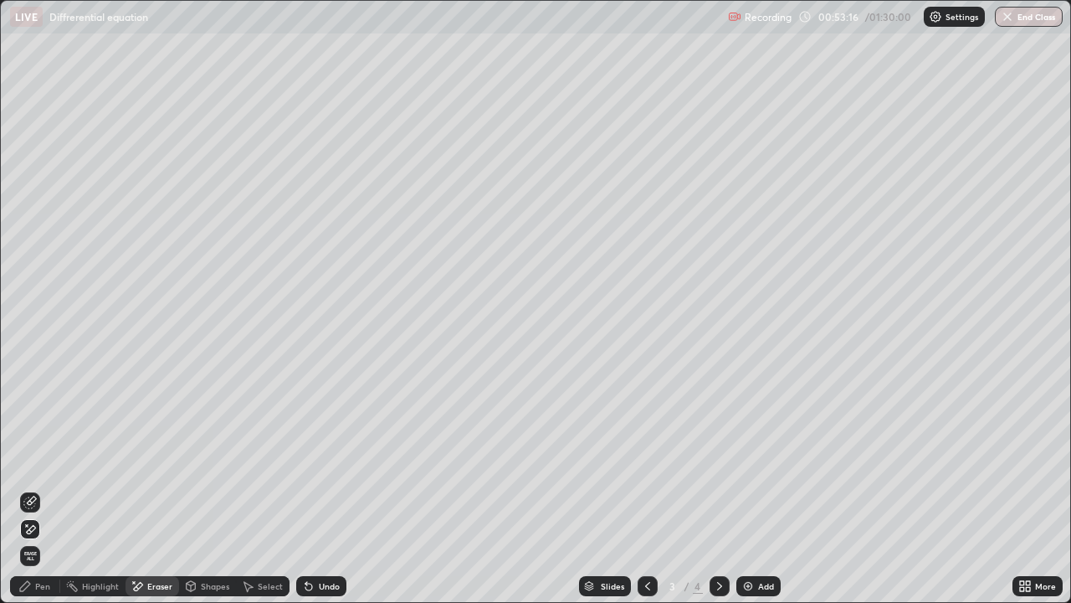
click at [39, 540] on div "Pen" at bounding box center [42, 586] width 15 height 8
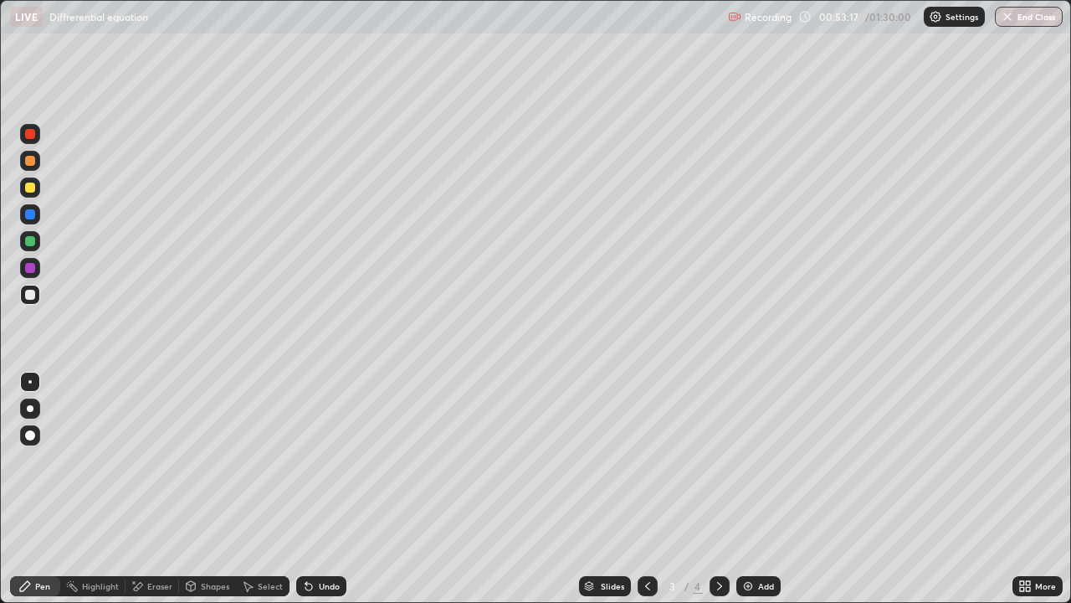
click at [30, 192] on div at bounding box center [30, 187] width 20 height 20
click at [33, 300] on div at bounding box center [30, 295] width 20 height 20
click at [326, 540] on div "Undo" at bounding box center [329, 586] width 21 height 8
click at [325, 540] on div "Undo" at bounding box center [329, 586] width 21 height 8
click at [35, 217] on div at bounding box center [30, 214] width 20 height 20
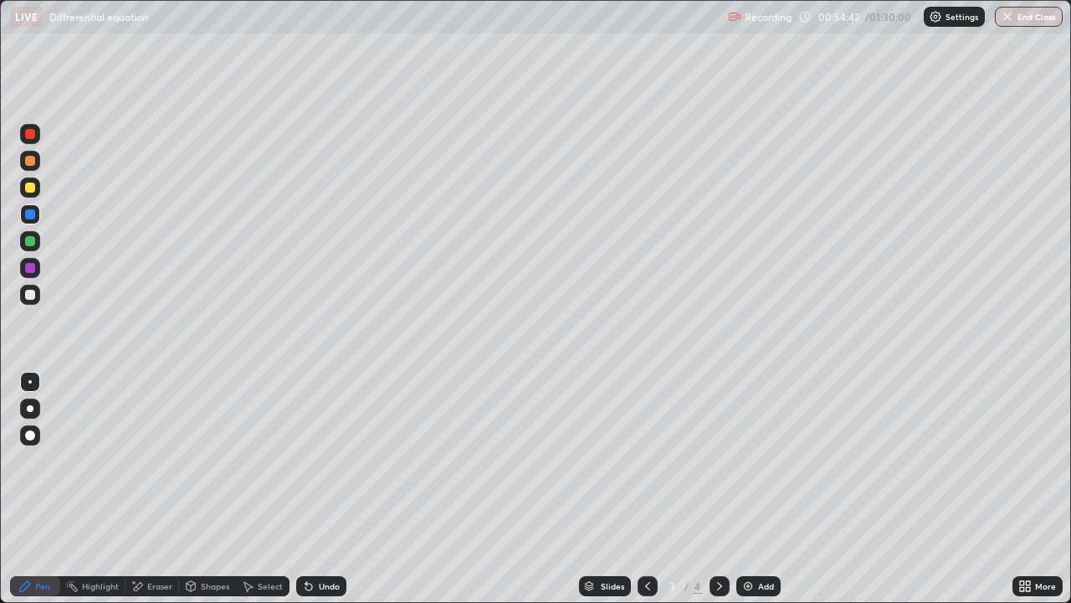
click at [33, 187] on div at bounding box center [30, 187] width 10 height 10
click at [316, 540] on div "Undo" at bounding box center [321, 586] width 50 height 20
click at [320, 540] on div "Undo" at bounding box center [329, 586] width 21 height 8
click at [319, 540] on div "Undo" at bounding box center [329, 586] width 21 height 8
click at [315, 540] on div "Undo" at bounding box center [321, 586] width 50 height 20
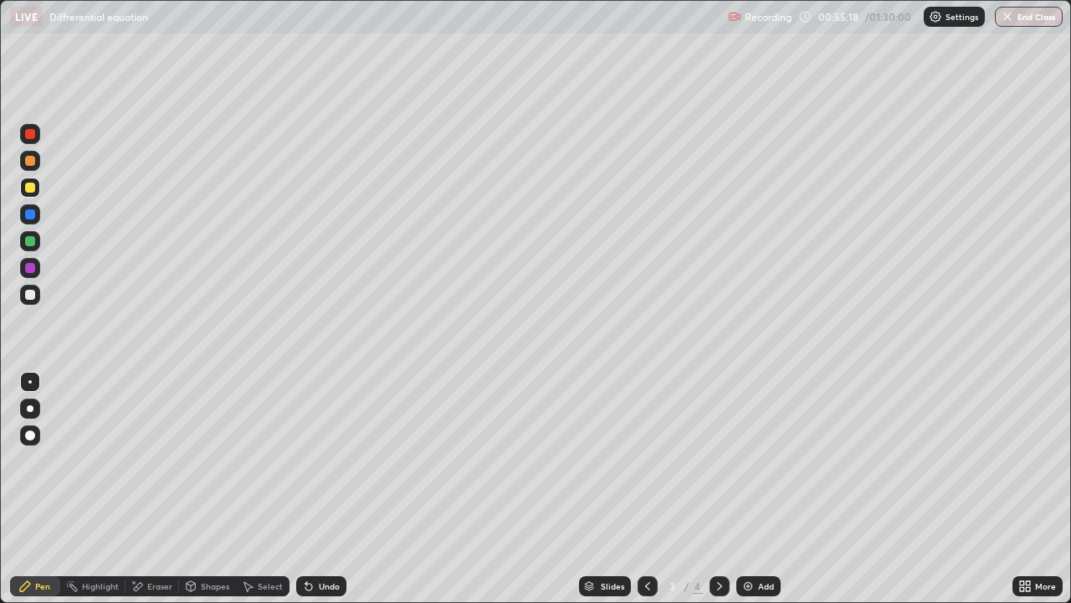
click at [311, 540] on div "Undo" at bounding box center [321, 586] width 50 height 20
click at [314, 540] on div "Undo" at bounding box center [321, 586] width 50 height 20
click at [312, 540] on icon at bounding box center [308, 585] width 13 height 13
click at [35, 298] on div at bounding box center [30, 295] width 20 height 20
click at [31, 192] on div at bounding box center [30, 187] width 10 height 10
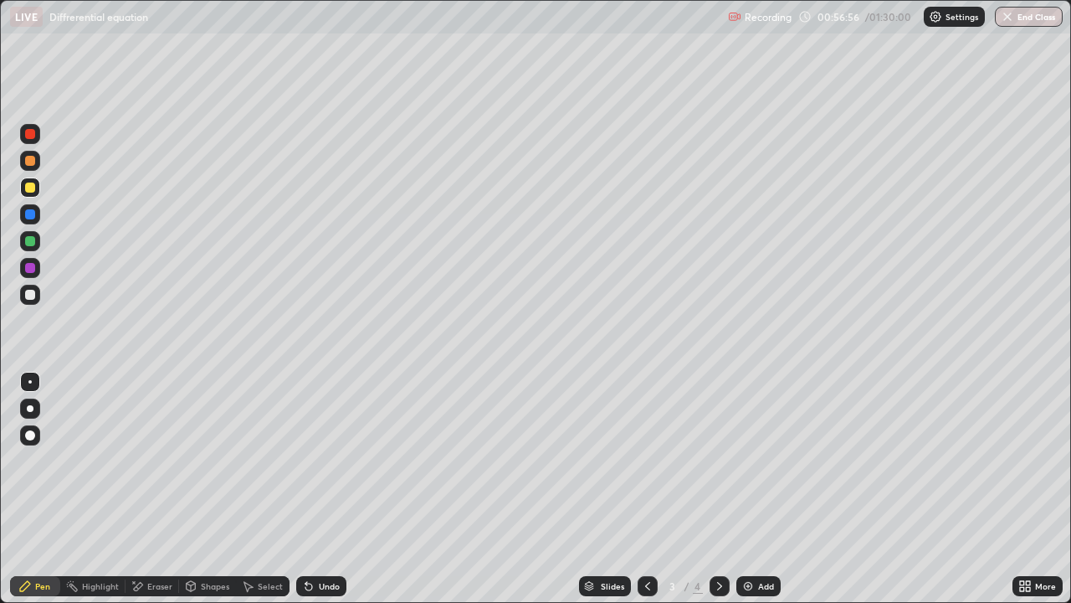
click at [149, 540] on div "Eraser" at bounding box center [159, 586] width 25 height 8
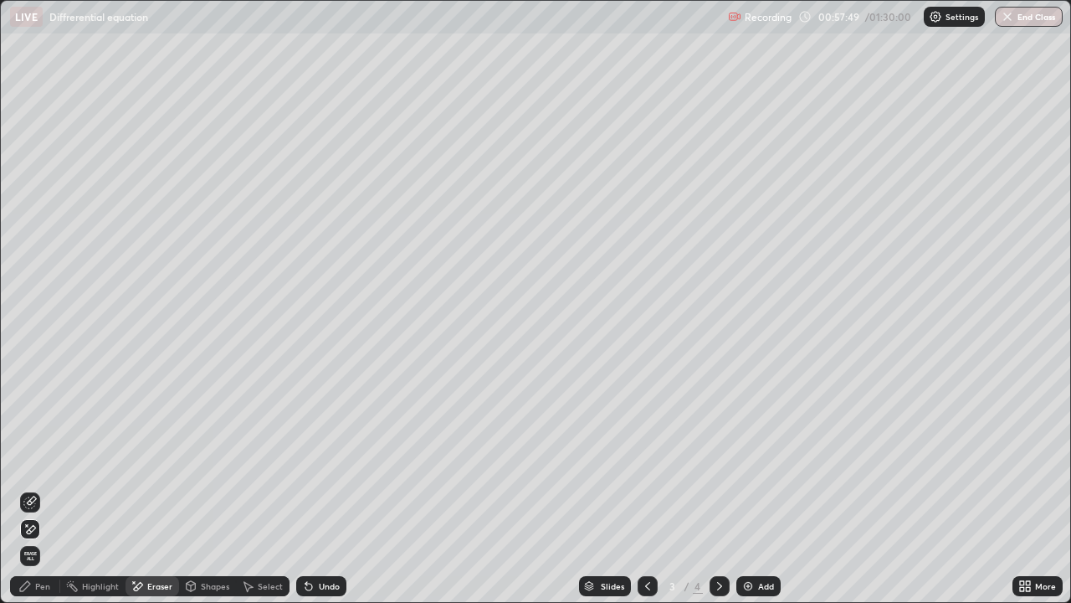
click at [40, 540] on div "Pen" at bounding box center [42, 586] width 15 height 8
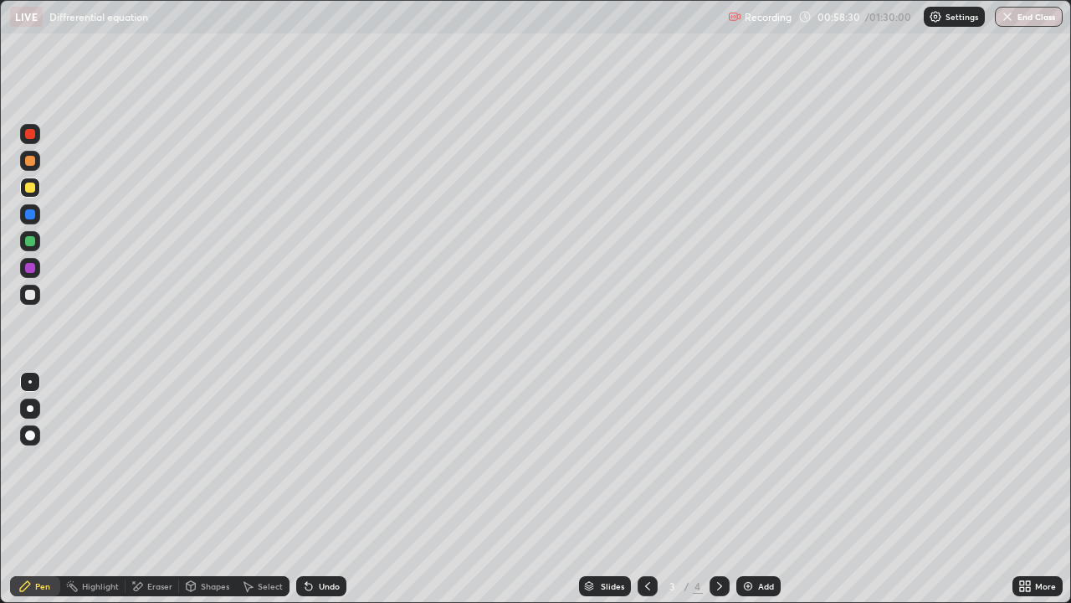
click at [34, 295] on div at bounding box center [30, 295] width 10 height 10
click at [31, 187] on div at bounding box center [30, 187] width 10 height 10
click at [28, 298] on div at bounding box center [30, 295] width 10 height 10
click at [172, 540] on div "Eraser" at bounding box center [153, 586] width 54 height 20
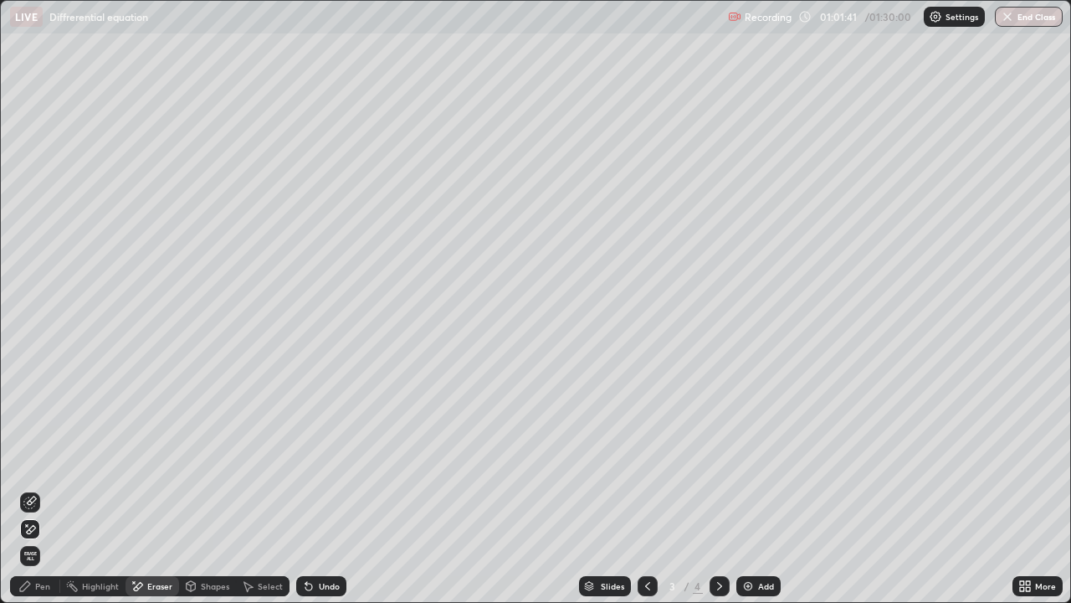
click at [40, 540] on div "Pen" at bounding box center [42, 586] width 15 height 8
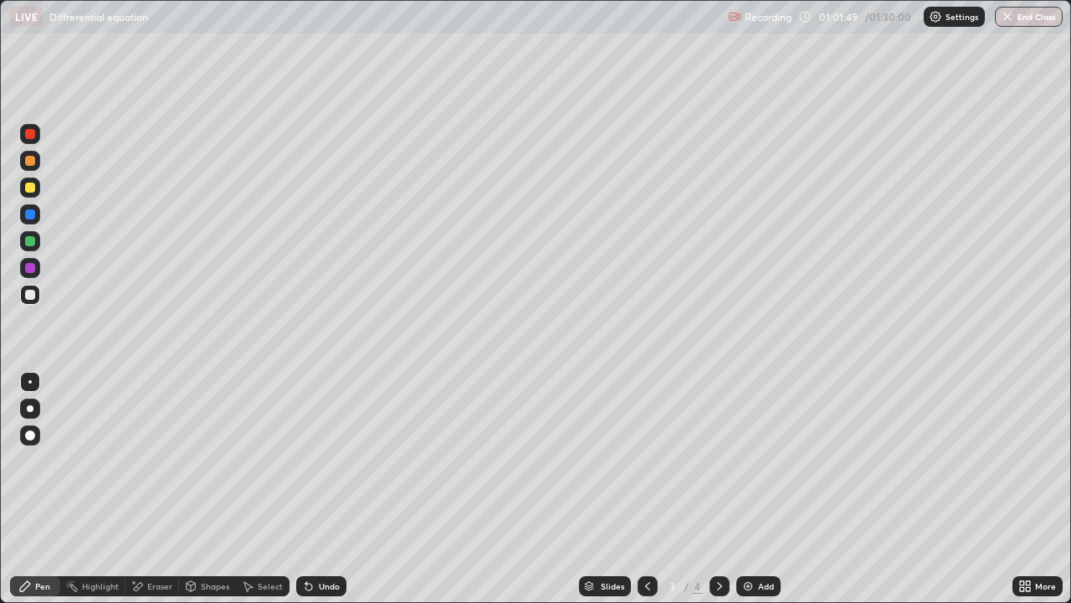
click at [305, 540] on icon at bounding box center [308, 586] width 7 height 7
click at [313, 540] on icon at bounding box center [308, 585] width 13 height 13
click at [32, 290] on div at bounding box center [30, 295] width 10 height 10
click at [149, 540] on div "Eraser" at bounding box center [159, 586] width 25 height 8
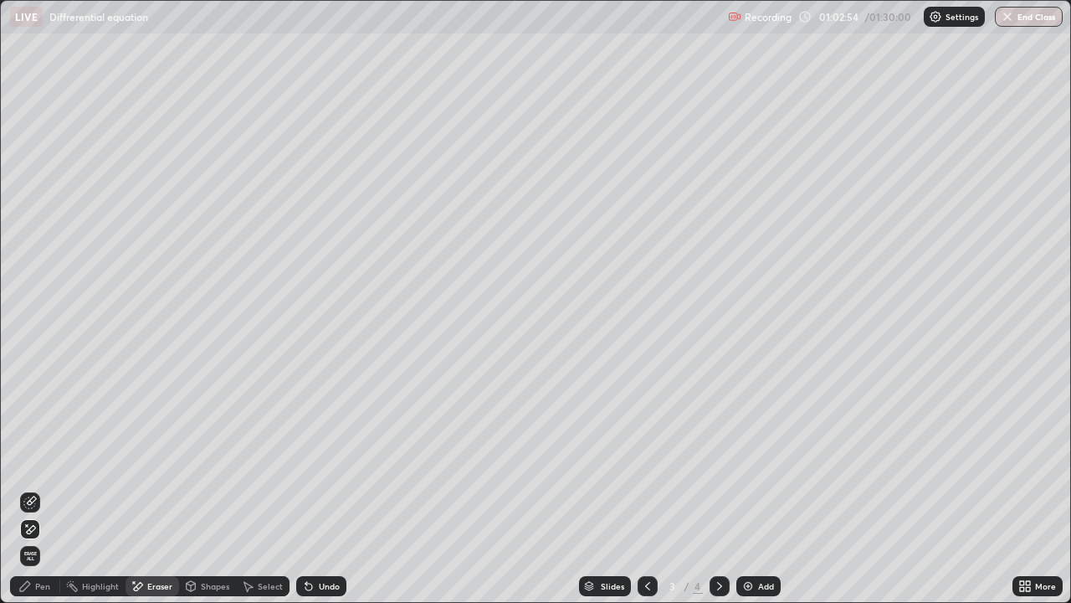
click at [44, 540] on div "Pen" at bounding box center [42, 586] width 15 height 8
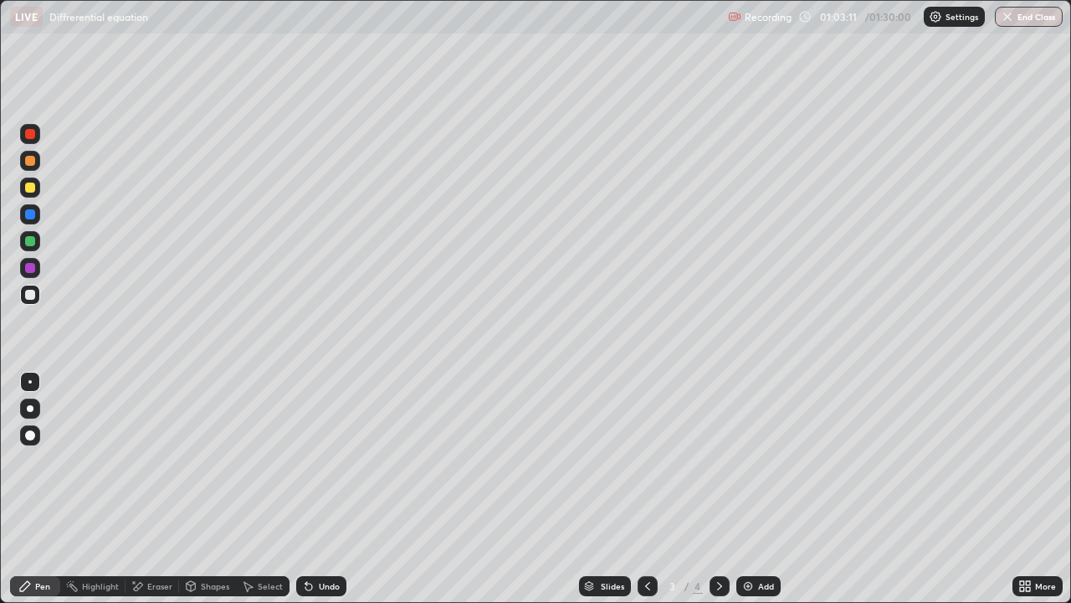
click at [296, 540] on div "Undo" at bounding box center [321, 586] width 50 height 20
click at [306, 540] on icon at bounding box center [308, 586] width 7 height 7
click at [314, 540] on div "Undo" at bounding box center [321, 586] width 50 height 20
click at [193, 540] on icon at bounding box center [191, 584] width 9 height 3
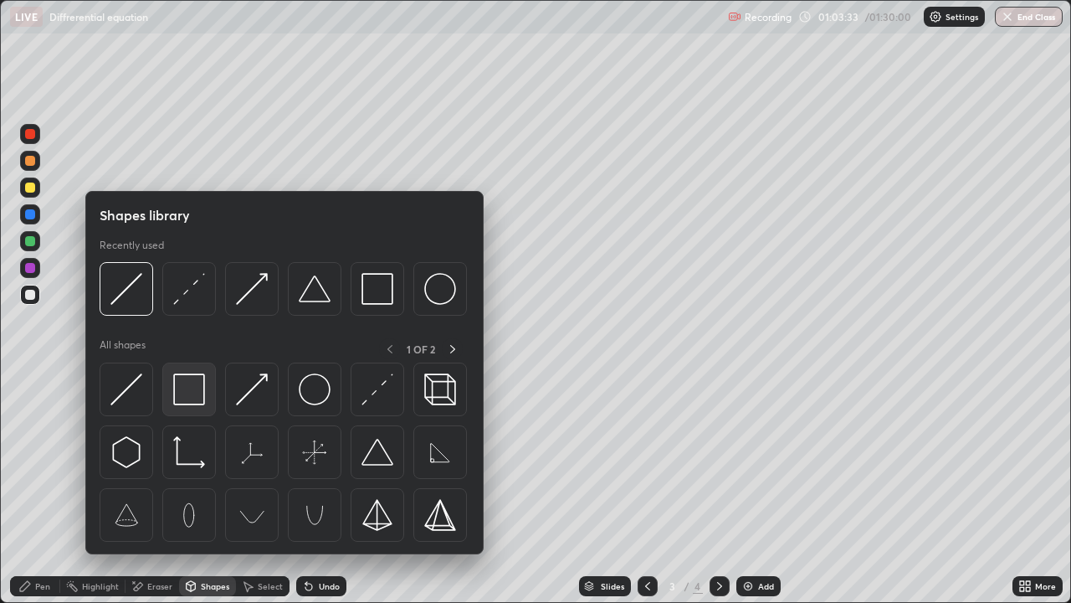
click at [189, 385] on img at bounding box center [189, 389] width 32 height 32
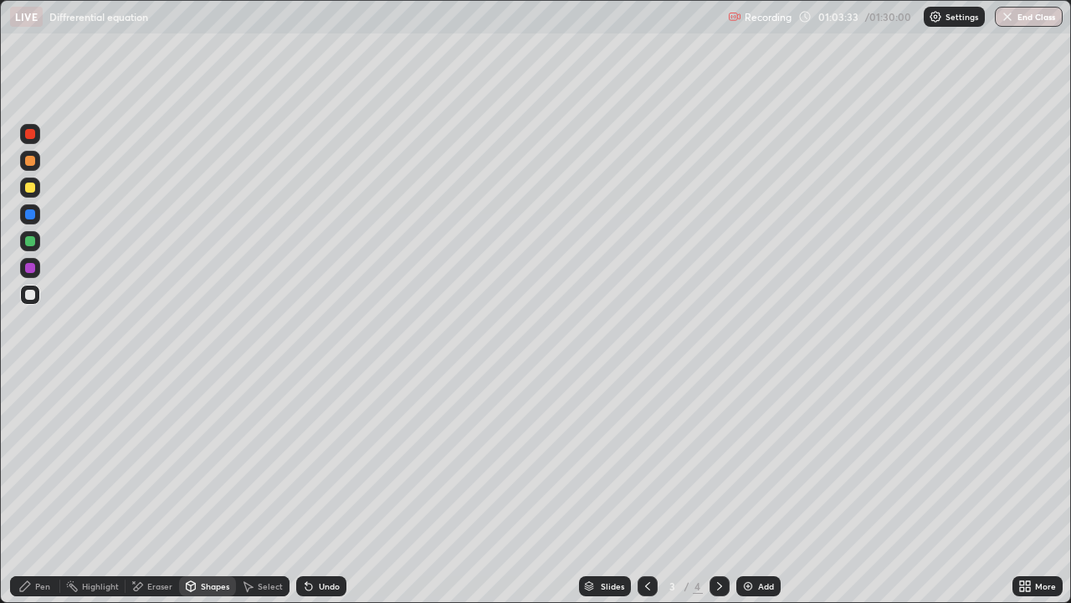
click at [34, 192] on div at bounding box center [30, 187] width 20 height 20
click at [305, 540] on icon at bounding box center [308, 586] width 7 height 7
click at [35, 540] on div "Pen" at bounding box center [42, 586] width 15 height 8
click at [33, 298] on div at bounding box center [30, 295] width 10 height 10
click at [319, 540] on div "Undo" at bounding box center [318, 585] width 57 height 33
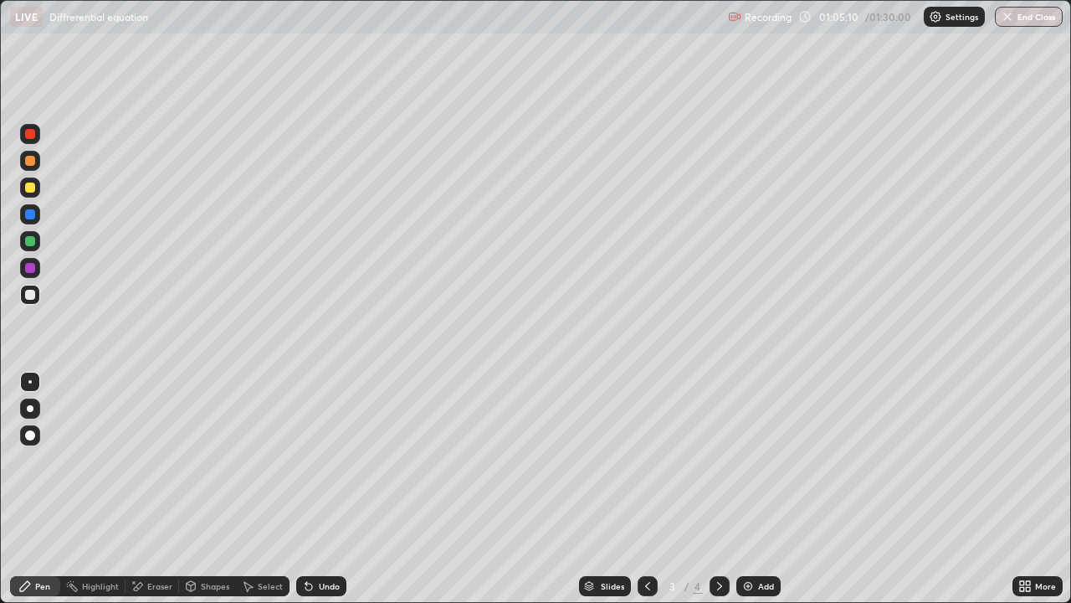
click at [320, 540] on div "Undo" at bounding box center [329, 586] width 21 height 8
click at [151, 540] on div "Eraser" at bounding box center [159, 586] width 25 height 8
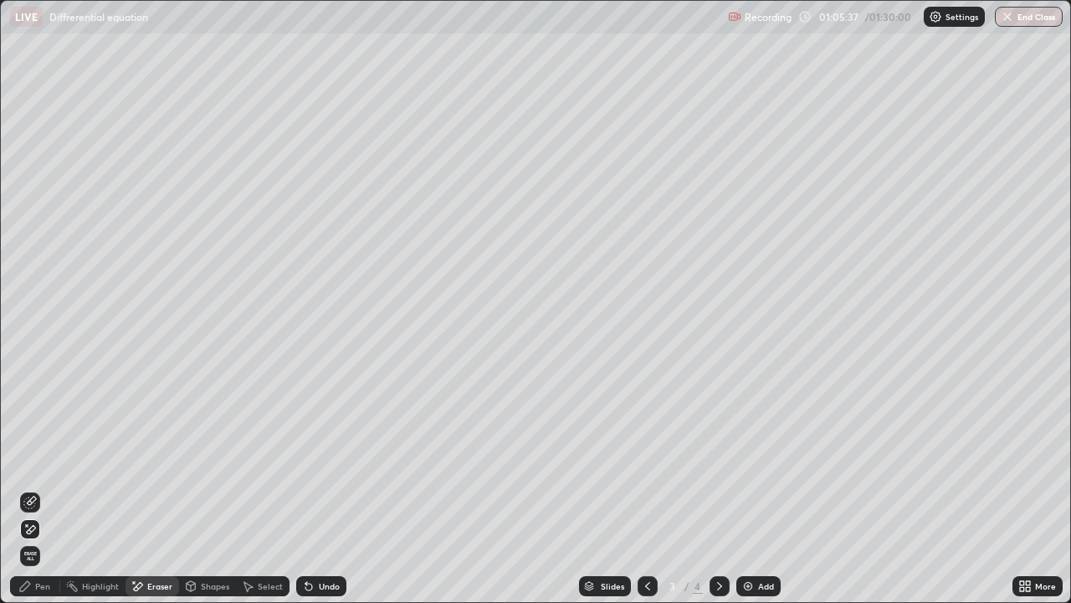
click at [45, 540] on div "Pen" at bounding box center [42, 586] width 15 height 8
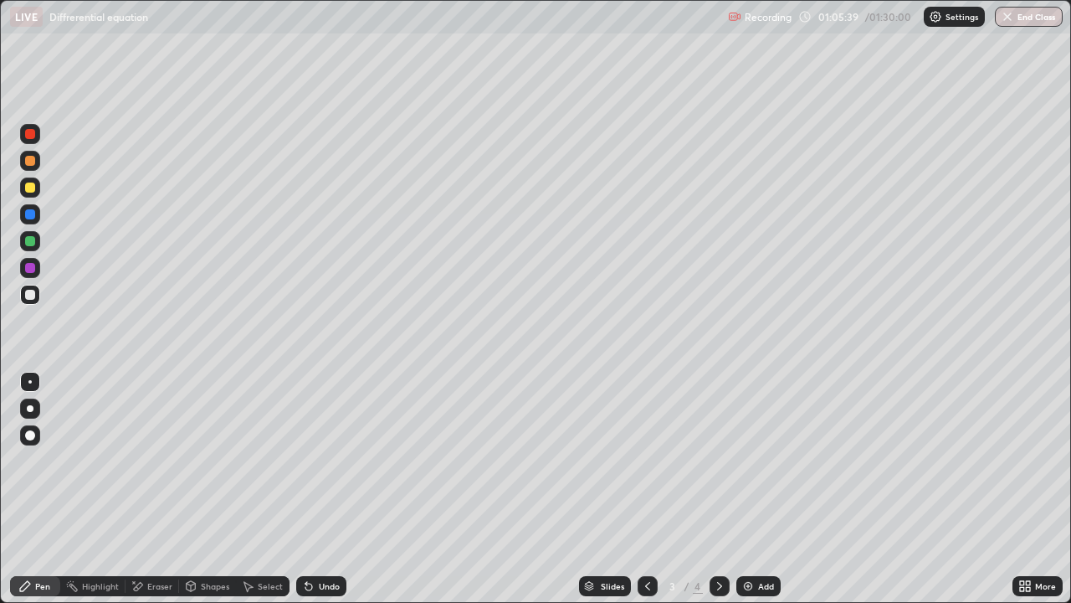
click at [15, 540] on div "Pen" at bounding box center [35, 586] width 50 height 20
click at [337, 540] on div "Undo" at bounding box center [329, 586] width 21 height 8
click at [162, 540] on div "Eraser" at bounding box center [159, 586] width 25 height 8
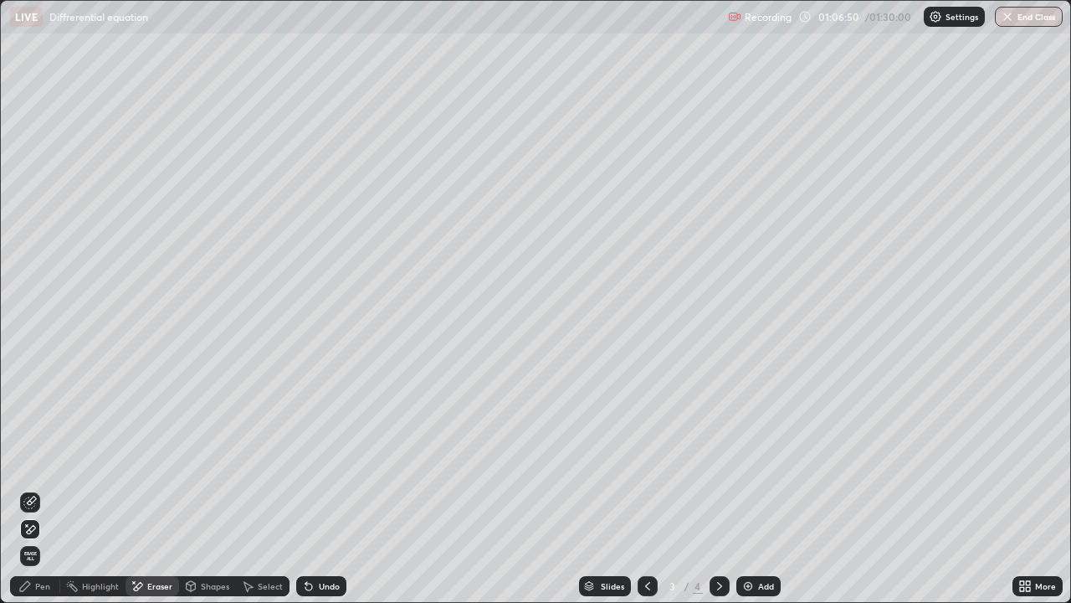
click at [45, 540] on div "Pen" at bounding box center [42, 586] width 15 height 8
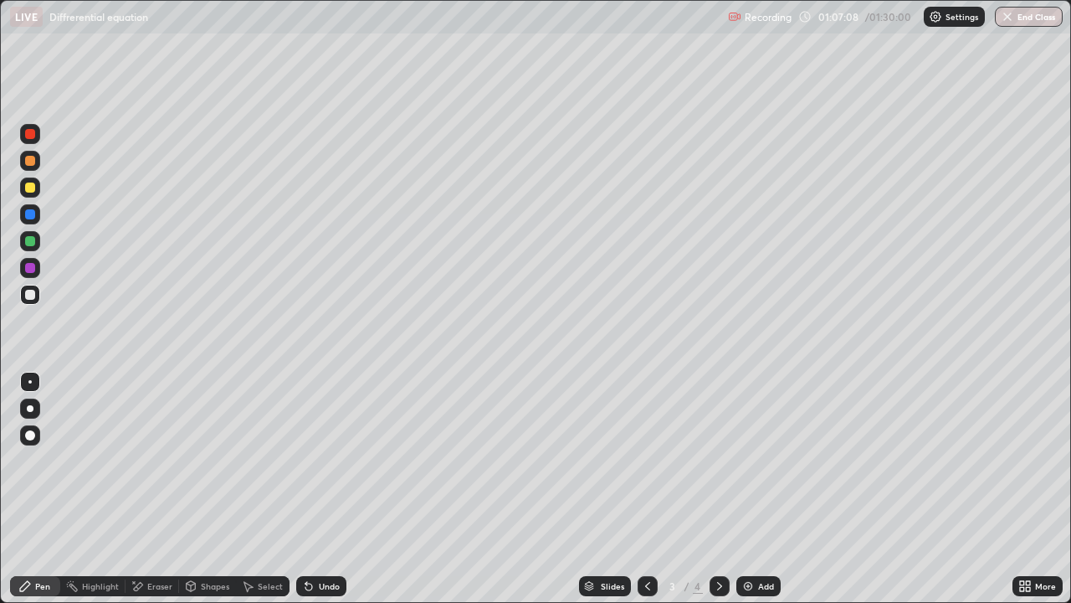
click at [164, 540] on div "Eraser" at bounding box center [159, 586] width 25 height 8
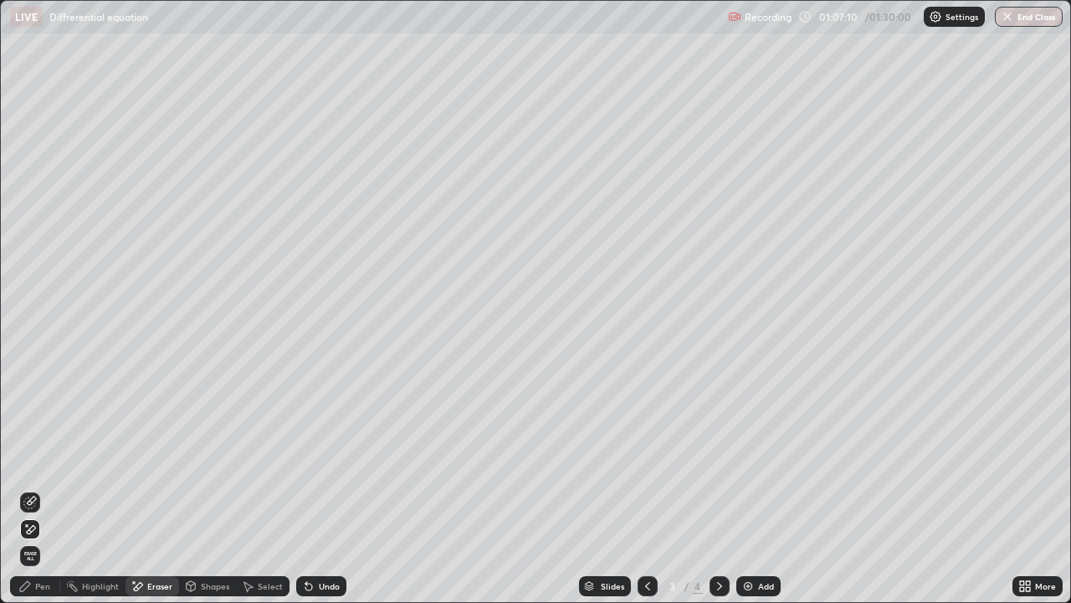
click at [42, 540] on div "Pen" at bounding box center [35, 586] width 50 height 20
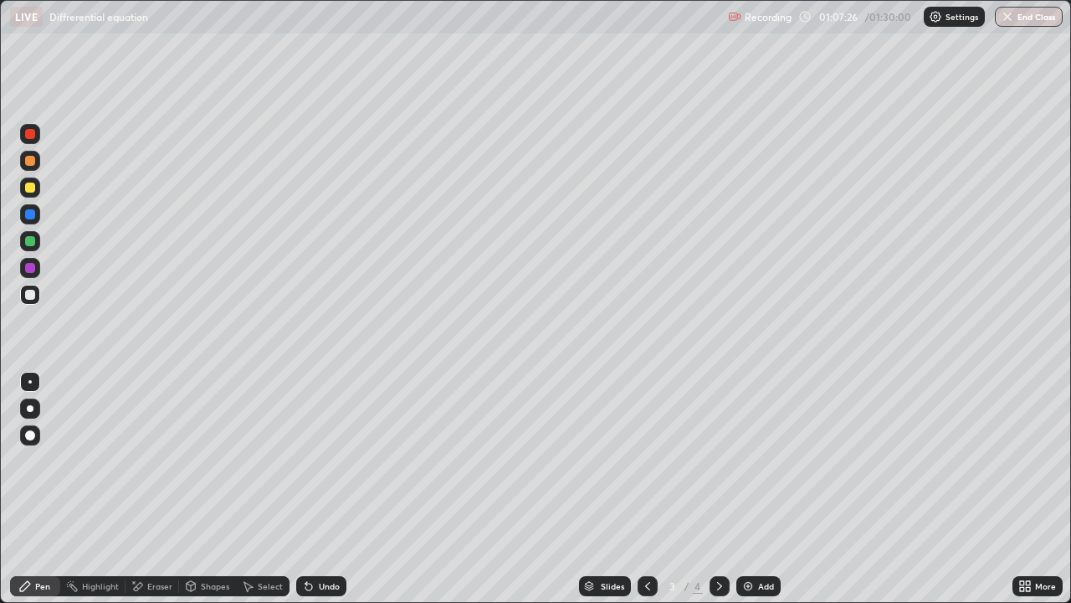
click at [326, 540] on div "Undo" at bounding box center [329, 586] width 21 height 8
click at [327, 540] on div "Undo" at bounding box center [329, 586] width 21 height 8
click at [330, 540] on div "Undo" at bounding box center [329, 586] width 21 height 8
click at [36, 194] on div at bounding box center [30, 187] width 20 height 20
click at [28, 296] on div at bounding box center [30, 295] width 10 height 10
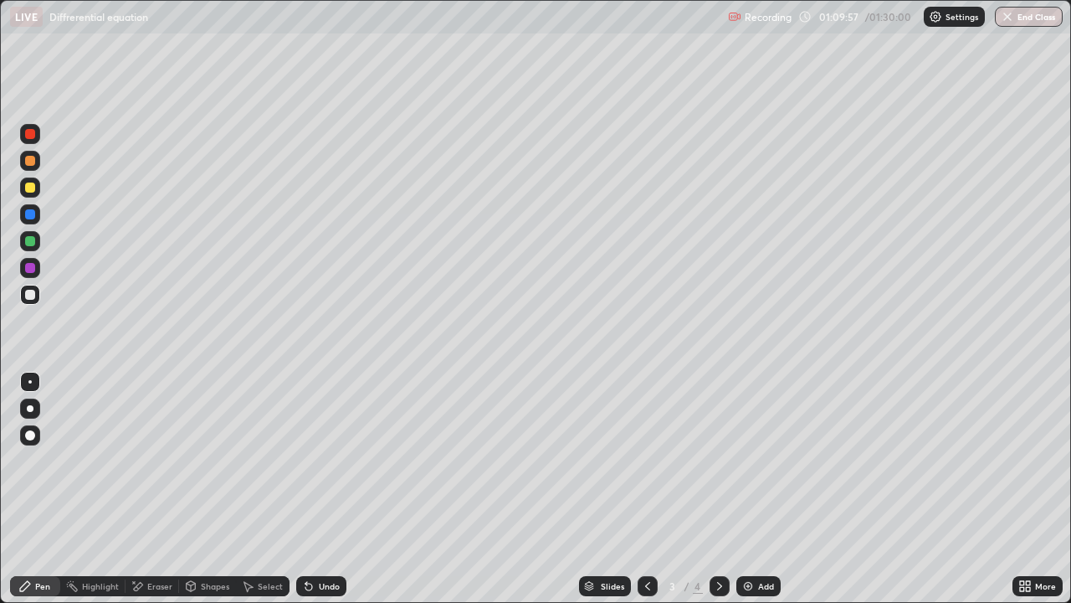
click at [155, 540] on div "Eraser" at bounding box center [153, 586] width 54 height 20
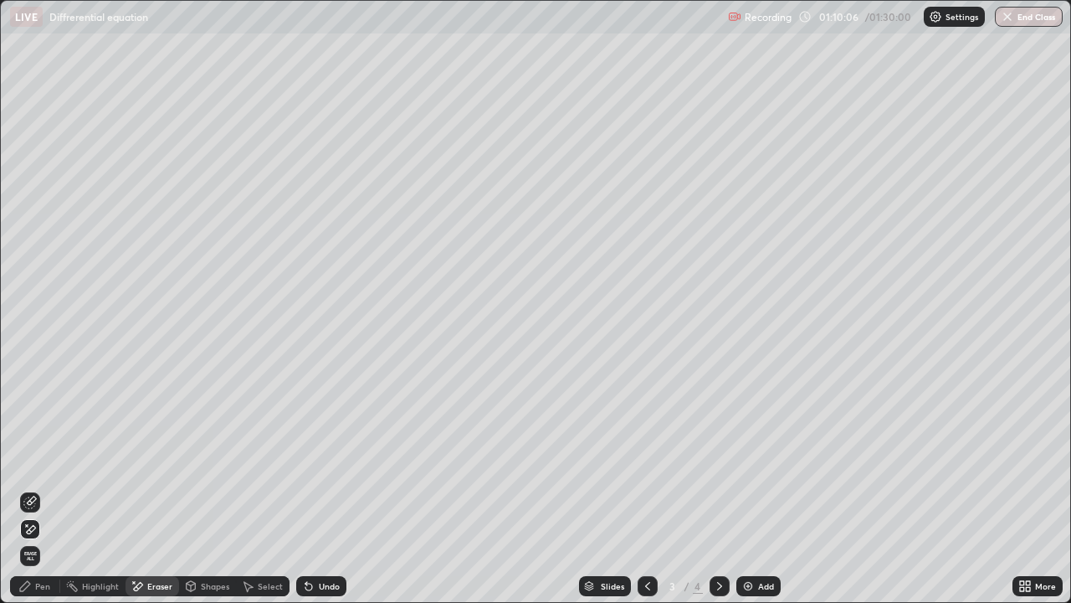
click at [40, 540] on div "Pen" at bounding box center [42, 586] width 15 height 8
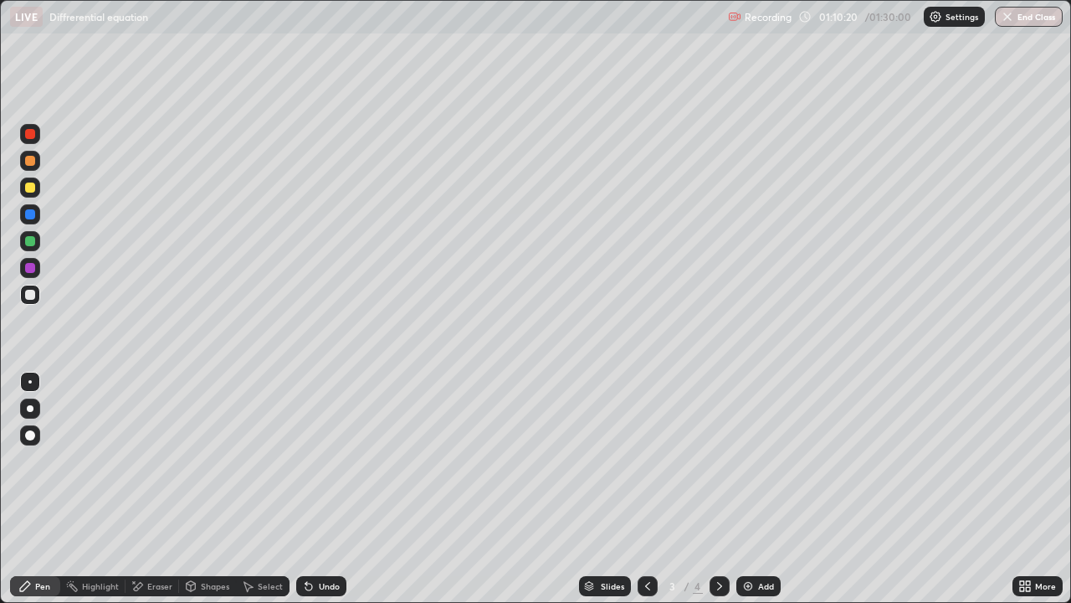
click at [166, 540] on div "Eraser" at bounding box center [153, 586] width 54 height 20
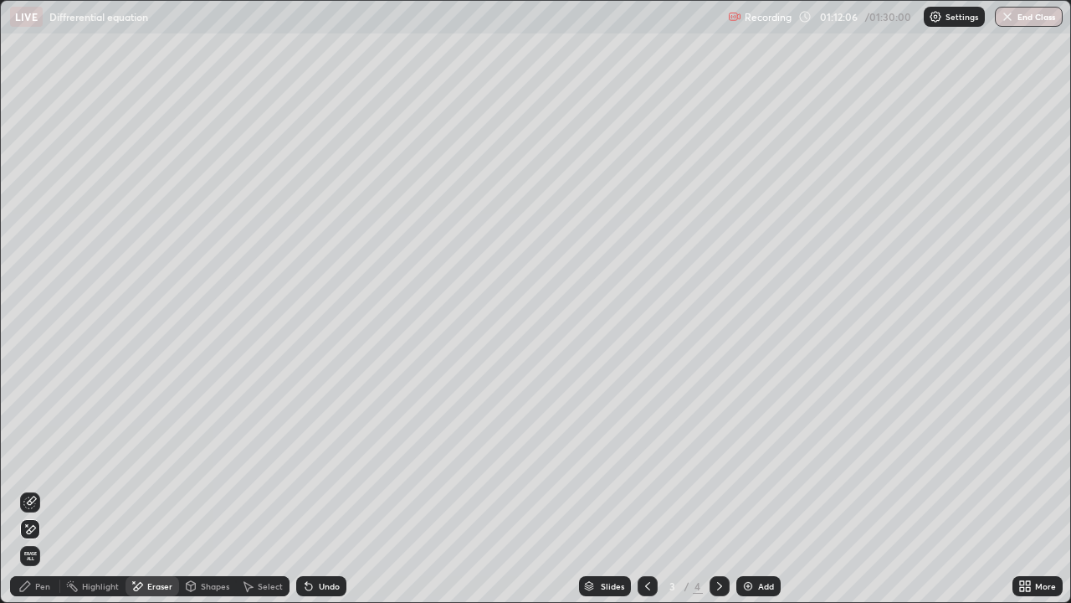
click at [47, 540] on div "Pen" at bounding box center [42, 586] width 15 height 8
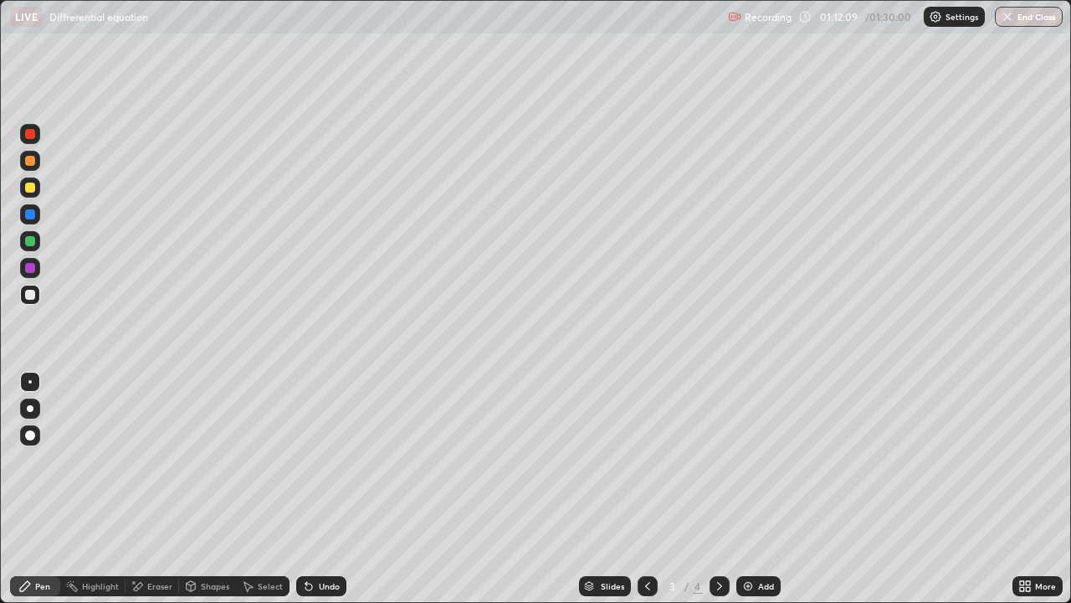
click at [319, 540] on div "Undo" at bounding box center [329, 586] width 21 height 8
click at [311, 540] on icon at bounding box center [308, 585] width 13 height 13
click at [307, 540] on div "Undo" at bounding box center [321, 586] width 50 height 20
click at [310, 540] on icon at bounding box center [308, 586] width 7 height 7
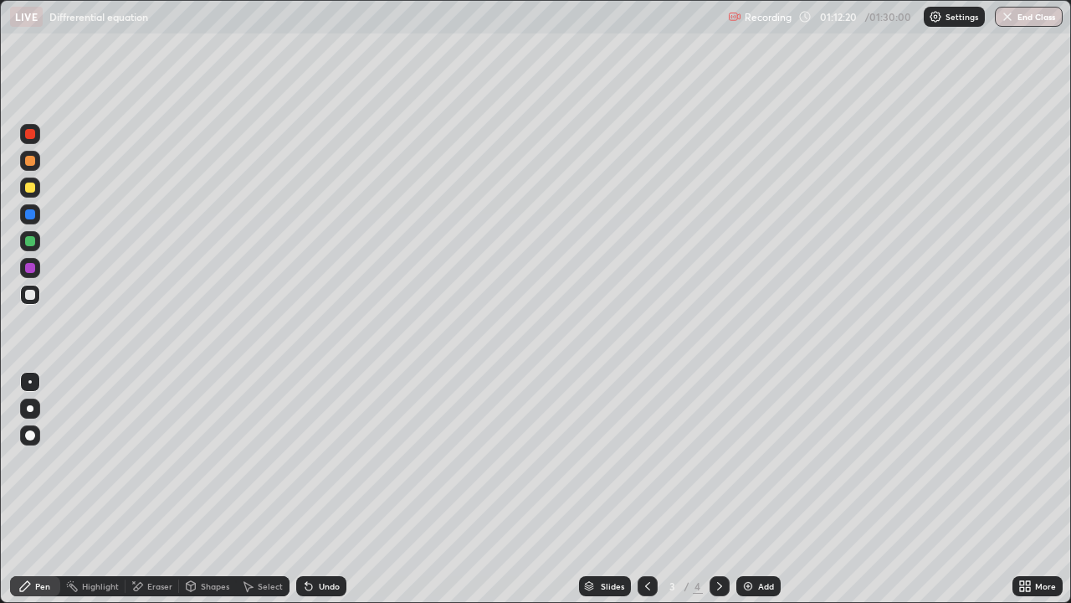
click at [312, 540] on icon at bounding box center [308, 585] width 13 height 13
click at [311, 540] on icon at bounding box center [308, 585] width 13 height 13
click at [320, 540] on div "Undo" at bounding box center [329, 586] width 21 height 8
click at [319, 540] on div "Undo" at bounding box center [321, 586] width 50 height 20
click at [320, 540] on div "Undo" at bounding box center [329, 586] width 21 height 8
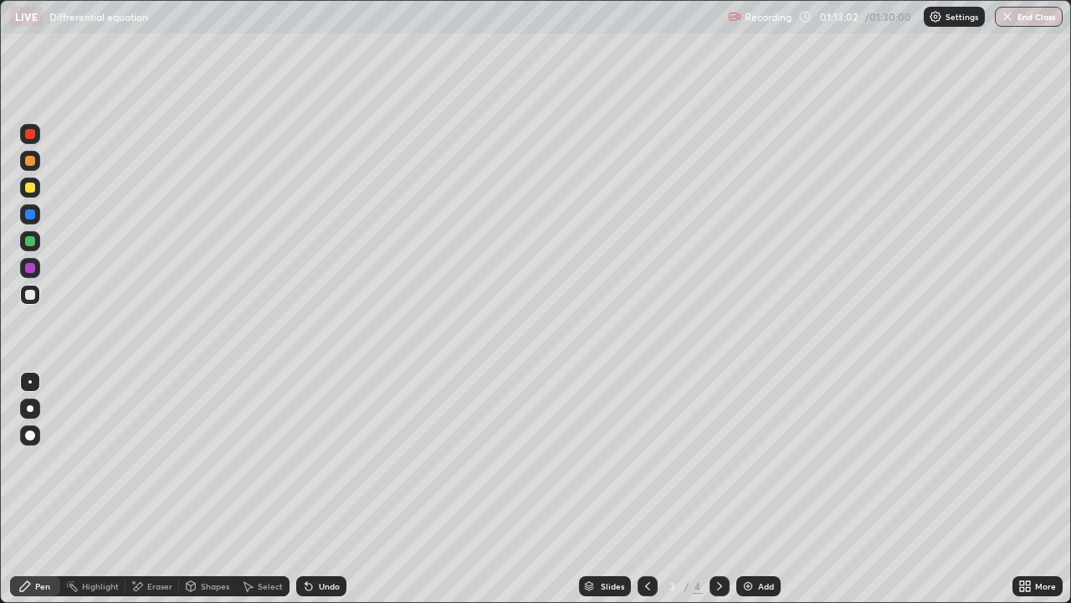
click at [325, 540] on div "Undo" at bounding box center [329, 586] width 21 height 8
click at [315, 540] on div "Undo" at bounding box center [321, 586] width 50 height 20
click at [324, 540] on div "Undo" at bounding box center [321, 586] width 50 height 20
click at [311, 540] on icon at bounding box center [308, 585] width 13 height 13
click at [321, 540] on div "Undo" at bounding box center [318, 585] width 57 height 33
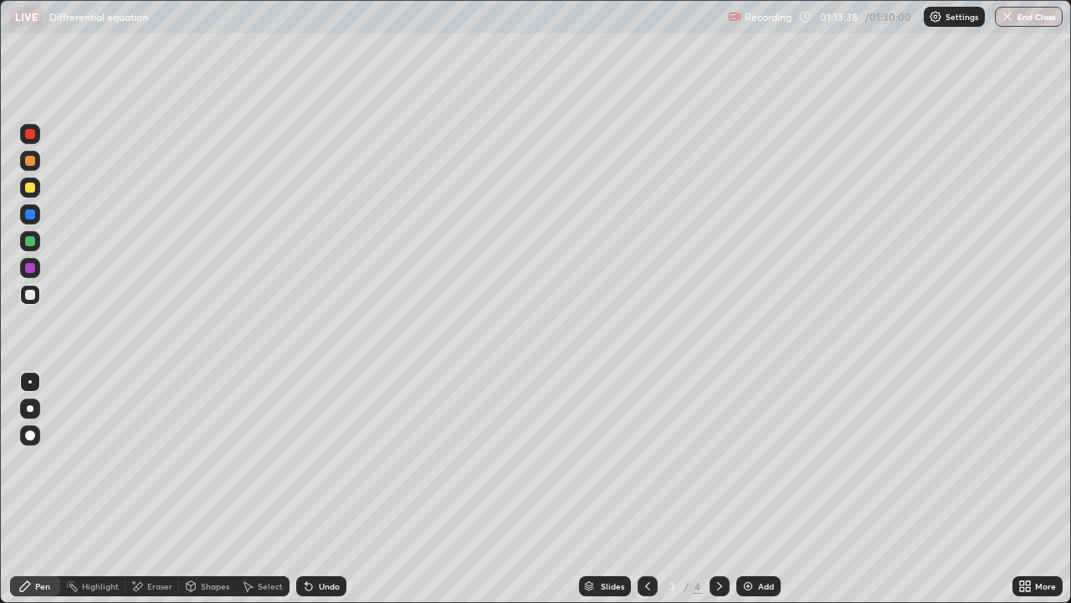
click at [321, 540] on div "Undo" at bounding box center [321, 586] width 50 height 20
click at [319, 540] on div "Undo" at bounding box center [318, 585] width 57 height 33
click at [328, 540] on div "Undo" at bounding box center [329, 586] width 21 height 8
click at [323, 540] on div "Undo" at bounding box center [329, 586] width 21 height 8
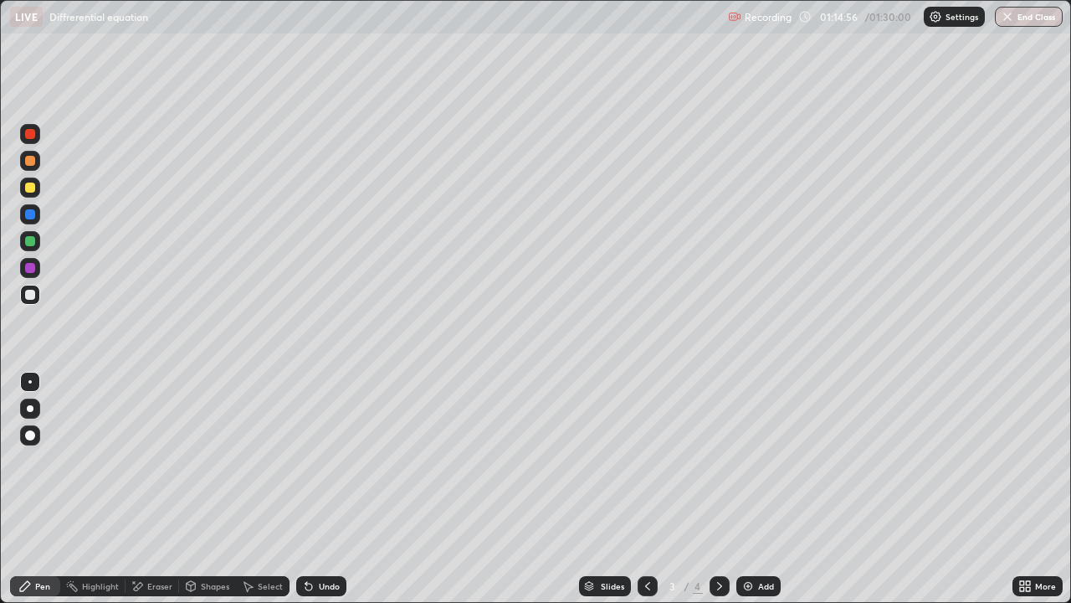
click at [151, 540] on div "Eraser" at bounding box center [153, 586] width 54 height 20
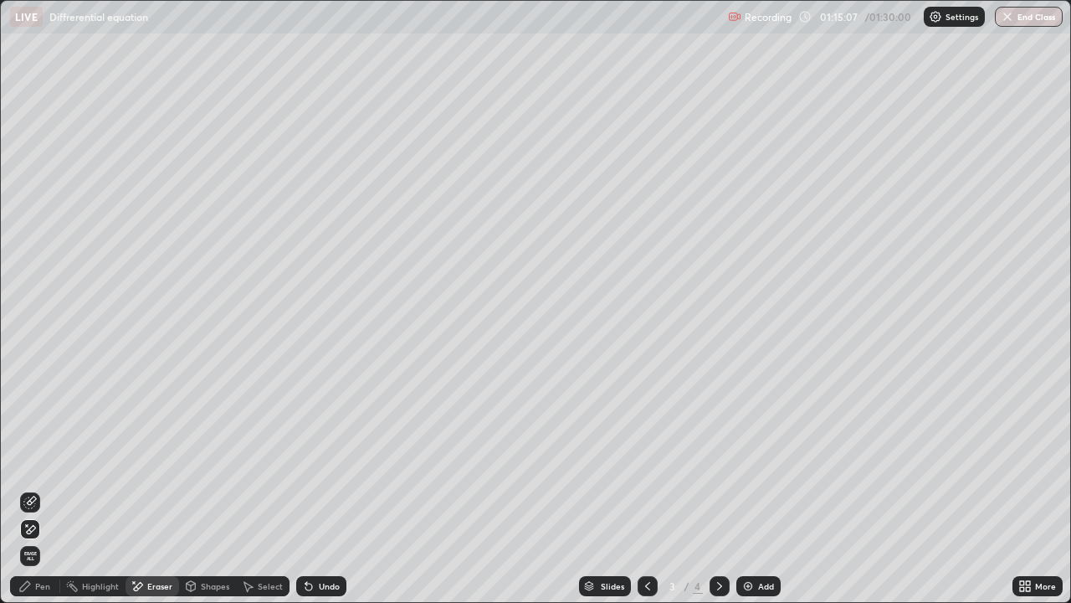
click at [59, 540] on div at bounding box center [59, 585] width 1 height 13
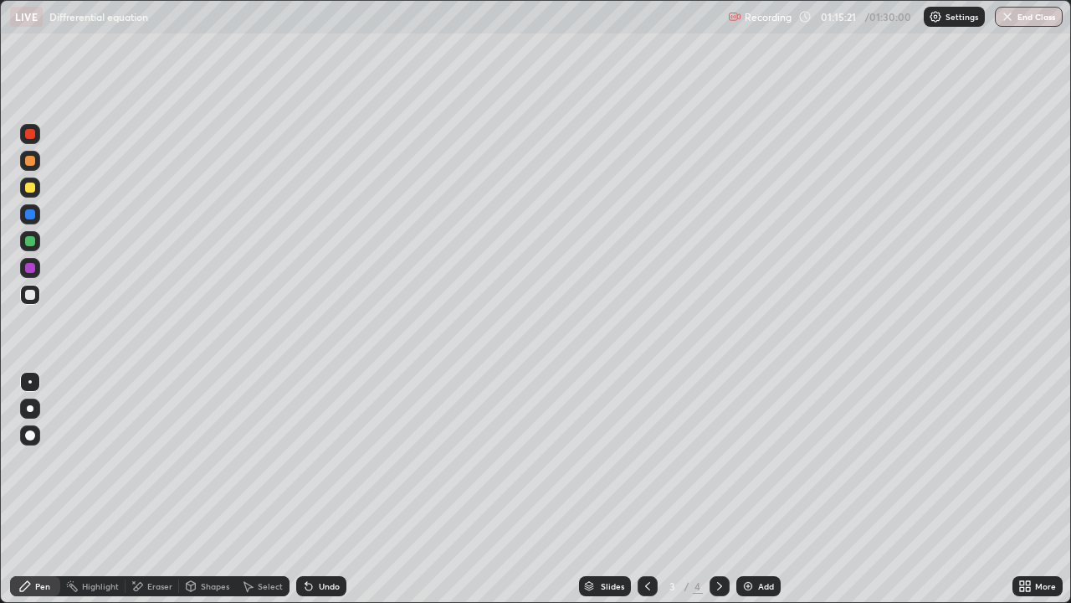
click at [152, 540] on div "Eraser" at bounding box center [159, 586] width 25 height 8
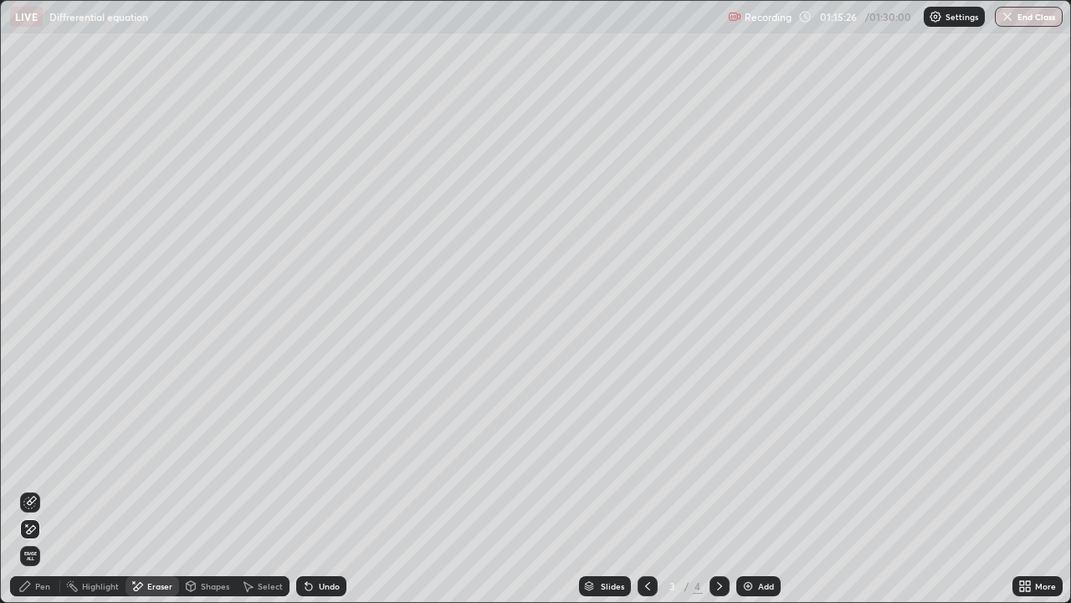
click at [45, 540] on div "Pen" at bounding box center [42, 586] width 15 height 8
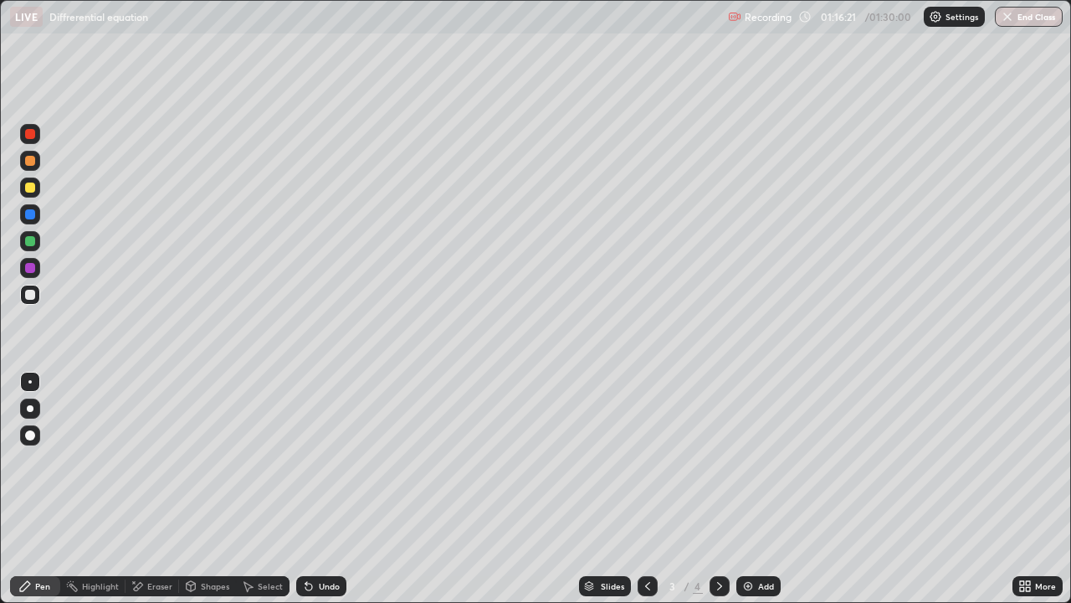
click at [149, 540] on div "Eraser" at bounding box center [159, 586] width 25 height 8
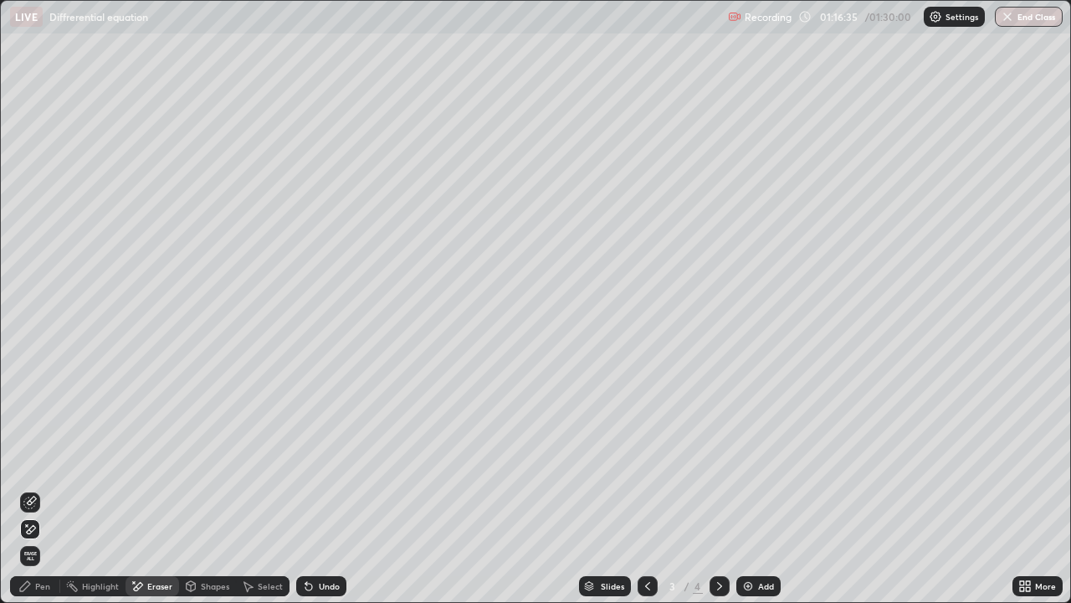
click at [44, 540] on div "Pen" at bounding box center [35, 586] width 50 height 20
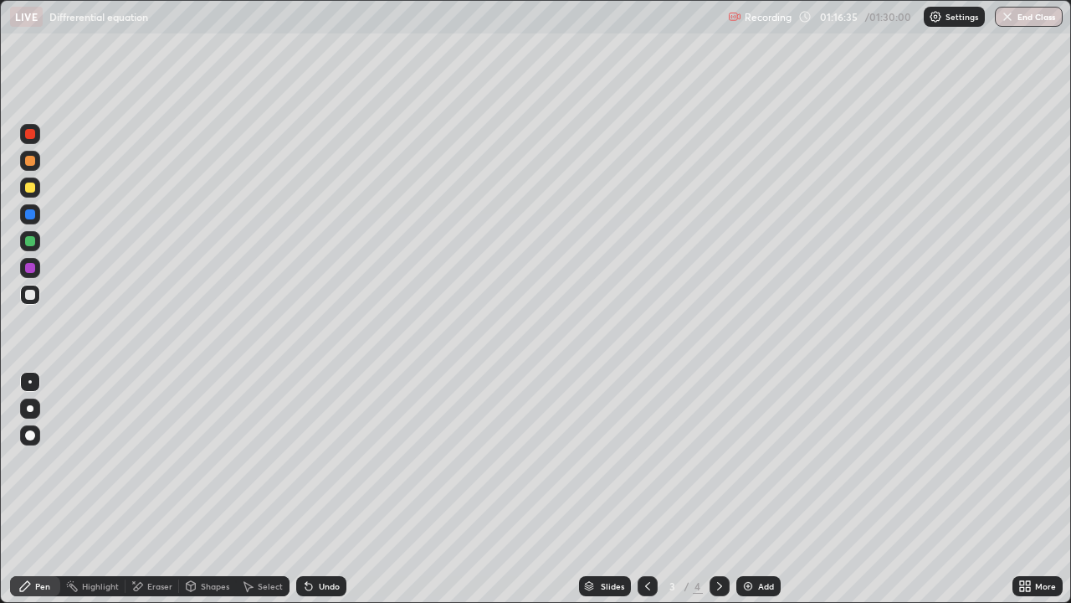
click at [28, 196] on div at bounding box center [30, 187] width 20 height 20
click at [326, 540] on div "Undo" at bounding box center [329, 586] width 21 height 8
click at [324, 540] on div "Undo" at bounding box center [321, 586] width 50 height 20
click at [36, 295] on div at bounding box center [30, 295] width 20 height 20
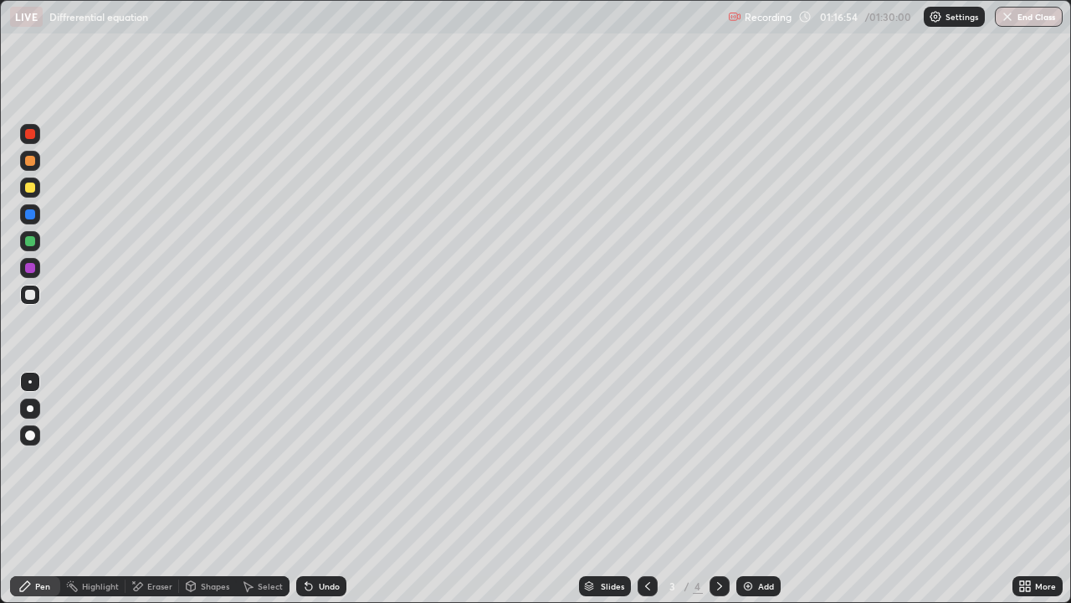
click at [318, 540] on div "Undo" at bounding box center [321, 586] width 50 height 20
click at [323, 540] on div "Undo" at bounding box center [329, 586] width 21 height 8
click at [37, 188] on div at bounding box center [30, 187] width 20 height 20
click at [31, 301] on div at bounding box center [30, 295] width 20 height 20
click at [776, 540] on div "Add" at bounding box center [759, 586] width 44 height 20
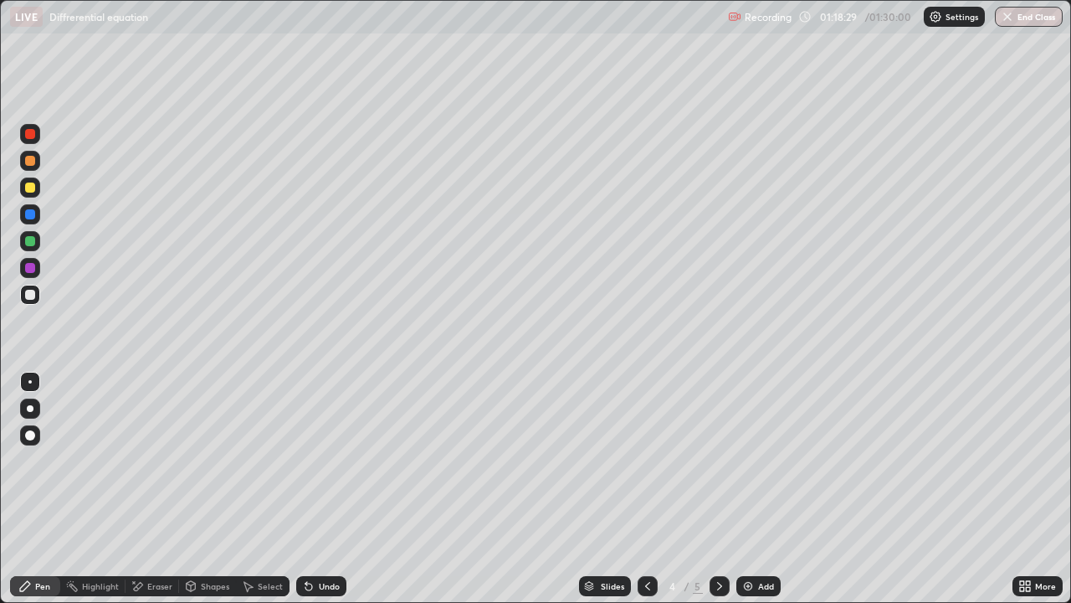
click at [646, 540] on icon at bounding box center [647, 585] width 13 height 13
click at [309, 540] on icon at bounding box center [308, 586] width 7 height 7
click at [312, 540] on icon at bounding box center [308, 585] width 13 height 13
click at [765, 540] on div "Add" at bounding box center [766, 586] width 16 height 8
click at [33, 298] on div at bounding box center [30, 295] width 10 height 10
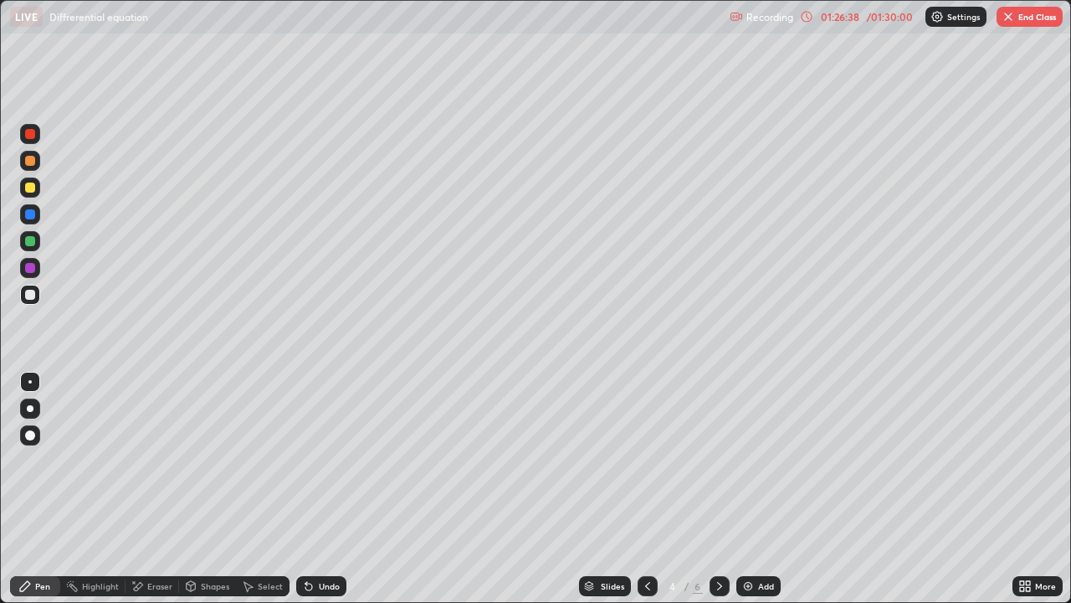
click at [324, 540] on div "Undo" at bounding box center [329, 586] width 21 height 8
click at [328, 540] on div "Undo" at bounding box center [329, 586] width 21 height 8
click at [329, 540] on div "Undo" at bounding box center [321, 586] width 50 height 20
click at [324, 540] on div "Undo" at bounding box center [329, 586] width 21 height 8
click at [335, 540] on div "Undo" at bounding box center [329, 586] width 21 height 8
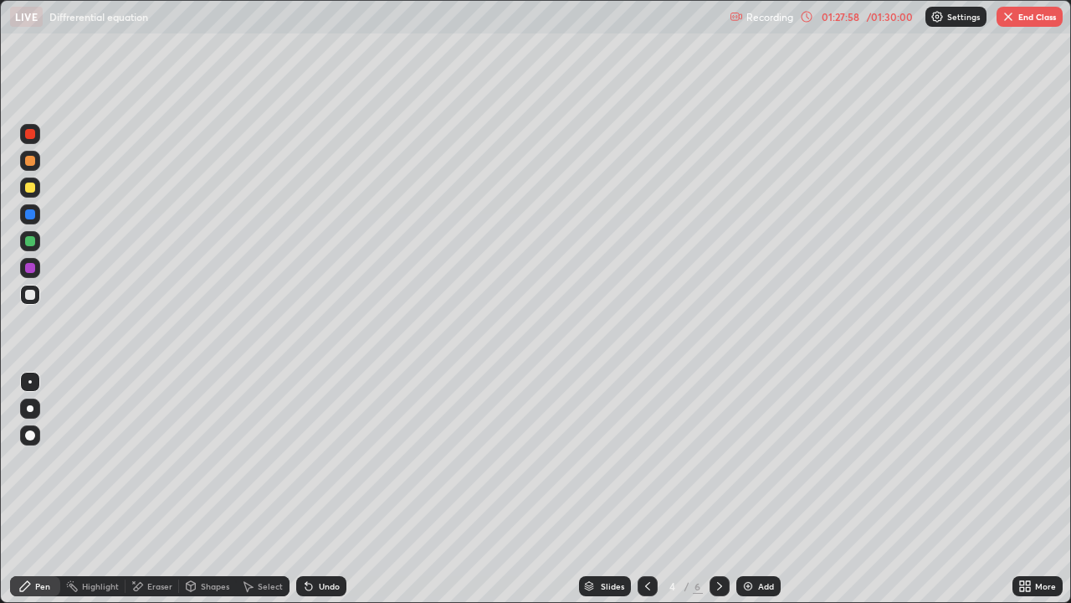
click at [331, 540] on div "Undo" at bounding box center [329, 586] width 21 height 8
click at [30, 194] on div at bounding box center [30, 187] width 20 height 20
click at [308, 540] on icon at bounding box center [308, 586] width 7 height 7
click at [313, 540] on div "Undo" at bounding box center [321, 586] width 50 height 20
click at [28, 301] on div at bounding box center [30, 295] width 20 height 20
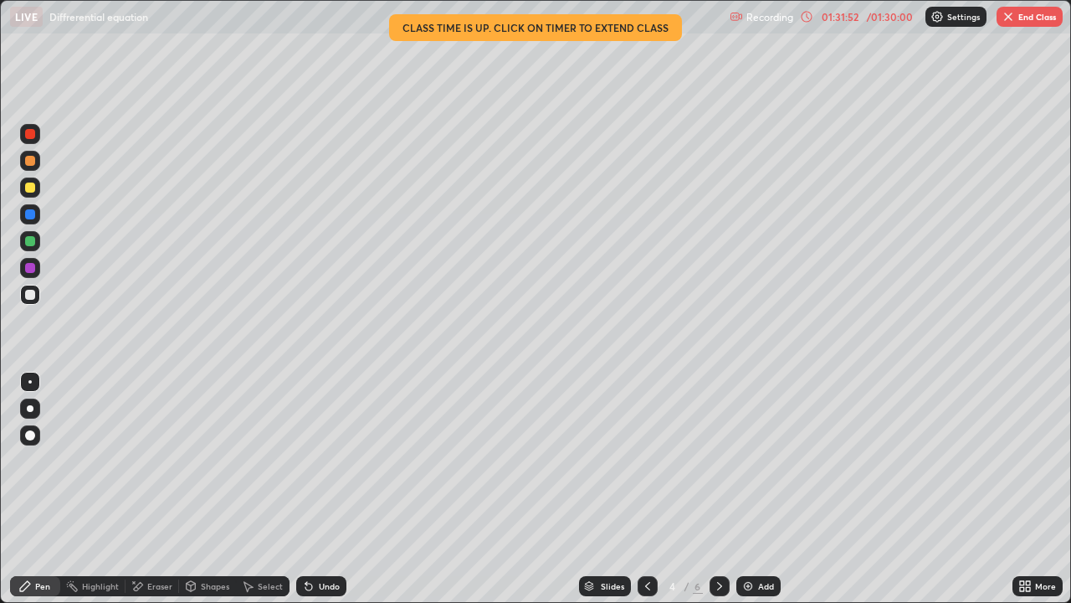
click at [1019, 23] on button "End Class" at bounding box center [1030, 17] width 66 height 20
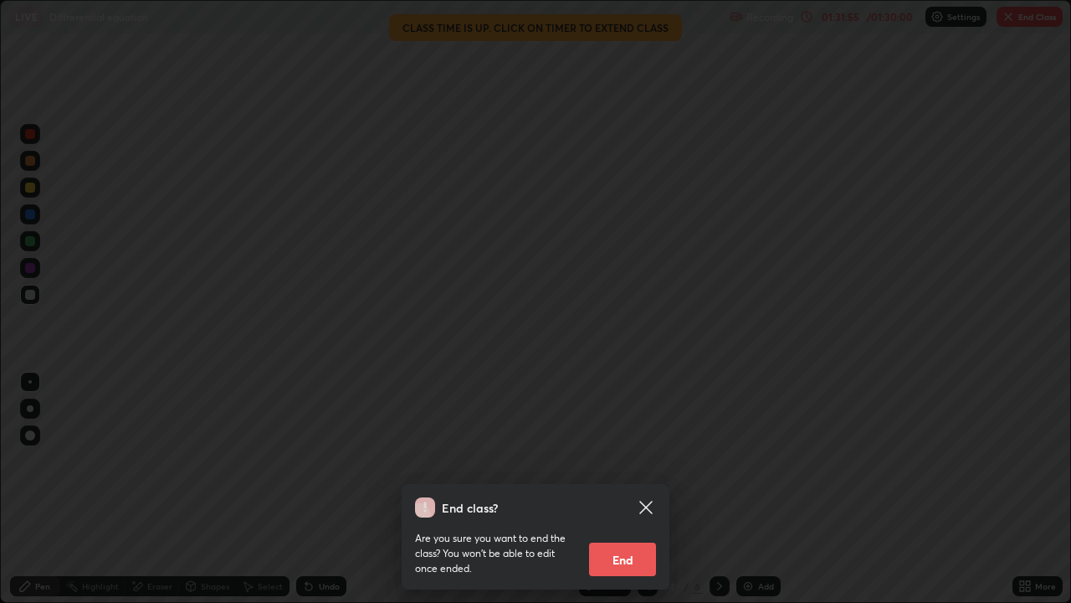
click at [617, 540] on button "End" at bounding box center [622, 558] width 67 height 33
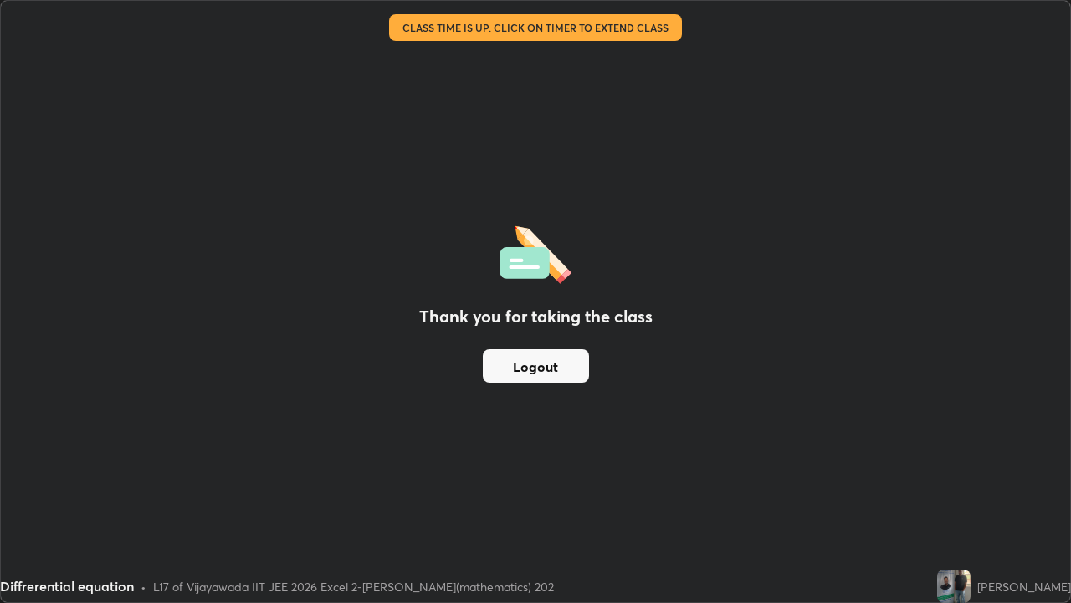
click at [1000, 536] on div "Thank you for taking the class Logout" at bounding box center [536, 301] width 1070 height 601
click at [1006, 540] on div "Thank you for taking the class Logout" at bounding box center [536, 301] width 1070 height 601
click at [918, 510] on div "Thank you for taking the class Logout" at bounding box center [536, 301] width 1070 height 601
click at [861, 531] on div "Thank you for taking the class Logout" at bounding box center [536, 301] width 1070 height 601
click at [866, 526] on div "Thank you for taking the class Logout" at bounding box center [536, 301] width 1070 height 601
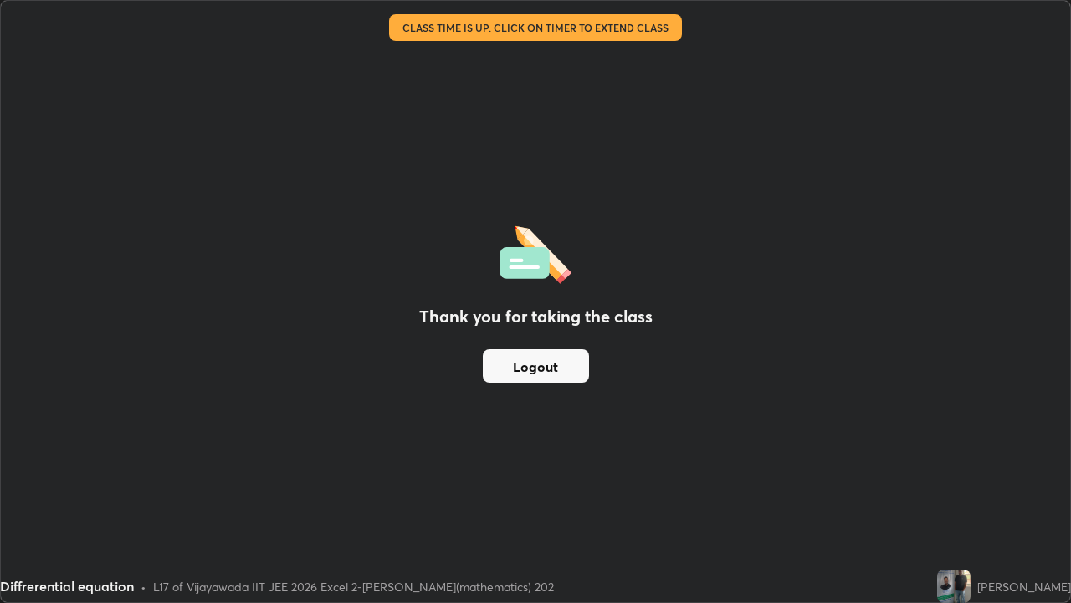
click at [521, 488] on div "Thank you for taking the class Logout" at bounding box center [536, 301] width 1070 height 601
click at [292, 182] on div "Thank you for taking the class Logout" at bounding box center [536, 301] width 1070 height 601
click at [239, 234] on div "Thank you for taking the class Logout" at bounding box center [536, 301] width 1070 height 601
click at [365, 90] on div "Thank you for taking the class Logout" at bounding box center [536, 301] width 1070 height 601
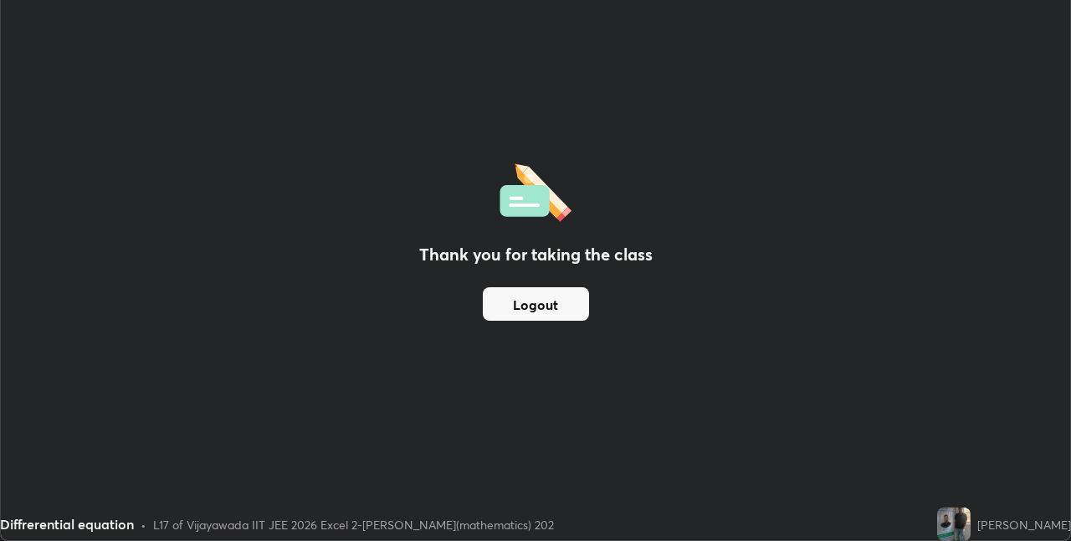
scroll to position [83153, 82622]
